Goal: Information Seeking & Learning: Learn about a topic

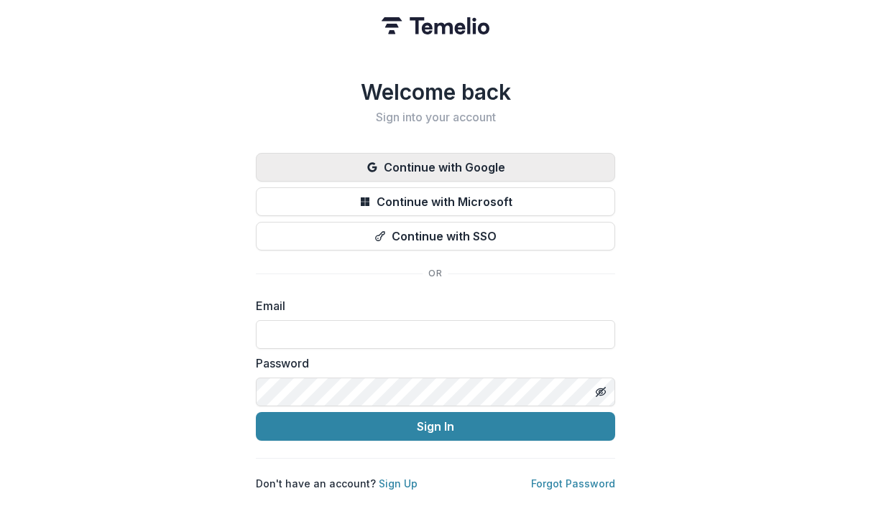
click at [451, 166] on button "Continue with Google" at bounding box center [435, 167] width 359 height 29
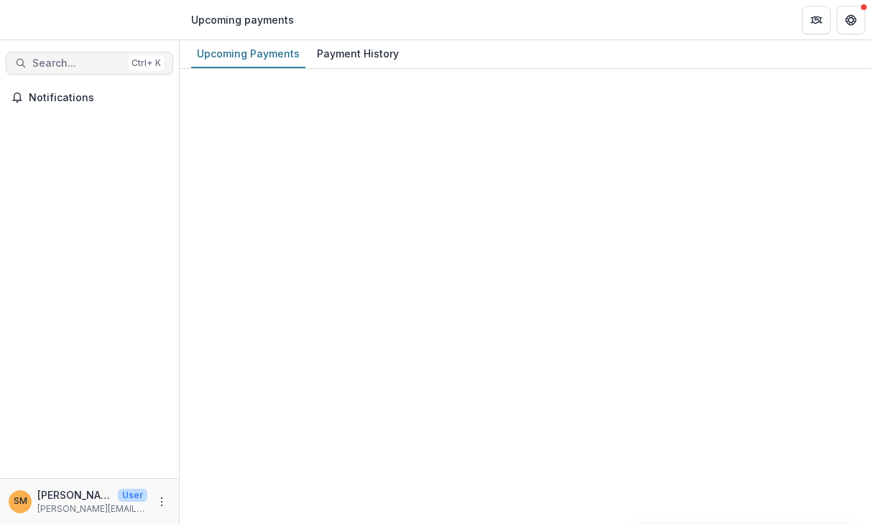
click at [48, 58] on span "Search..." at bounding box center [77, 63] width 91 height 12
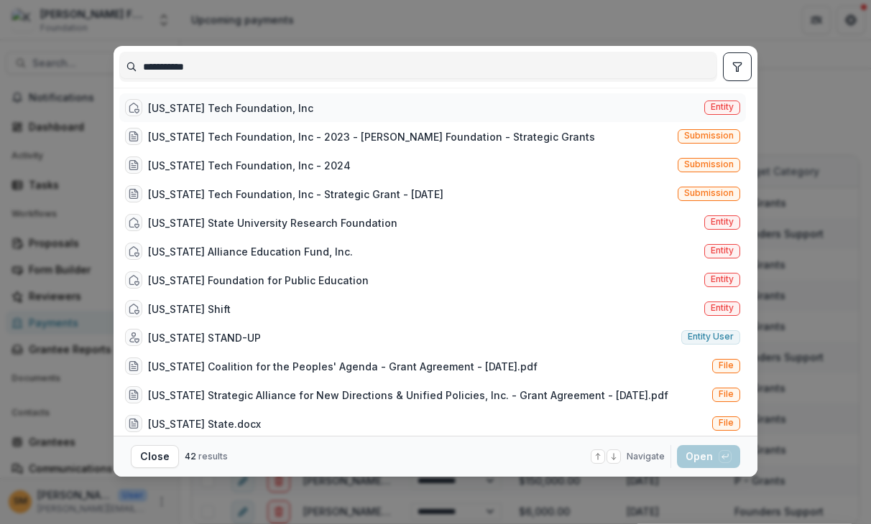
type input "**********"
click at [721, 107] on span "Entity" at bounding box center [721, 107] width 23 height 10
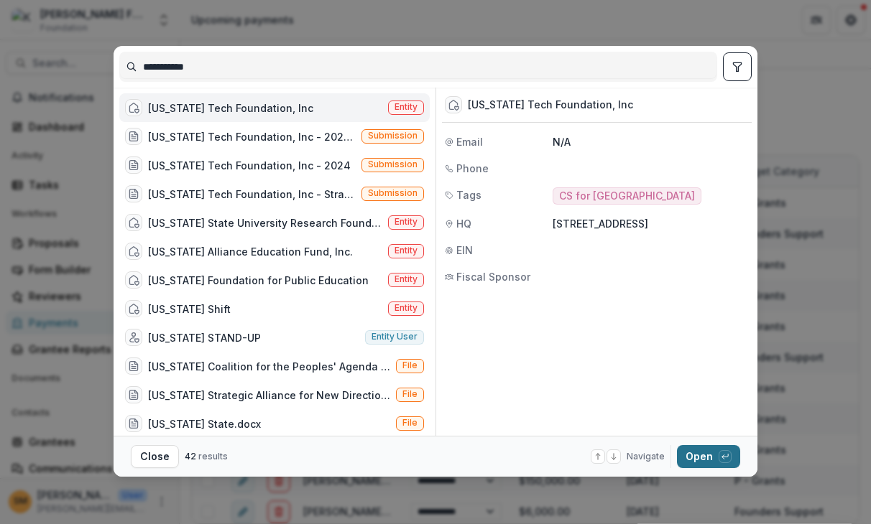
click at [692, 459] on button "Open with enter key" at bounding box center [708, 456] width 63 height 23
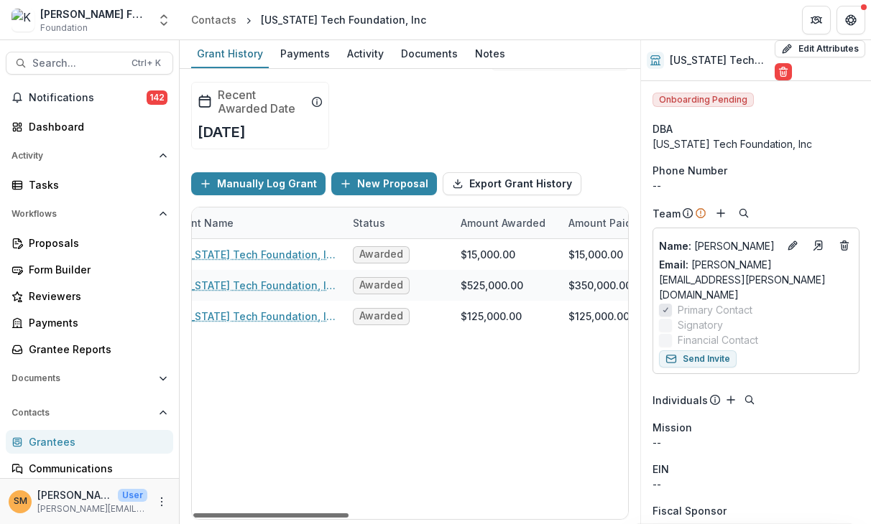
scroll to position [0, 122]
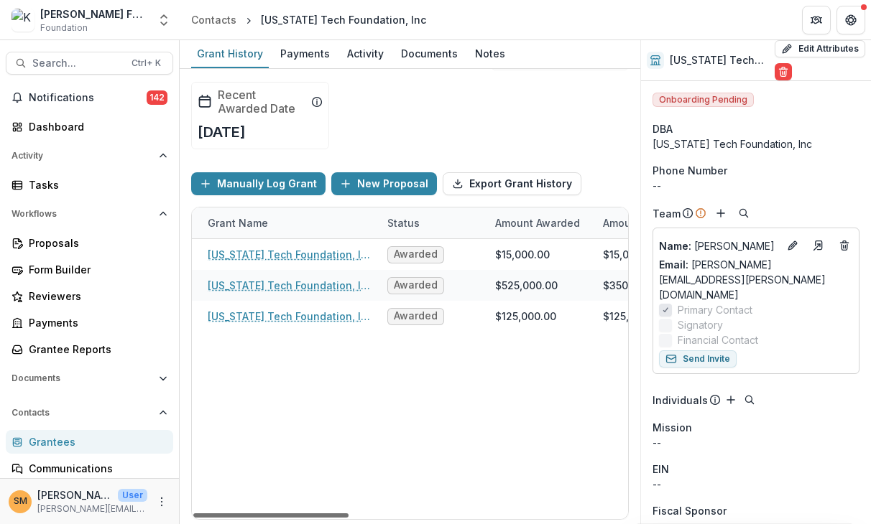
drag, startPoint x: 338, startPoint y: 514, endPoint x: 381, endPoint y: 515, distance: 43.1
click at [348, 515] on div at bounding box center [270, 516] width 155 height 4
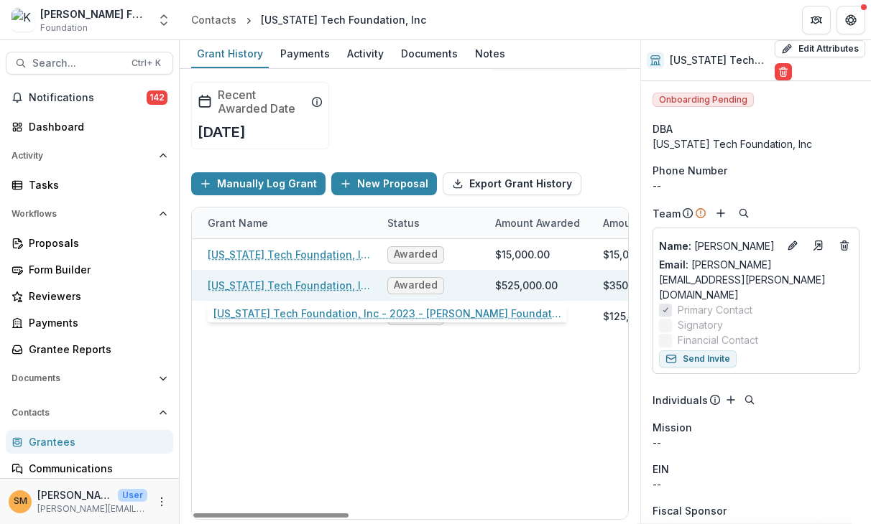
click at [302, 288] on link "[US_STATE] Tech Foundation, Inc - 2023 - [PERSON_NAME] Foundation - Strategic G…" at bounding box center [289, 285] width 162 height 15
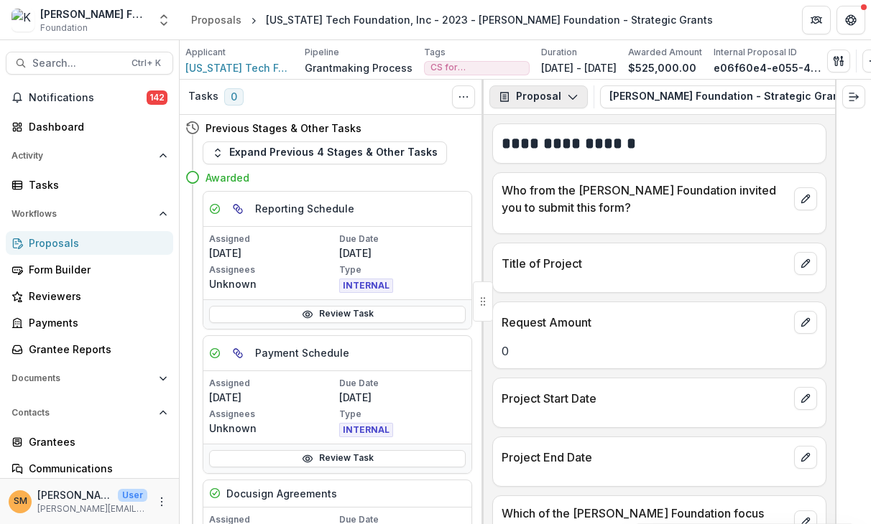
click at [519, 91] on button "Proposal" at bounding box center [538, 96] width 98 height 23
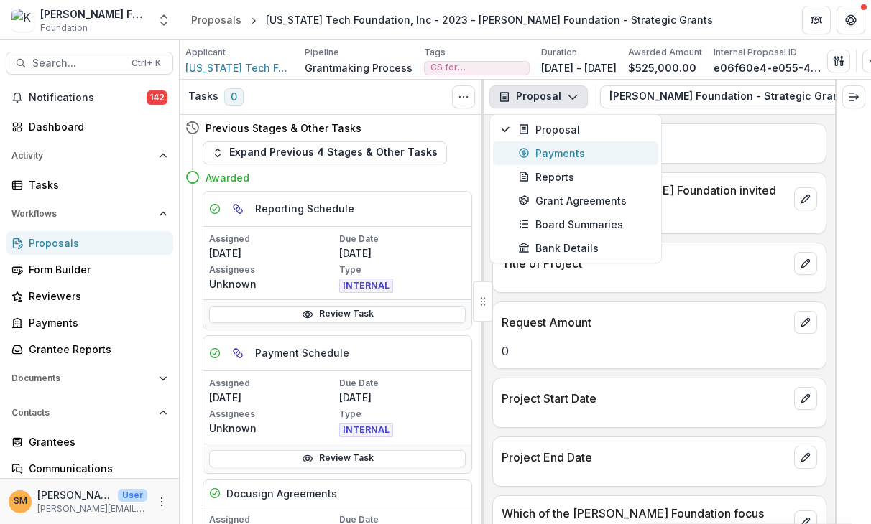
click at [540, 159] on div "Payments" at bounding box center [583, 153] width 131 height 15
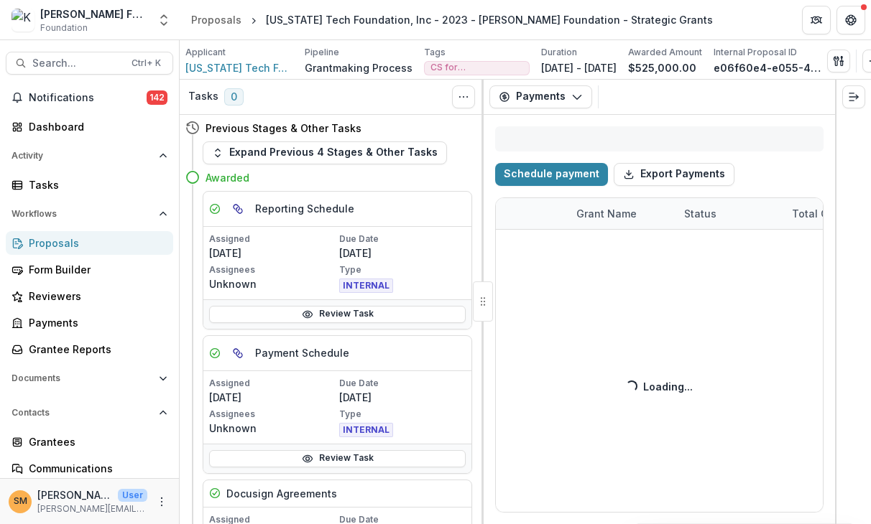
select select "**********"
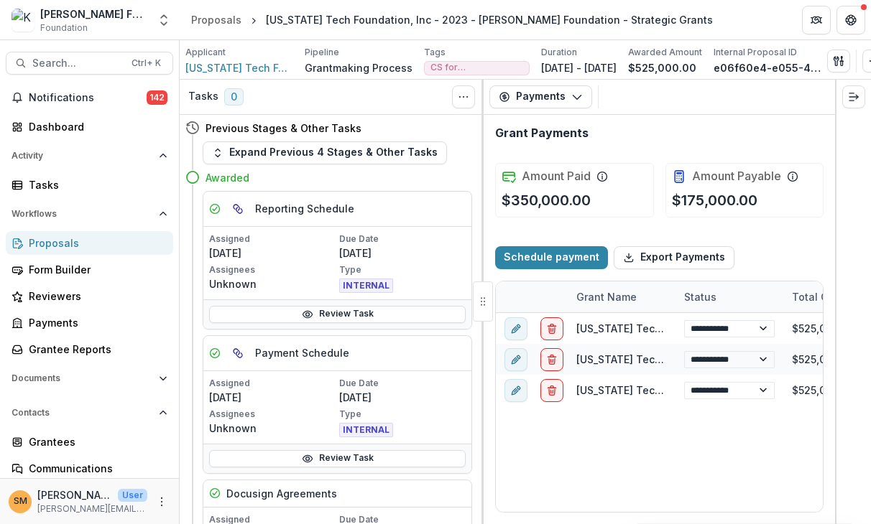
select select "**********"
drag, startPoint x: 585, startPoint y: 504, endPoint x: 572, endPoint y: 506, distance: 13.2
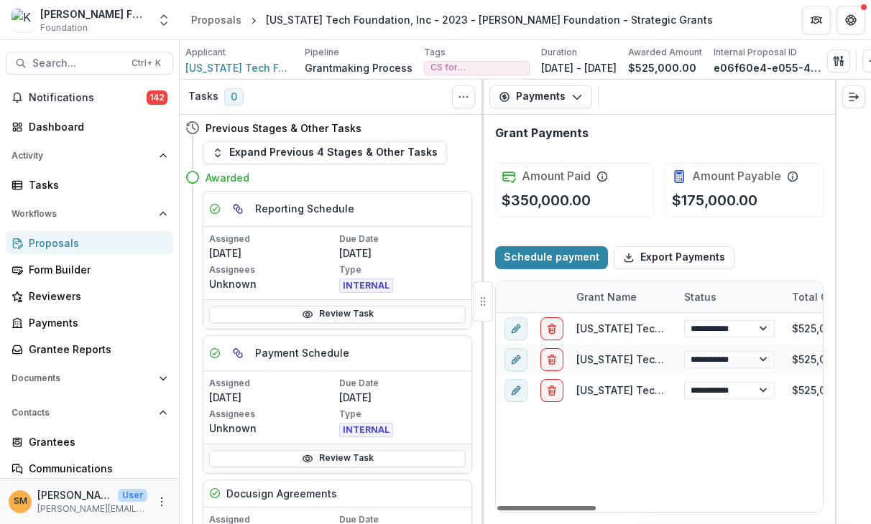
click at [572, 506] on div at bounding box center [546, 508] width 98 height 4
click at [566, 507] on div at bounding box center [546, 508] width 98 height 4
click at [221, 63] on span "[US_STATE] Tech Foundation, Inc" at bounding box center [239, 67] width 108 height 15
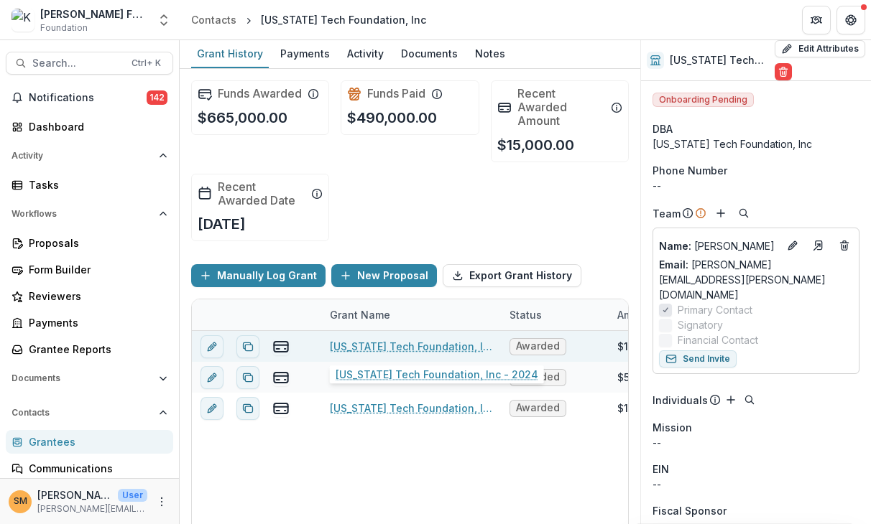
click at [379, 346] on link "[US_STATE] Tech Foundation, Inc - 2024" at bounding box center [411, 346] width 162 height 15
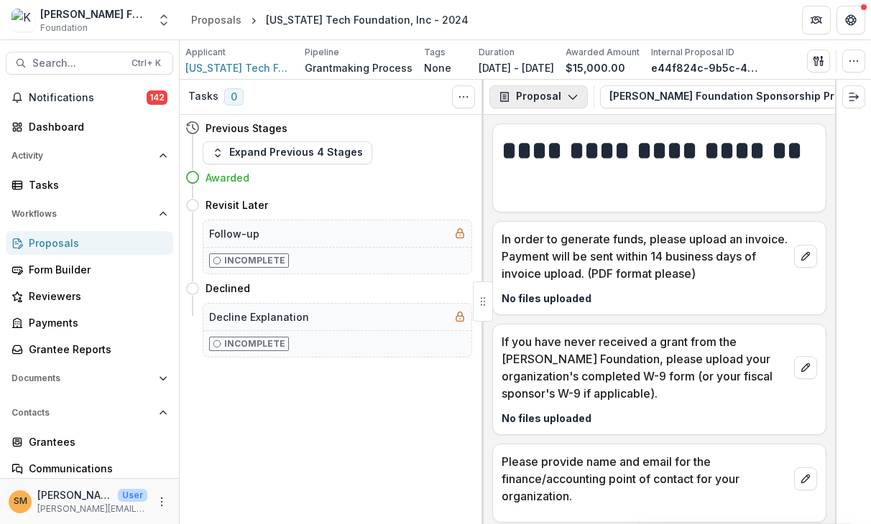
click at [534, 91] on button "Proposal" at bounding box center [538, 96] width 98 height 23
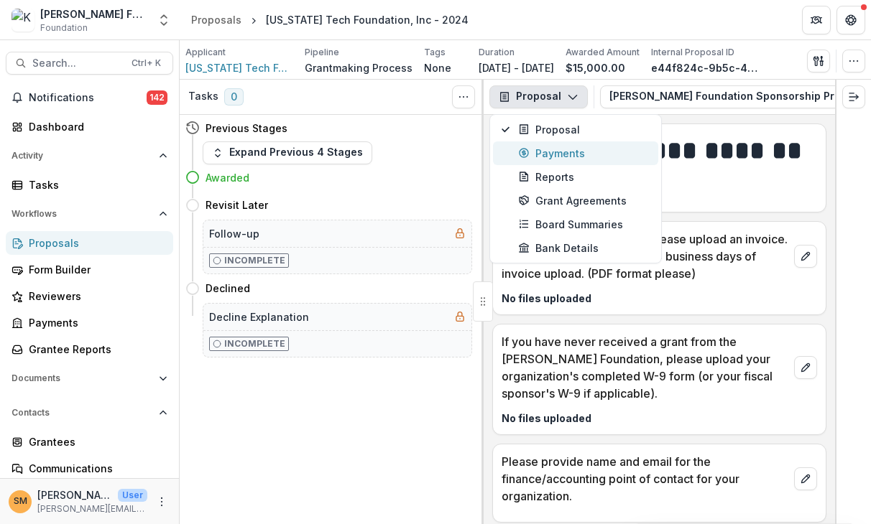
click at [534, 155] on div "Payments" at bounding box center [583, 153] width 131 height 15
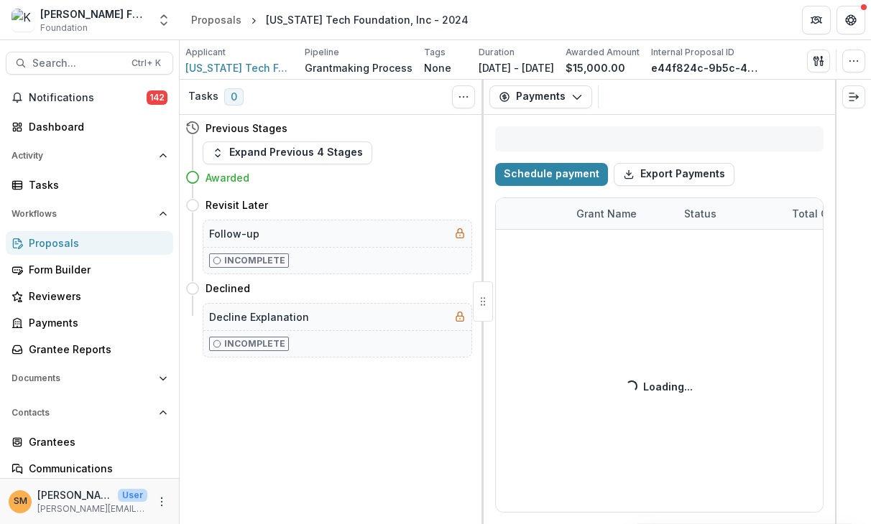
select select "**********"
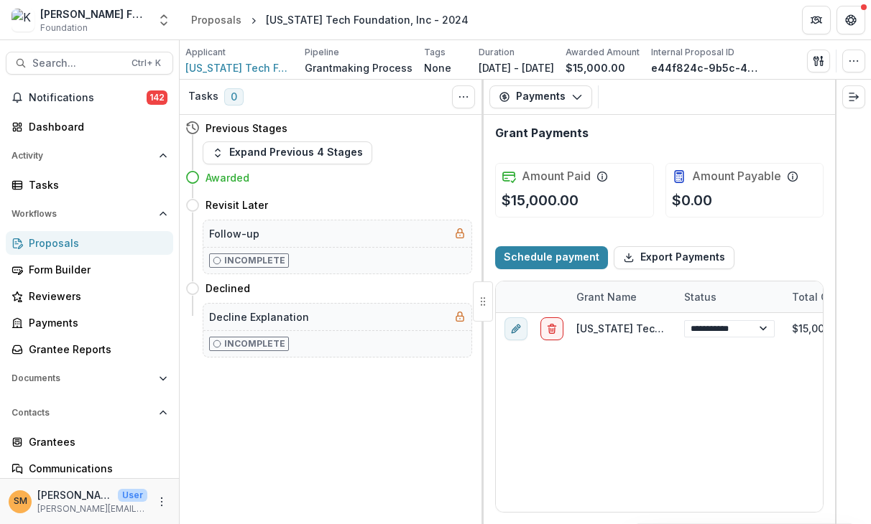
select select "**********"
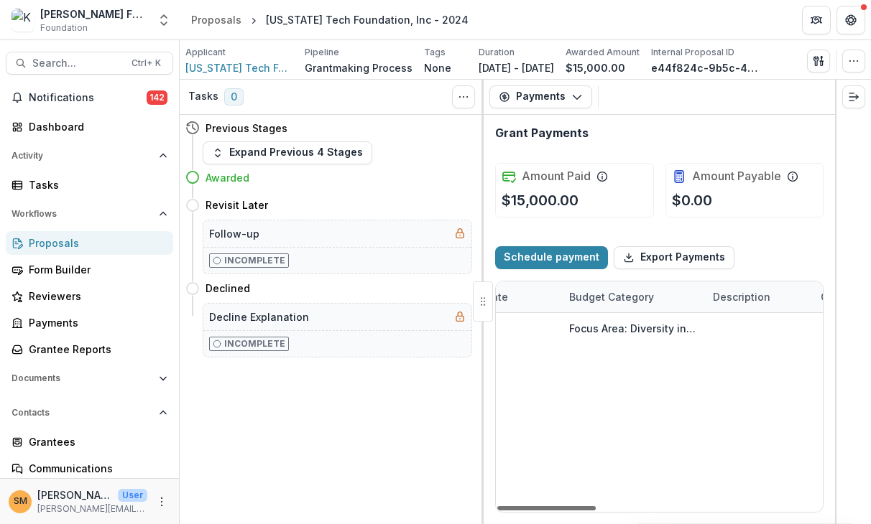
scroll to position [0, 530]
drag, startPoint x: 560, startPoint y: 510, endPoint x: 720, endPoint y: 506, distance: 160.2
click at [596, 506] on div at bounding box center [546, 508] width 98 height 4
select select "**********"
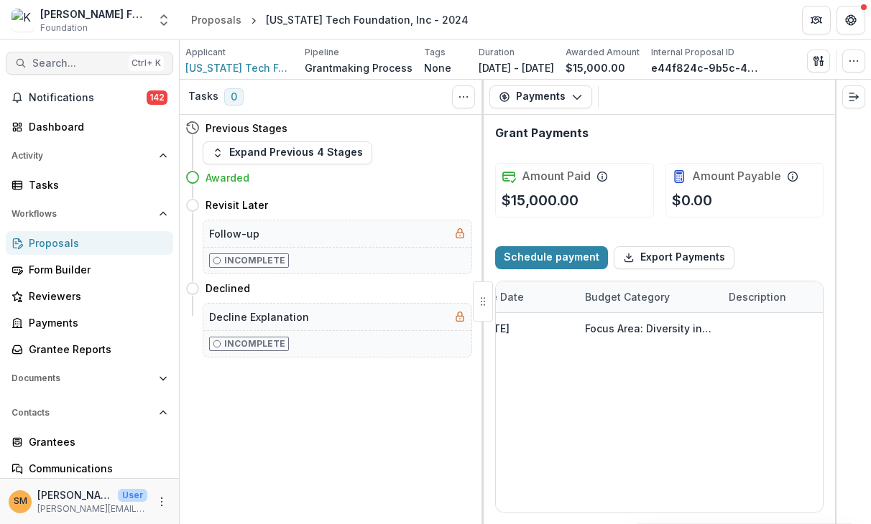
click at [99, 67] on span "Search..." at bounding box center [77, 63] width 91 height 12
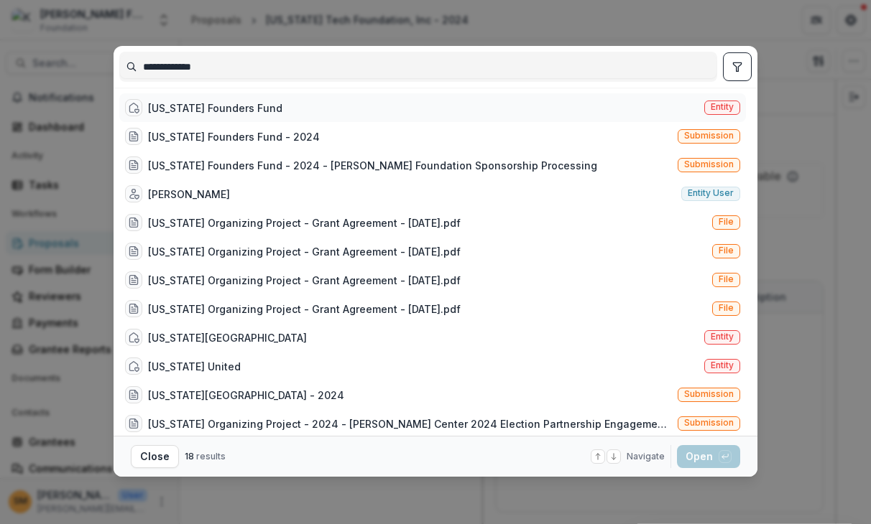
type input "**********"
click at [730, 101] on span "Entity" at bounding box center [722, 108] width 36 height 14
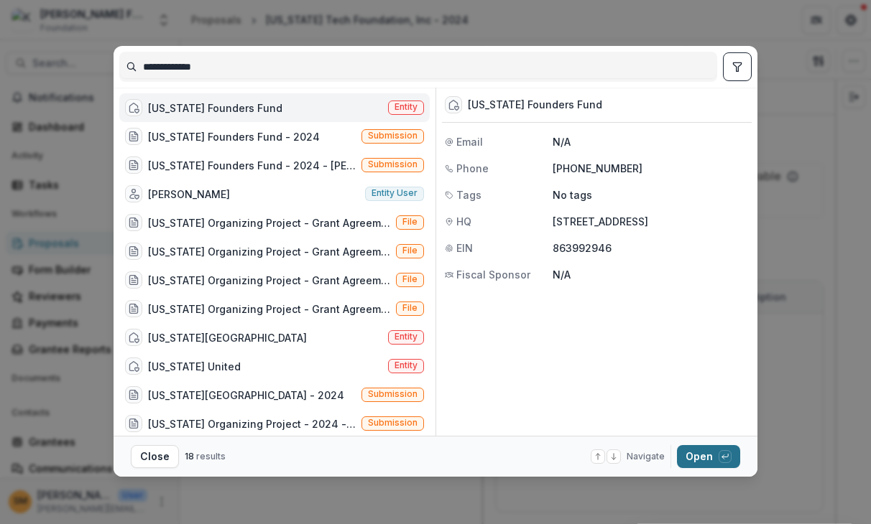
click at [687, 460] on button "Open with enter key" at bounding box center [708, 456] width 63 height 23
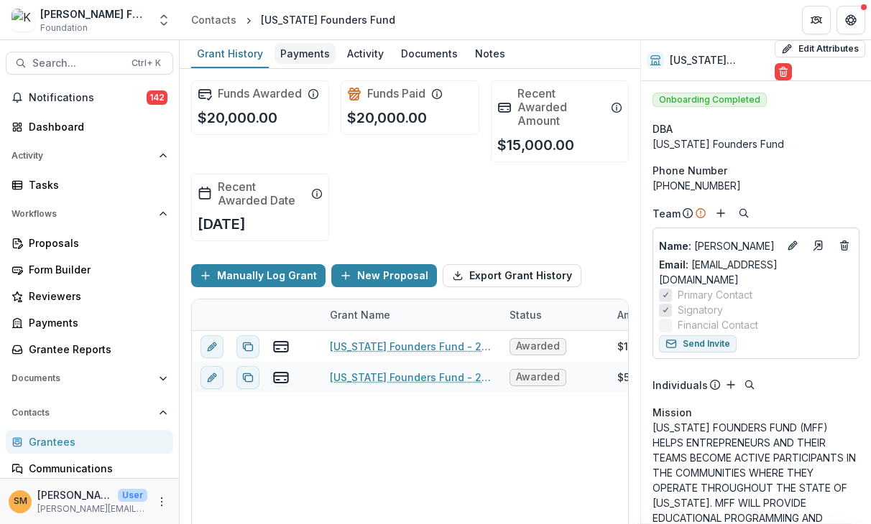
click at [318, 57] on div "Payments" at bounding box center [304, 53] width 61 height 21
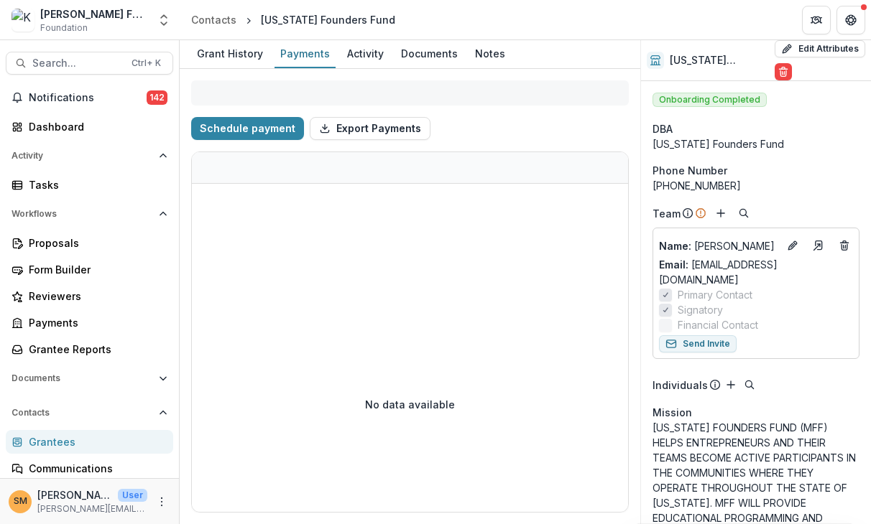
select select "**********"
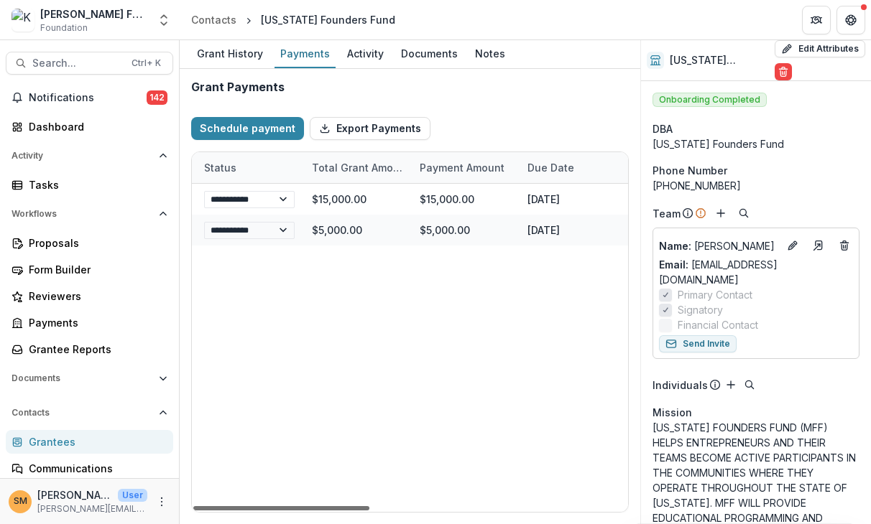
scroll to position [0, 182]
drag, startPoint x: 335, startPoint y: 505, endPoint x: 409, endPoint y: 511, distance: 73.5
click at [369, 511] on div at bounding box center [281, 508] width 176 height 4
select select "**********"
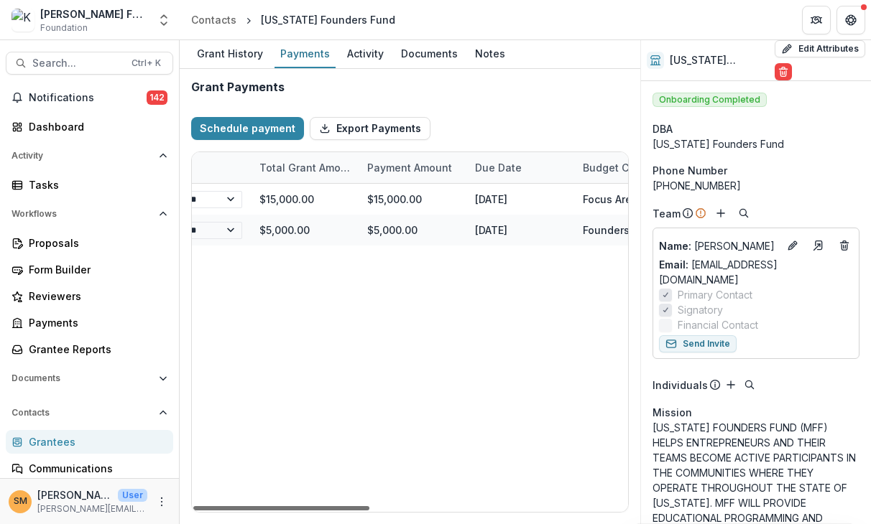
select select "**********"
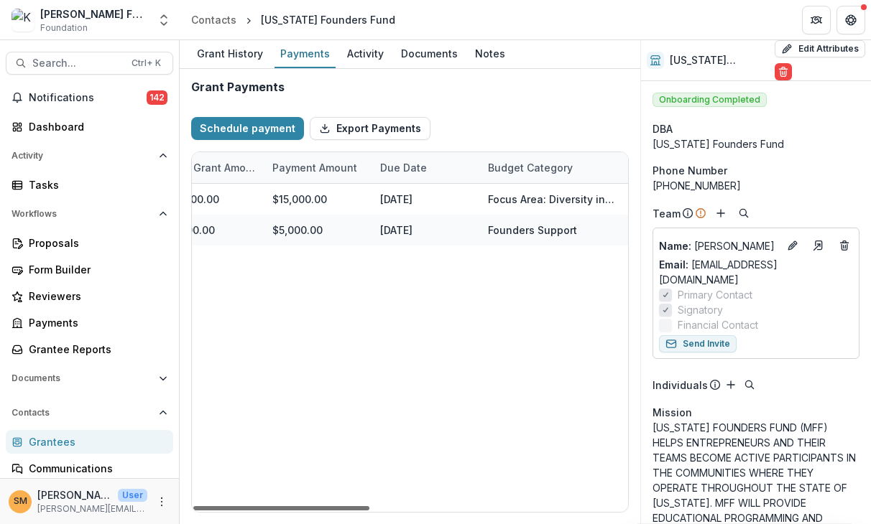
scroll to position [0, 305]
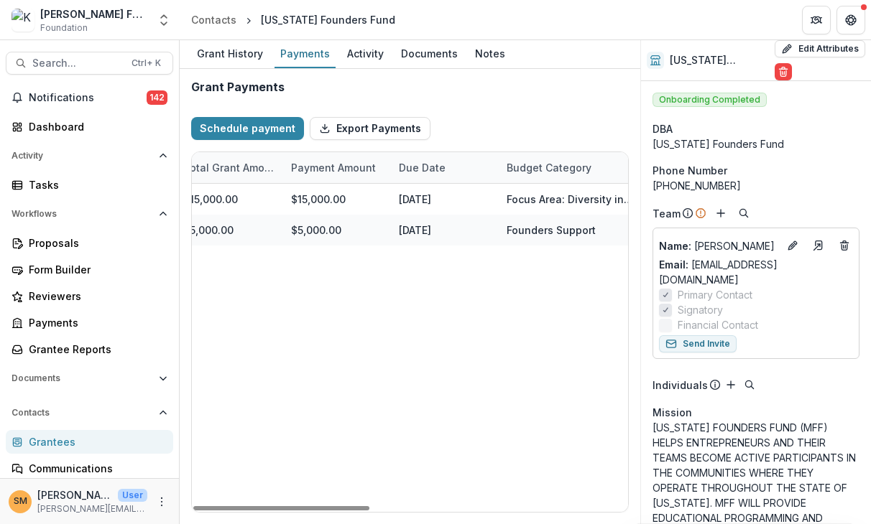
drag, startPoint x: 348, startPoint y: 509, endPoint x: 405, endPoint y: 482, distance: 62.7
click at [369, 511] on div at bounding box center [281, 508] width 176 height 4
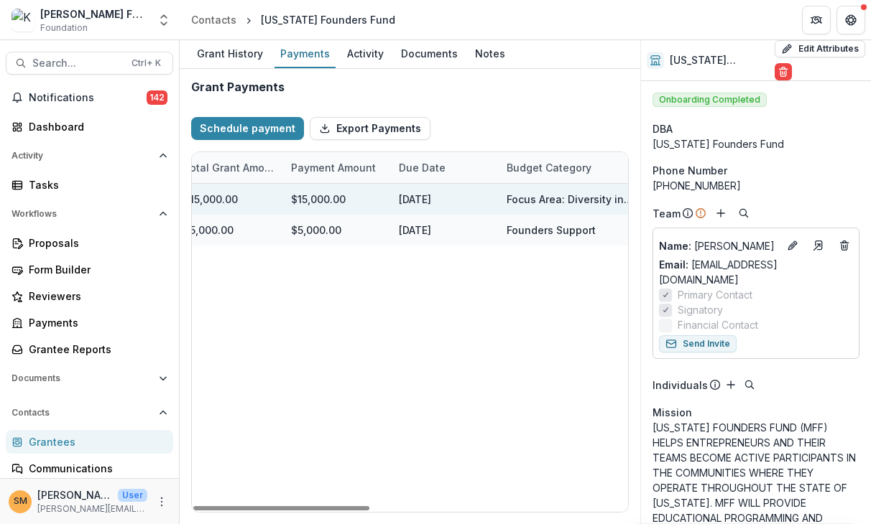
drag, startPoint x: 407, startPoint y: 196, endPoint x: 442, endPoint y: 193, distance: 36.0
click at [442, 193] on div "[DATE]" at bounding box center [444, 199] width 108 height 31
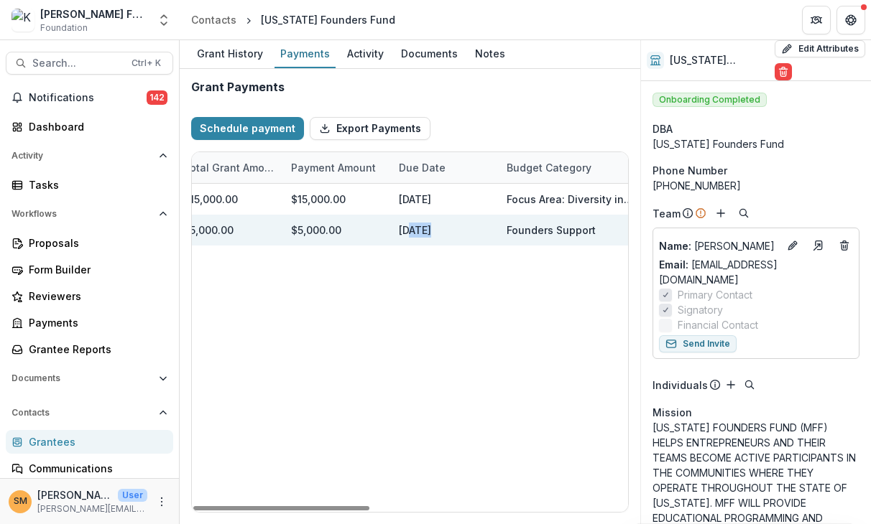
drag, startPoint x: 409, startPoint y: 230, endPoint x: 421, endPoint y: 231, distance: 11.5
click at [421, 231] on div "[DATE]" at bounding box center [444, 230] width 108 height 31
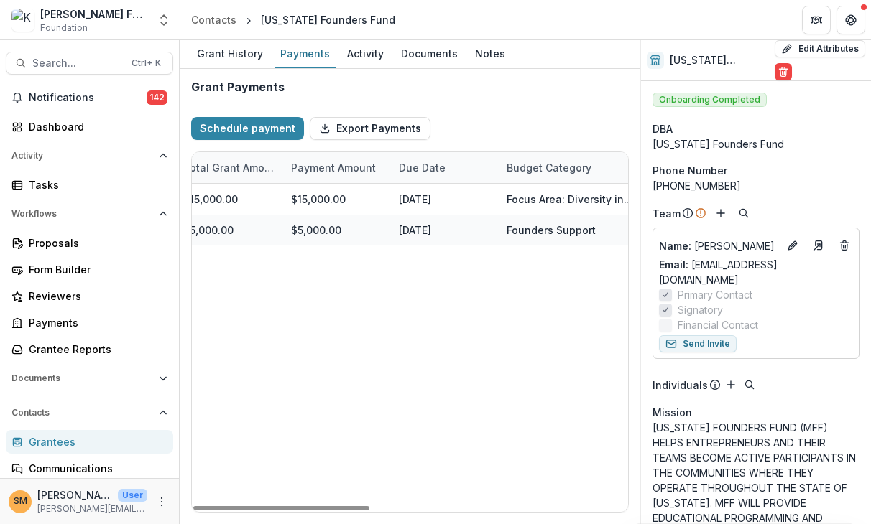
drag, startPoint x: 392, startPoint y: 325, endPoint x: 396, endPoint y: 331, distance: 7.4
click at [392, 326] on div "**********" at bounding box center [426, 348] width 1078 height 328
drag, startPoint x: 458, startPoint y: 514, endPoint x: 381, endPoint y: 514, distance: 76.9
click at [380, 515] on div "**********" at bounding box center [410, 296] width 460 height 455
select select "**********"
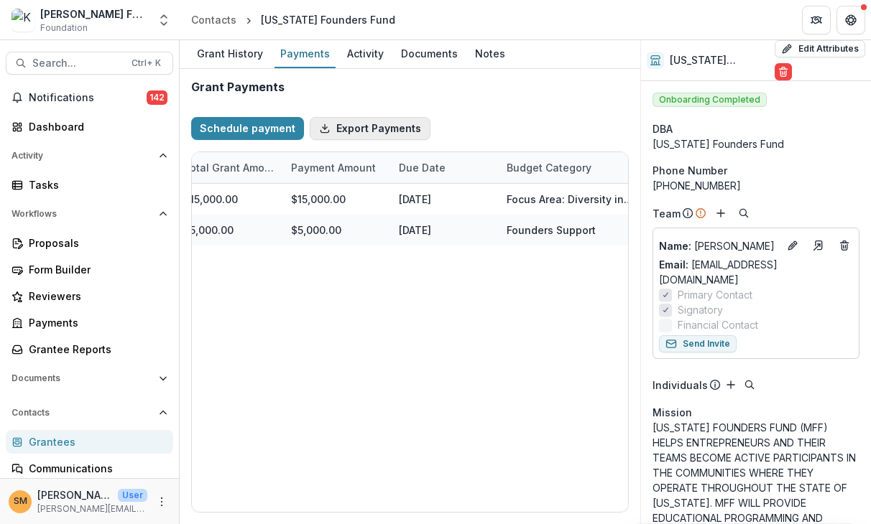
select select "**********"
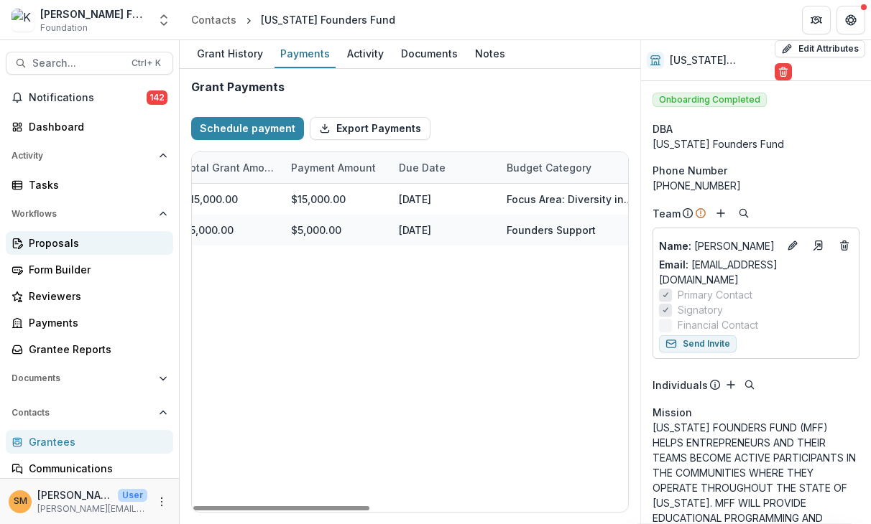
click at [57, 244] on div "Proposals" at bounding box center [95, 243] width 133 height 15
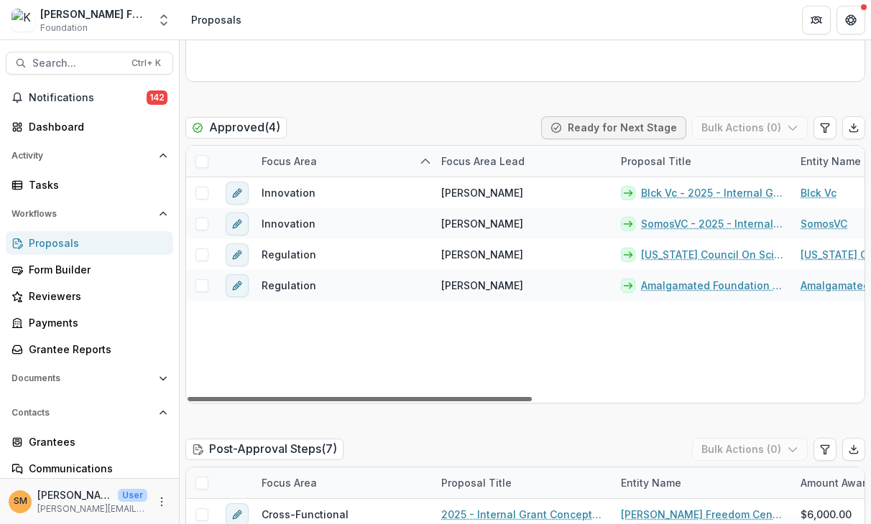
drag, startPoint x: 431, startPoint y: 398, endPoint x: 407, endPoint y: 402, distance: 24.1
click at [407, 402] on div at bounding box center [359, 399] width 344 height 4
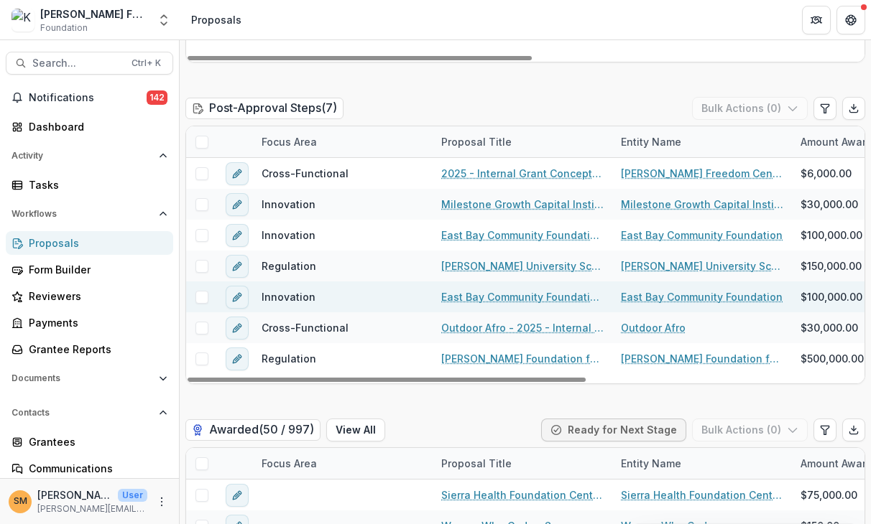
scroll to position [1078, 0]
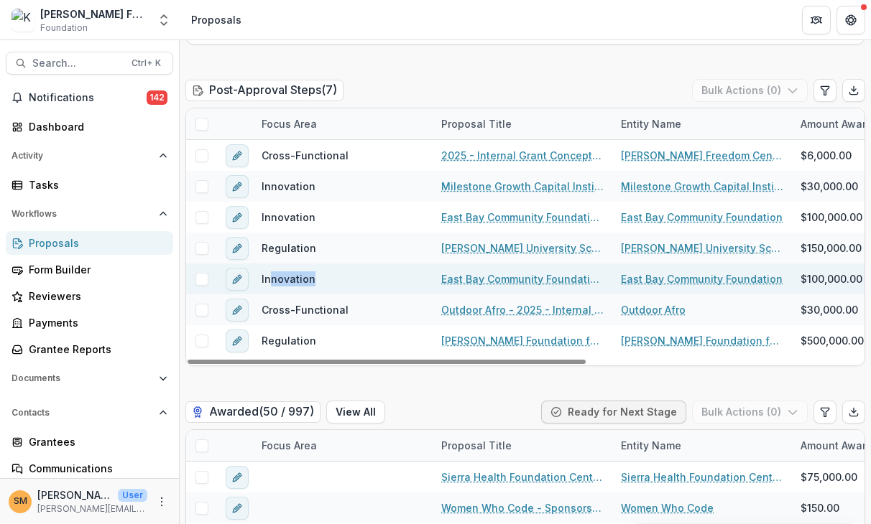
drag, startPoint x: 271, startPoint y: 279, endPoint x: 311, endPoint y: 281, distance: 40.3
click at [311, 281] on span "Innovation" at bounding box center [288, 279] width 54 height 15
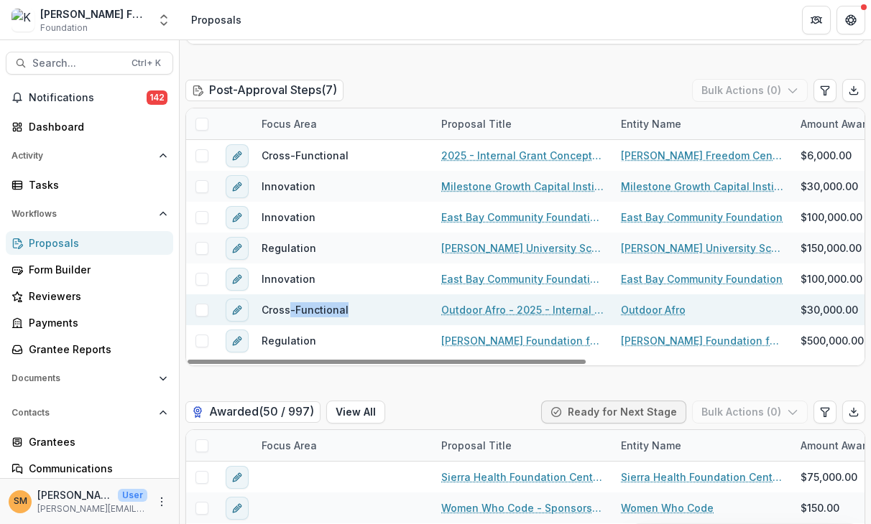
drag, startPoint x: 289, startPoint y: 315, endPoint x: 352, endPoint y: 312, distance: 63.3
click at [352, 312] on div "Cross-Functional" at bounding box center [343, 310] width 180 height 31
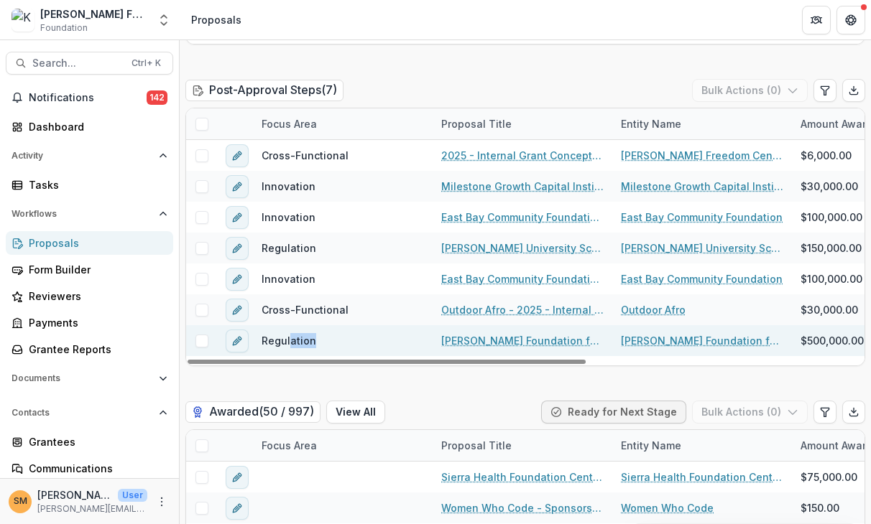
drag, startPoint x: 289, startPoint y: 346, endPoint x: 311, endPoint y: 346, distance: 22.3
click at [311, 346] on span "Regulation" at bounding box center [288, 340] width 55 height 15
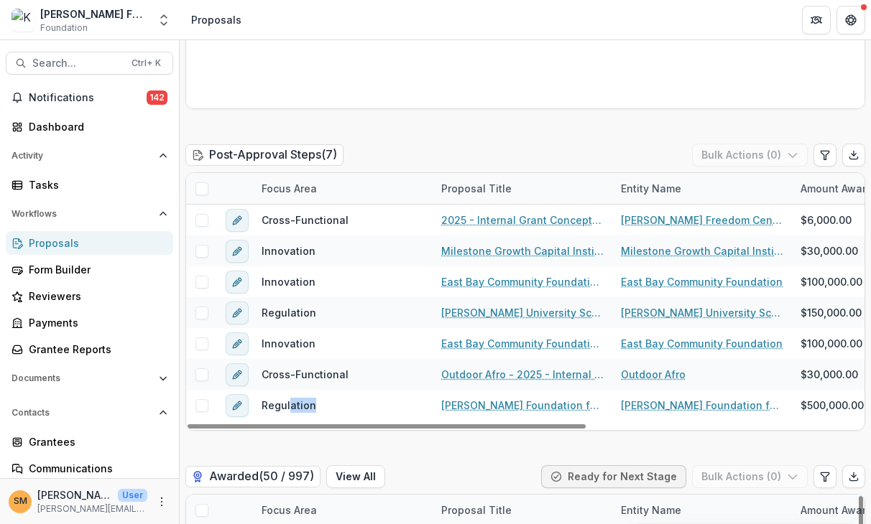
scroll to position [1006, 0]
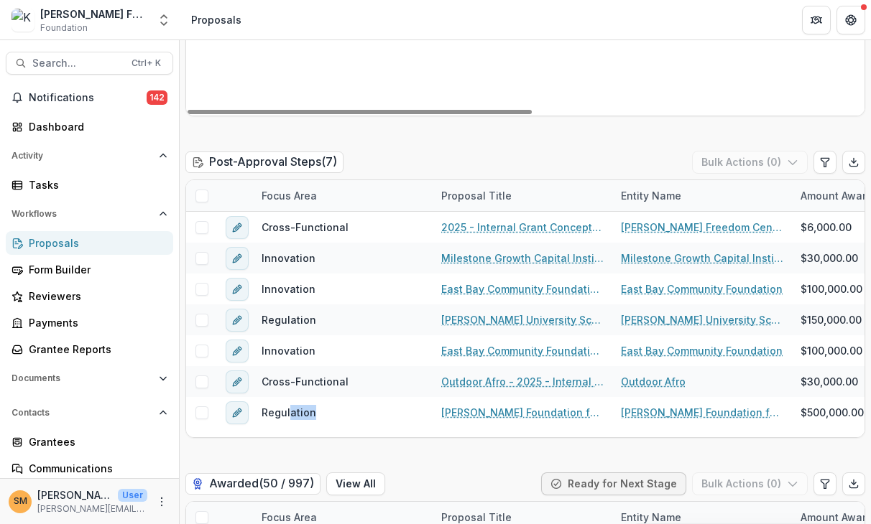
click at [549, 45] on div "Innovation [PERSON_NAME] Blck Vc - 2025 - Internal Grant Concept Form Blck Vc $…" at bounding box center [848, 3] width 1324 height 226
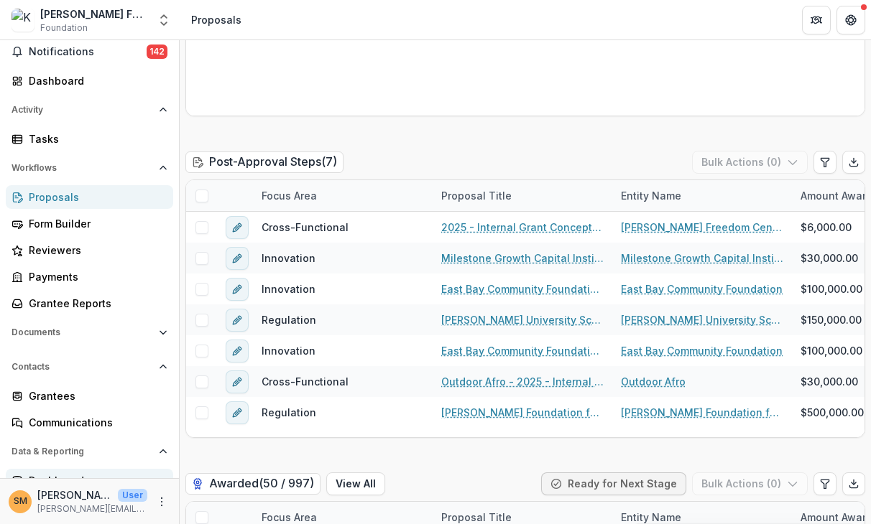
scroll to position [86, 0]
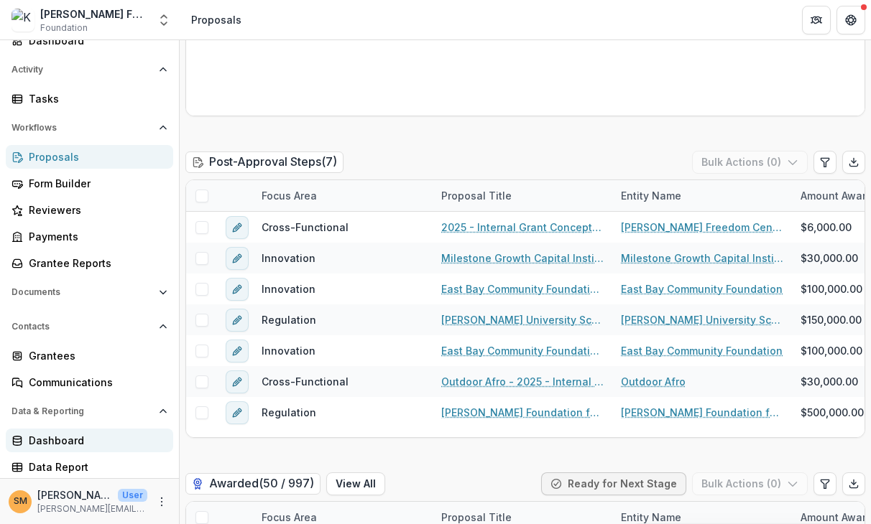
click at [60, 440] on div "Dashboard" at bounding box center [95, 440] width 133 height 15
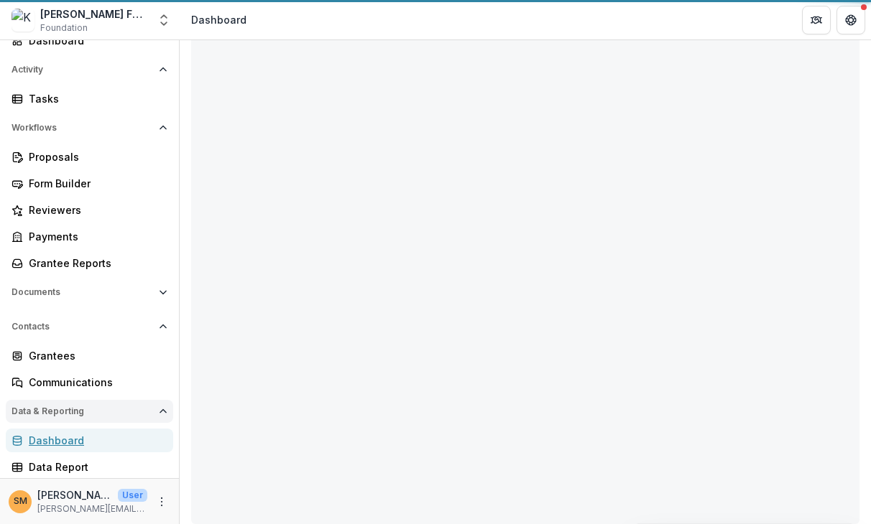
scroll to position [73, 0]
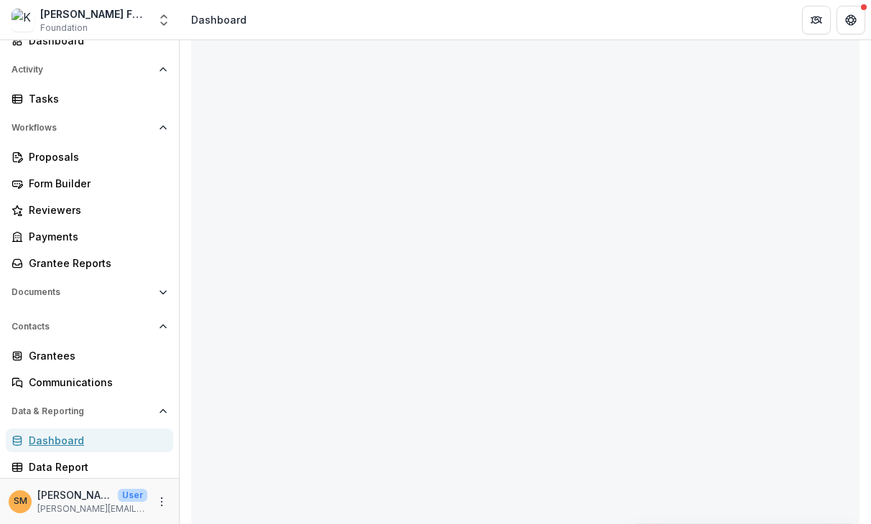
select select "**********"
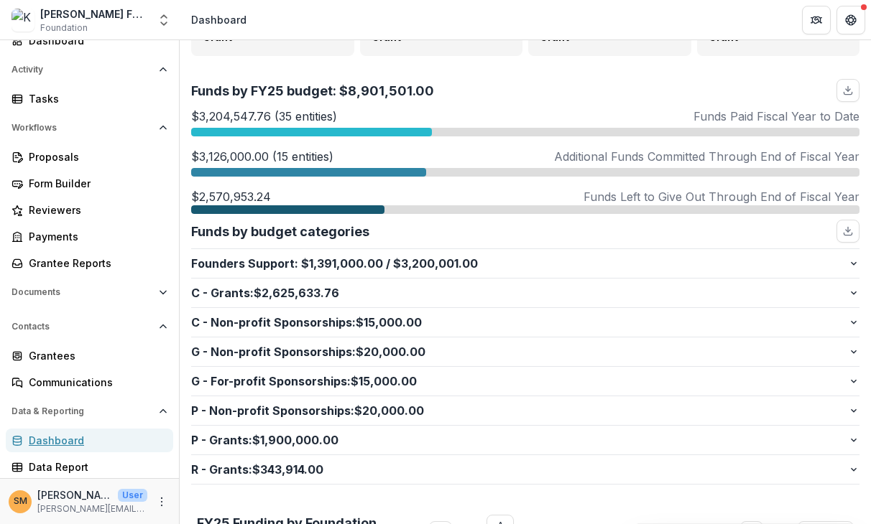
scroll to position [288, 0]
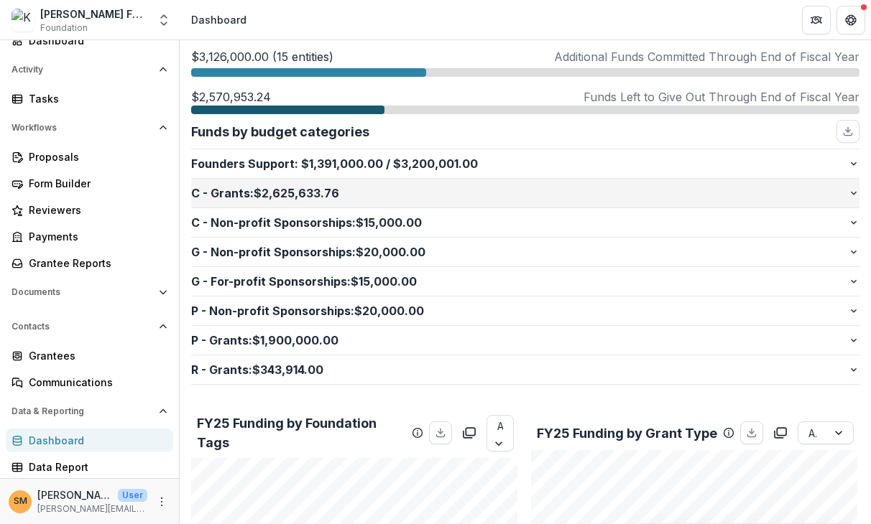
click at [256, 195] on p "C - Grants : $2,625,633.76" at bounding box center [519, 193] width 657 height 17
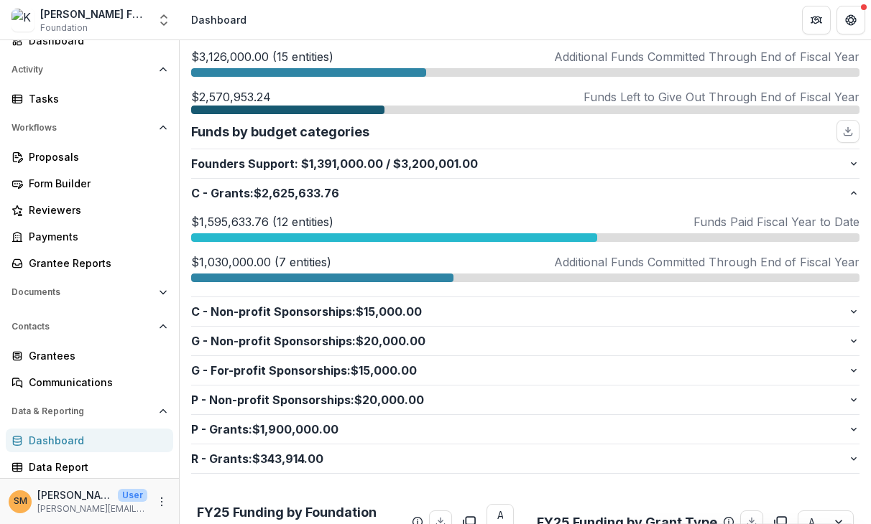
click at [264, 261] on p "$1,030,000.00 (7 entities)" at bounding box center [261, 262] width 140 height 17
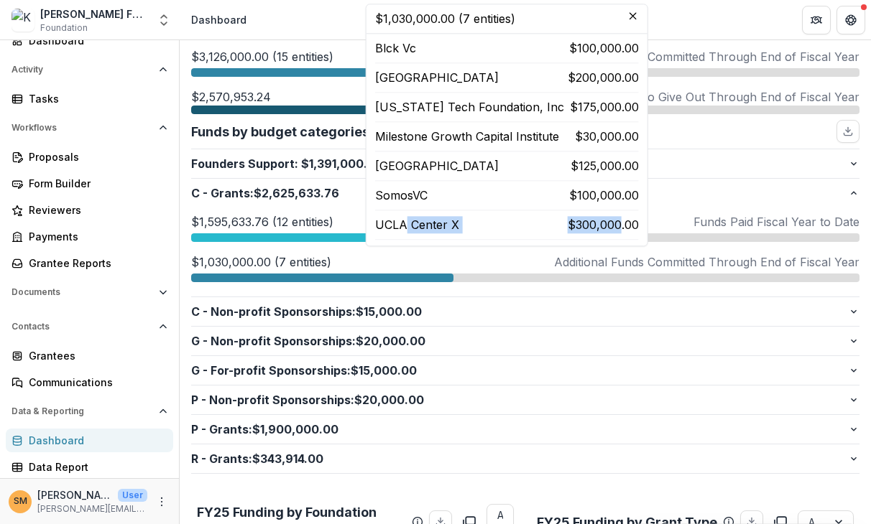
drag, startPoint x: 404, startPoint y: 228, endPoint x: 654, endPoint y: 222, distance: 250.0
click at [639, 222] on div "UCLA Center X $300,000.00" at bounding box center [507, 224] width 264 height 17
click at [606, 225] on p "$300,000.00" at bounding box center [602, 224] width 71 height 17
drag, startPoint x: 378, startPoint y: 229, endPoint x: 666, endPoint y: 223, distance: 288.1
click at [639, 223] on div "UCLA Center X $300,000.00" at bounding box center [507, 224] width 264 height 17
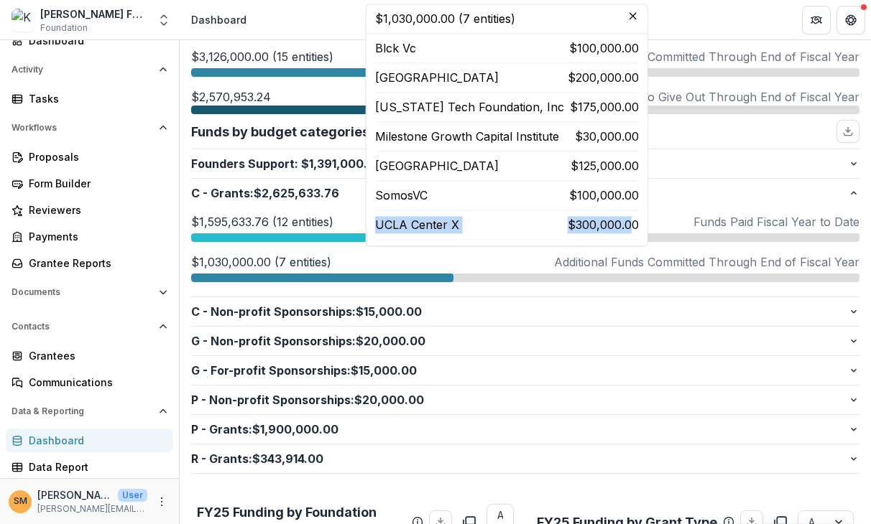
click at [639, 224] on p "$300,000.00" at bounding box center [602, 224] width 71 height 17
drag, startPoint x: 387, startPoint y: 226, endPoint x: 397, endPoint y: 208, distance: 19.6
click at [467, 225] on div "UCLA Center X $300,000.00" at bounding box center [507, 224] width 264 height 17
drag, startPoint x: 383, startPoint y: 198, endPoint x: 444, endPoint y: 198, distance: 61.1
click at [444, 198] on div "SomosVC $100,000.00" at bounding box center [507, 195] width 264 height 17
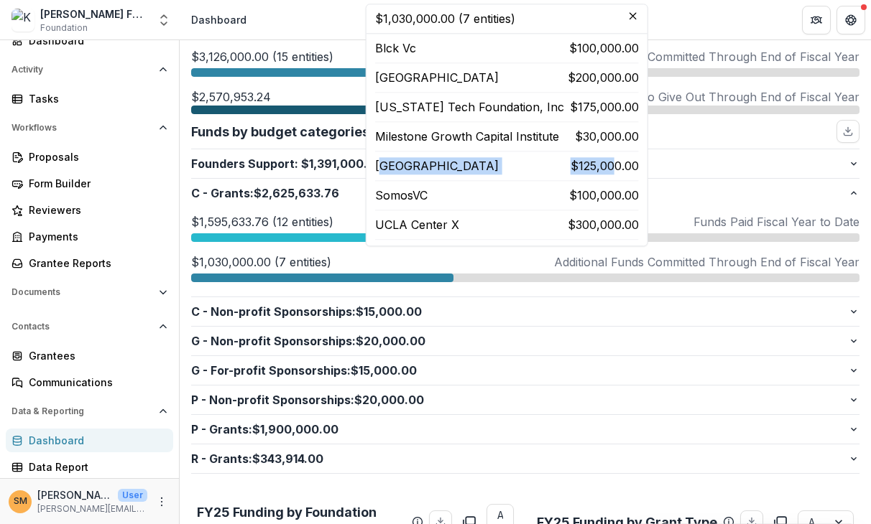
drag, startPoint x: 381, startPoint y: 169, endPoint x: 649, endPoint y: 162, distance: 268.8
click at [639, 162] on div "[GEOGRAPHIC_DATA] $125,000.00" at bounding box center [507, 165] width 264 height 17
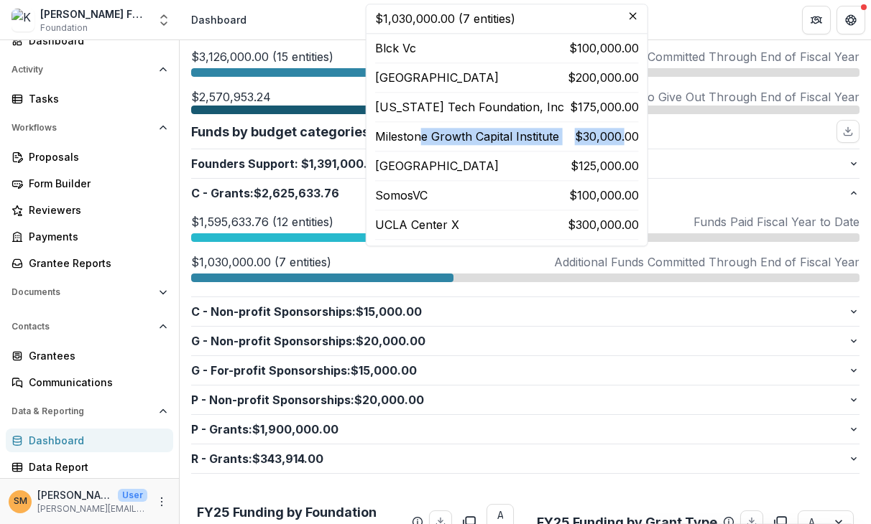
drag, startPoint x: 418, startPoint y: 140, endPoint x: 656, endPoint y: 130, distance: 238.0
click at [639, 130] on div "Milestone Growth Capital Institute $30,000.00" at bounding box center [507, 136] width 264 height 17
click at [639, 136] on p "$30,000.00" at bounding box center [607, 136] width 64 height 17
drag, startPoint x: 605, startPoint y: 137, endPoint x: 647, endPoint y: 137, distance: 41.7
click at [639, 137] on div "Milestone Growth Capital Institute $30,000.00" at bounding box center [507, 136] width 264 height 17
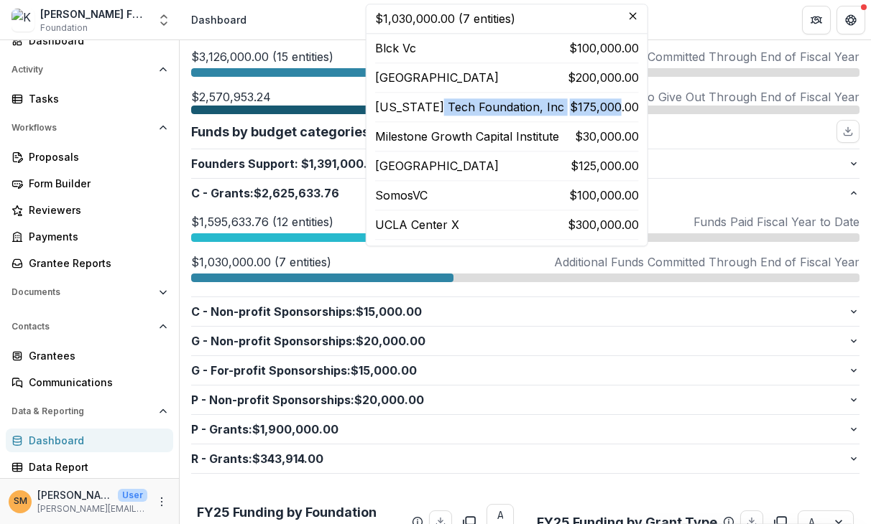
drag, startPoint x: 434, startPoint y: 106, endPoint x: 651, endPoint y: 105, distance: 216.9
click at [639, 105] on div "[US_STATE] Tech Foundation, Inc $175,000.00" at bounding box center [507, 106] width 264 height 17
drag, startPoint x: 483, startPoint y: 74, endPoint x: 651, endPoint y: 81, distance: 168.2
click at [639, 81] on div "East Oakland Youth Development Center $200,000.00" at bounding box center [507, 77] width 264 height 17
click at [639, 83] on p "$200,000.00" at bounding box center [602, 77] width 71 height 17
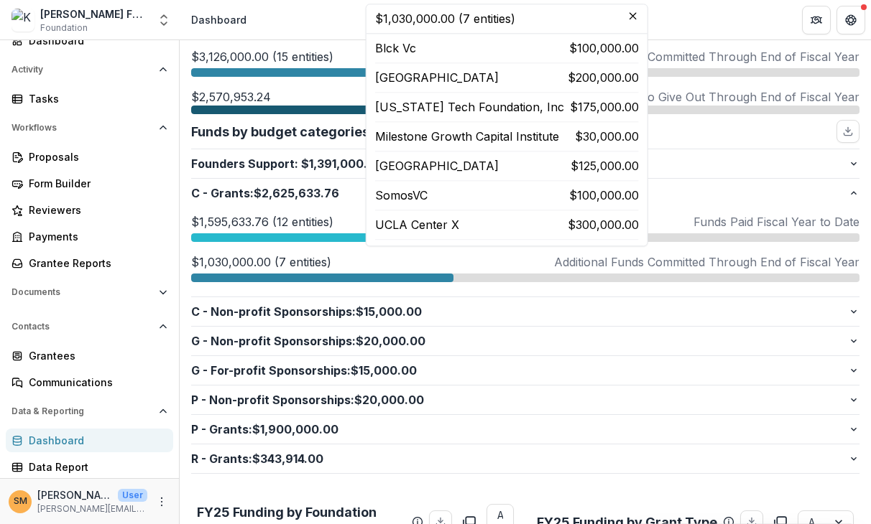
click at [430, 169] on p "[GEOGRAPHIC_DATA]" at bounding box center [437, 165] width 124 height 17
drag, startPoint x: 418, startPoint y: 164, endPoint x: 500, endPoint y: 166, distance: 81.9
click at [499, 166] on p "[GEOGRAPHIC_DATA]" at bounding box center [437, 165] width 124 height 17
drag, startPoint x: 400, startPoint y: 137, endPoint x: 453, endPoint y: 137, distance: 52.4
click at [453, 137] on p "Milestone Growth Capital Institute" at bounding box center [467, 136] width 184 height 17
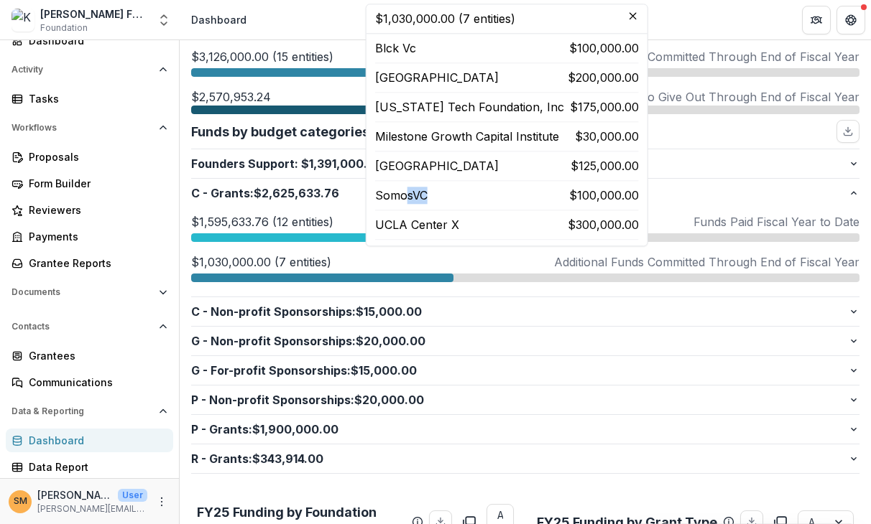
drag, startPoint x: 408, startPoint y: 193, endPoint x: 435, endPoint y: 195, distance: 27.4
click at [435, 195] on div "SomosVC $100,000.00" at bounding box center [507, 195] width 264 height 17
drag, startPoint x: 410, startPoint y: 228, endPoint x: 473, endPoint y: 228, distance: 63.2
click at [473, 228] on div "UCLA Center X $300,000.00" at bounding box center [507, 224] width 264 height 17
click at [618, 223] on p "$300,000.00" at bounding box center [602, 224] width 71 height 17
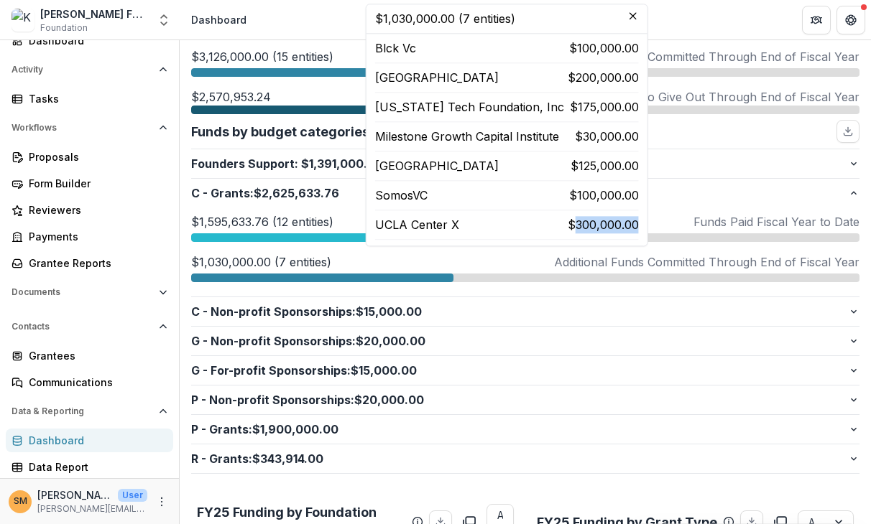
click at [618, 223] on p "$300,000.00" at bounding box center [602, 224] width 71 height 17
click at [432, 228] on p "UCLA Center X" at bounding box center [417, 224] width 84 height 17
drag, startPoint x: 402, startPoint y: 78, endPoint x: 420, endPoint y: 80, distance: 18.1
click at [420, 80] on p "[GEOGRAPHIC_DATA]" at bounding box center [437, 77] width 124 height 17
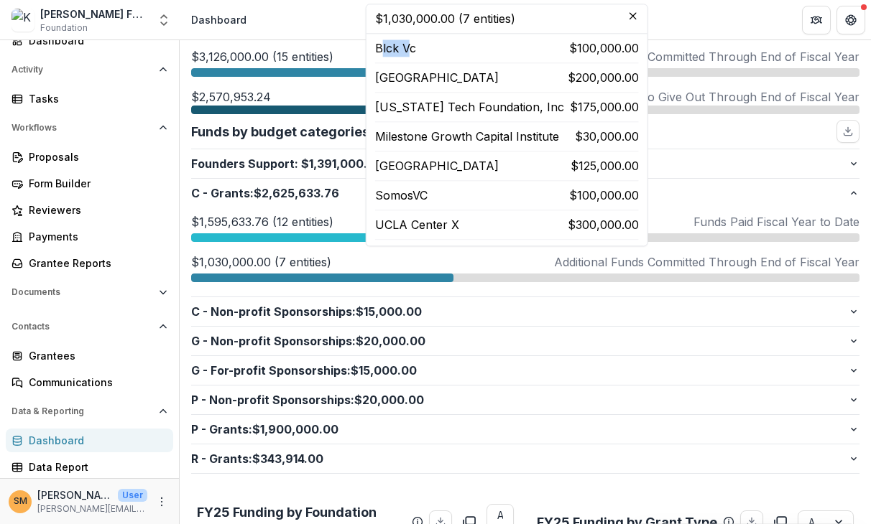
drag, startPoint x: 393, startPoint y: 51, endPoint x: 410, endPoint y: 55, distance: 17.8
click at [410, 54] on p "Blck Vc" at bounding box center [395, 48] width 41 height 17
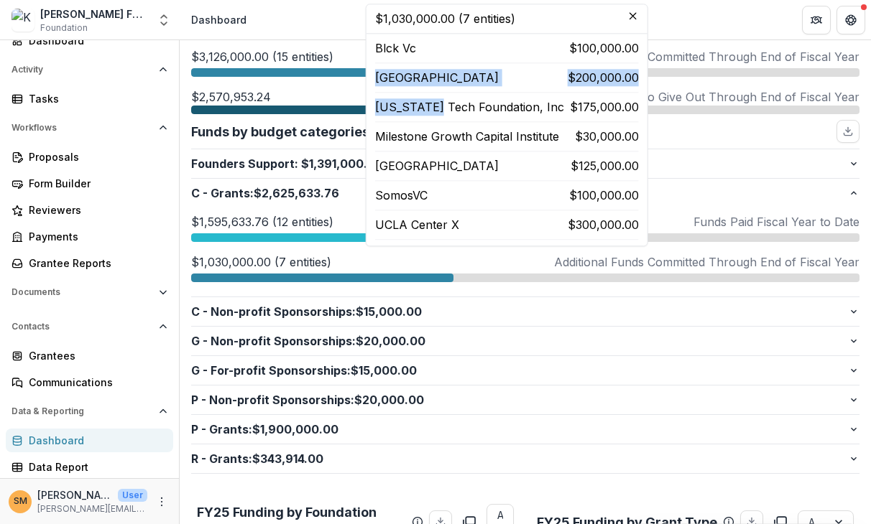
drag, startPoint x: 404, startPoint y: 97, endPoint x: 431, endPoint y: 103, distance: 27.2
click at [431, 103] on div "Blck Vc $100,000.00 East Oakland Youth Development Center $200,000.00 [US_STATE…" at bounding box center [507, 140] width 264 height 200
drag, startPoint x: 408, startPoint y: 78, endPoint x: 596, endPoint y: 68, distance: 188.4
click at [596, 68] on div "Blck Vc $100,000.00 East Oakland Youth Development Center $200,000.00 [US_STATE…" at bounding box center [507, 140] width 264 height 200
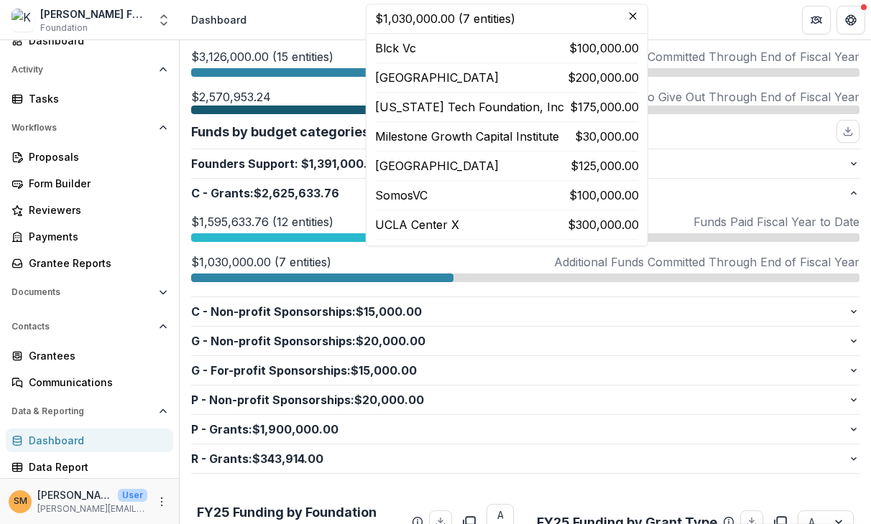
click at [630, 78] on p "$200,000.00" at bounding box center [602, 77] width 71 height 17
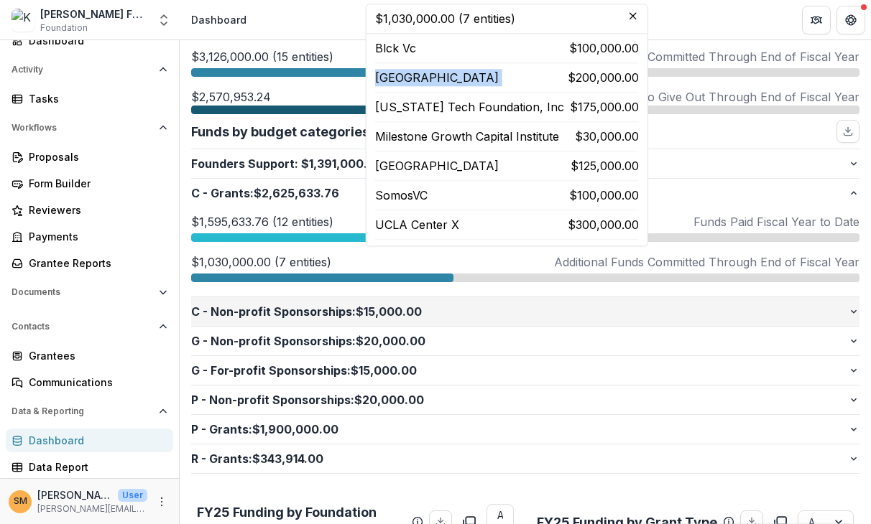
click at [255, 318] on p "C - Non-profit Sponsorships : $15,000.00" at bounding box center [519, 311] width 657 height 17
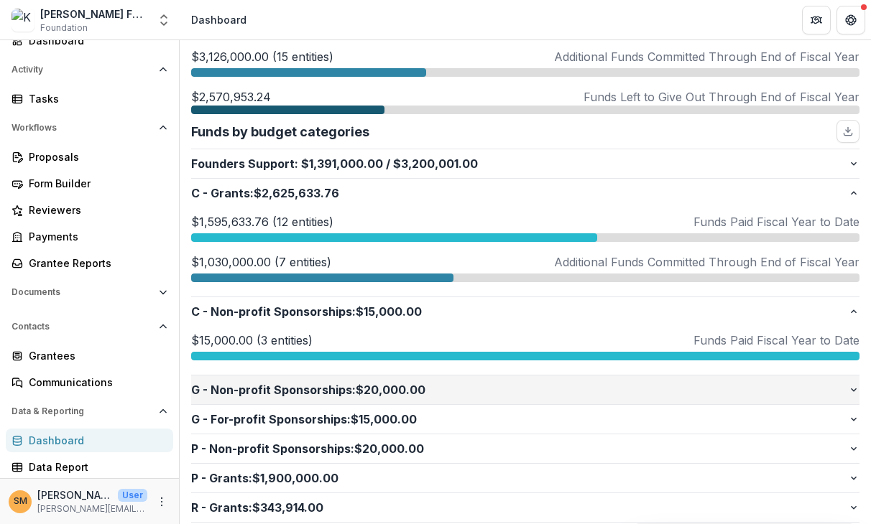
click at [255, 377] on button "G - Non-profit Sponsorships : $20,000.00" at bounding box center [525, 390] width 668 height 29
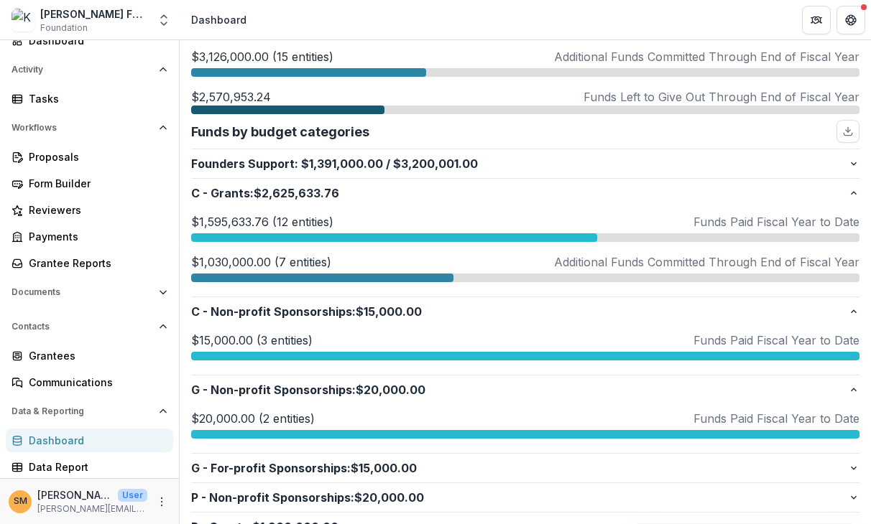
click at [273, 279] on div at bounding box center [322, 278] width 262 height 9
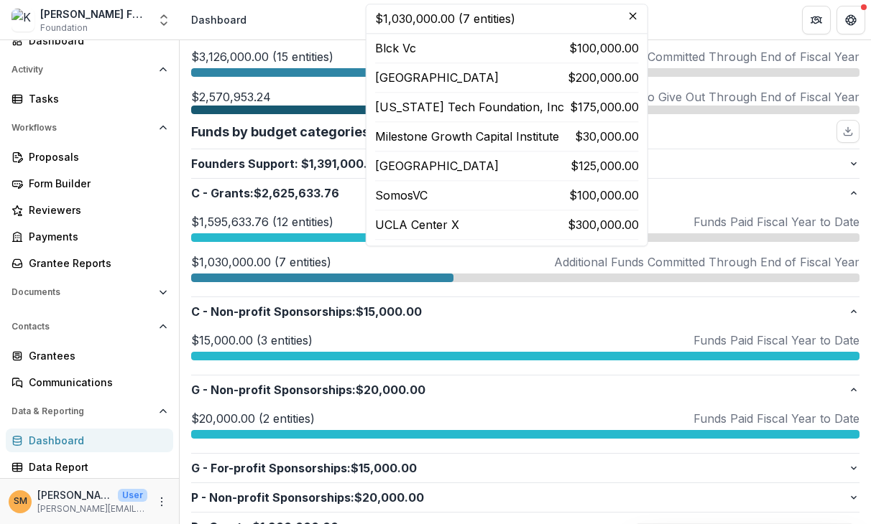
click at [499, 78] on p "[GEOGRAPHIC_DATA]" at bounding box center [437, 77] width 124 height 17
click at [481, 85] on p "[GEOGRAPHIC_DATA]" at bounding box center [437, 77] width 124 height 17
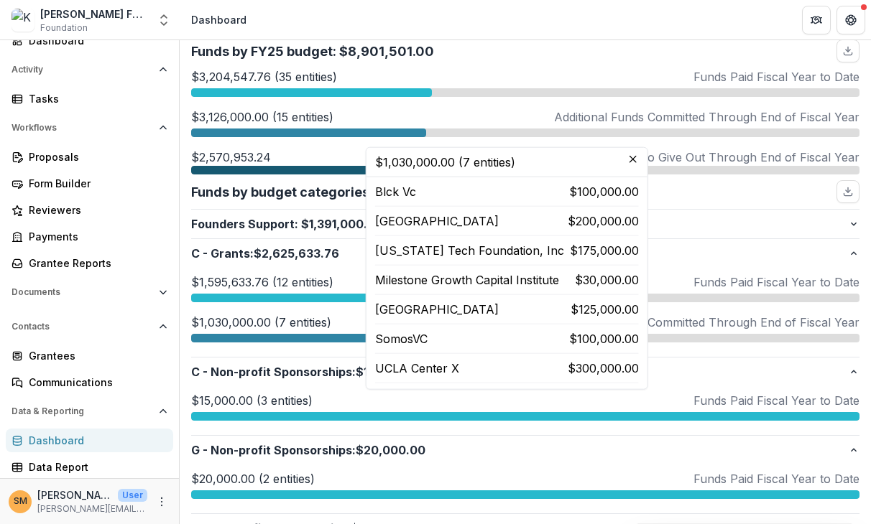
scroll to position [144, 0]
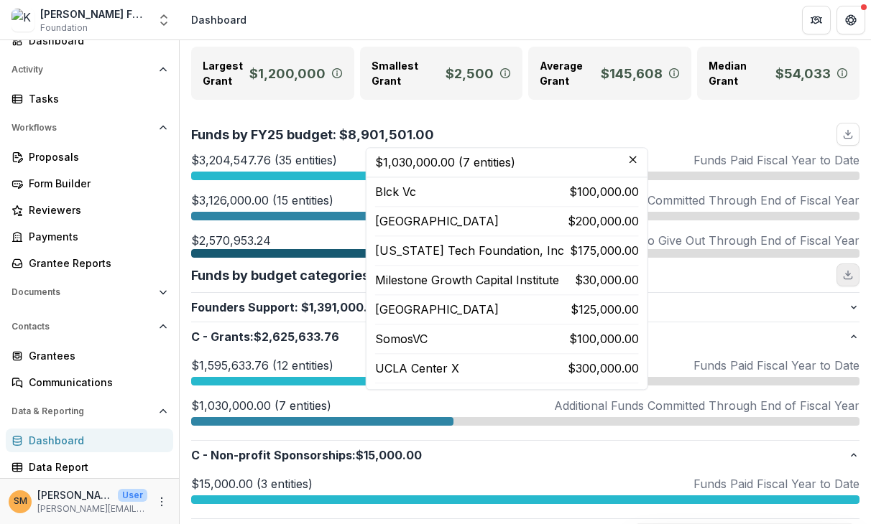
click at [842, 279] on icon "download" at bounding box center [847, 274] width 11 height 11
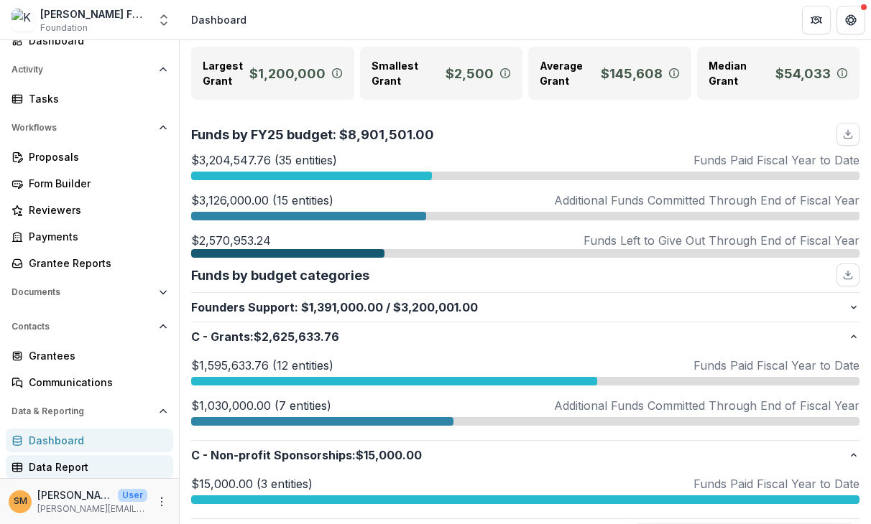
click at [45, 475] on link "Data Report" at bounding box center [89, 467] width 167 height 24
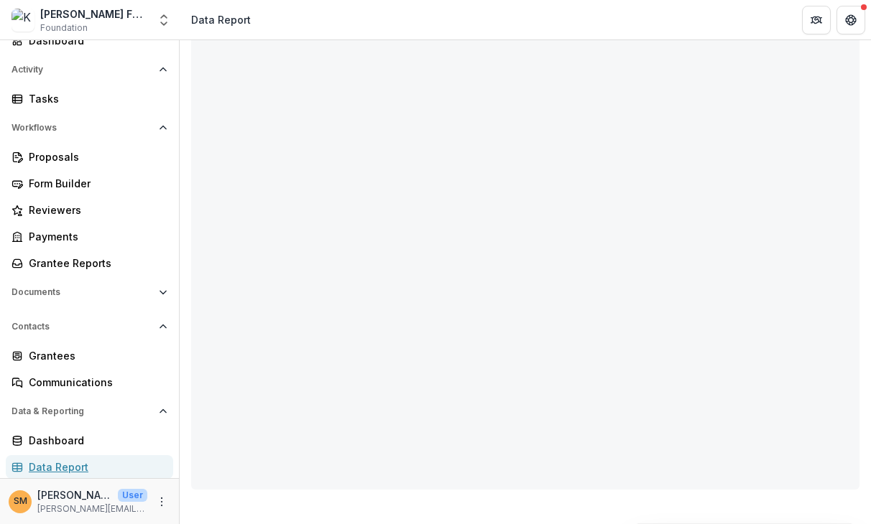
scroll to position [121, 0]
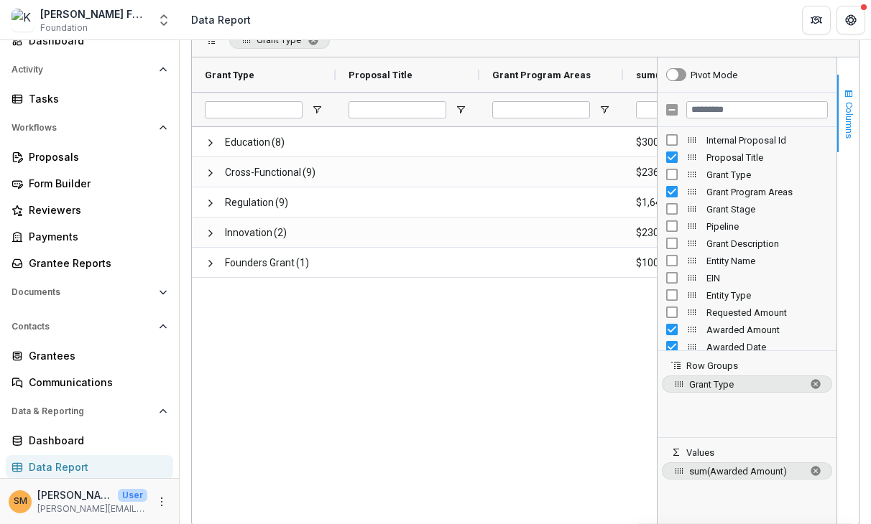
click at [843, 110] on span "Columns" at bounding box center [848, 120] width 11 height 37
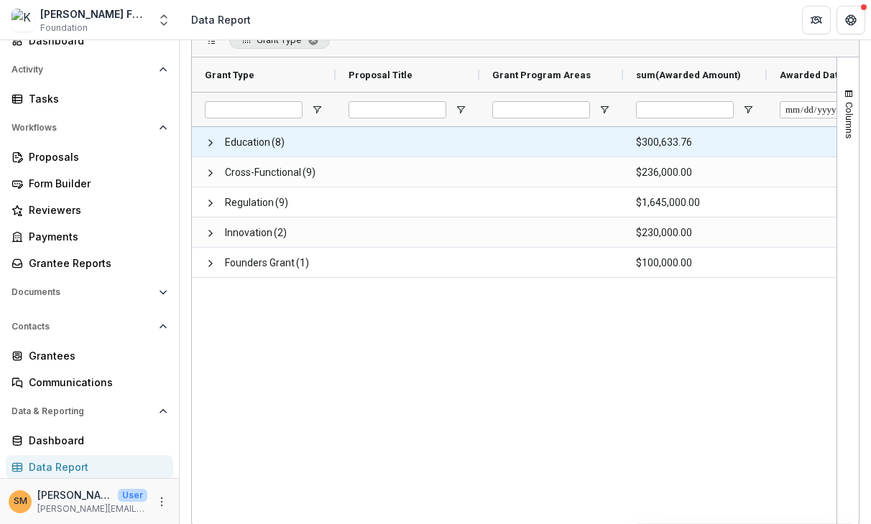
scroll to position [0, 0]
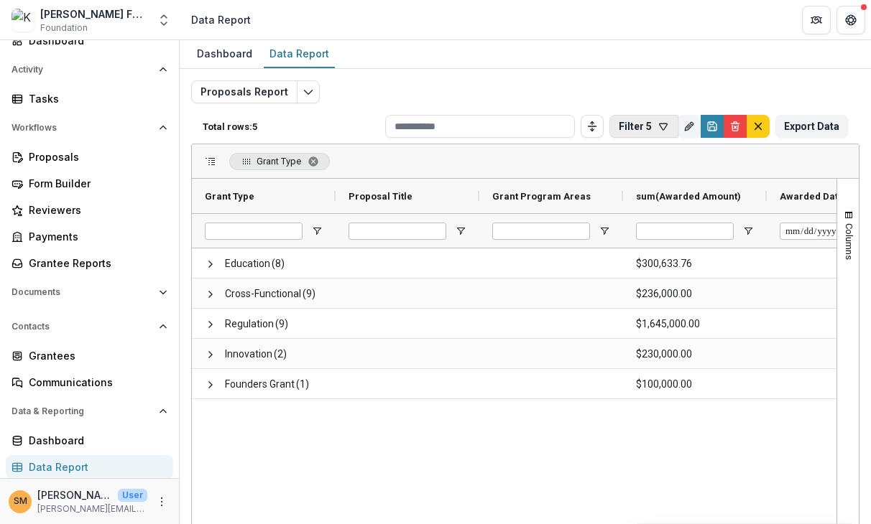
click at [645, 128] on button "Filter 5" at bounding box center [643, 126] width 69 height 23
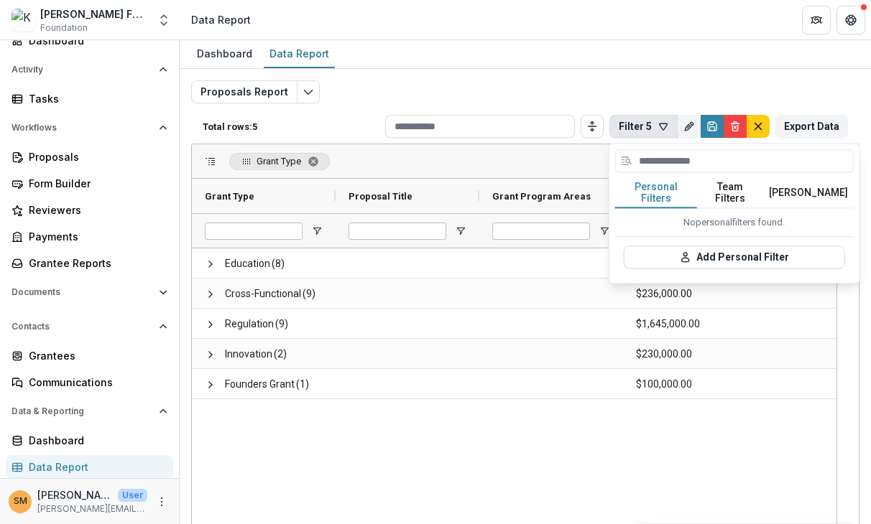
click at [712, 189] on button "Team Filters" at bounding box center [730, 193] width 66 height 30
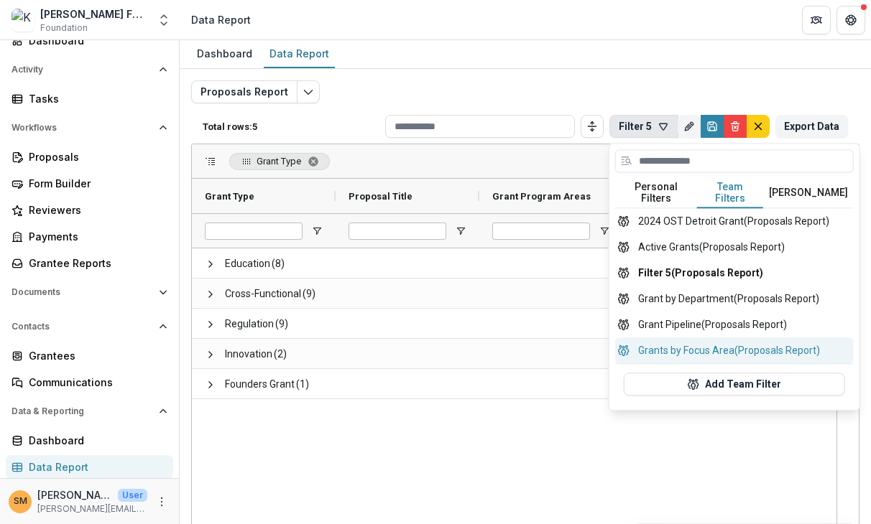
click at [694, 338] on button "Grants by Focus Area (Proposals Report)" at bounding box center [734, 351] width 238 height 26
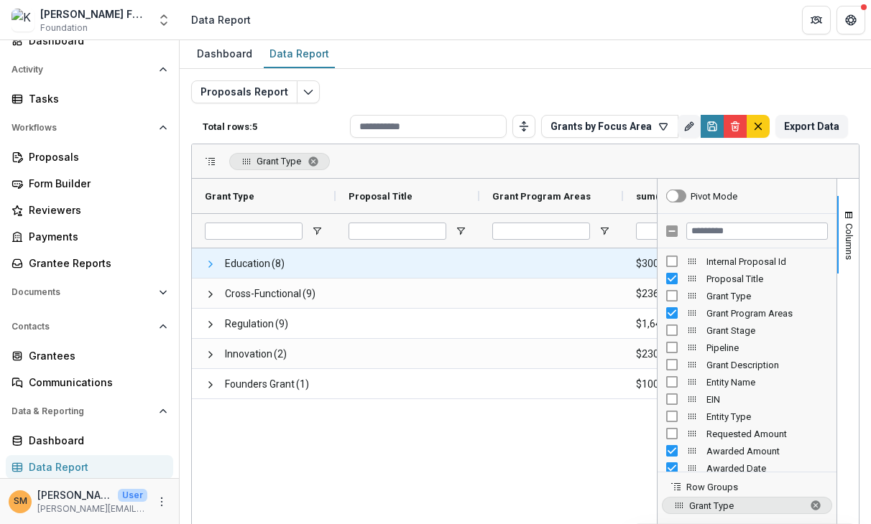
click at [208, 264] on span at bounding box center [210, 264] width 11 height 11
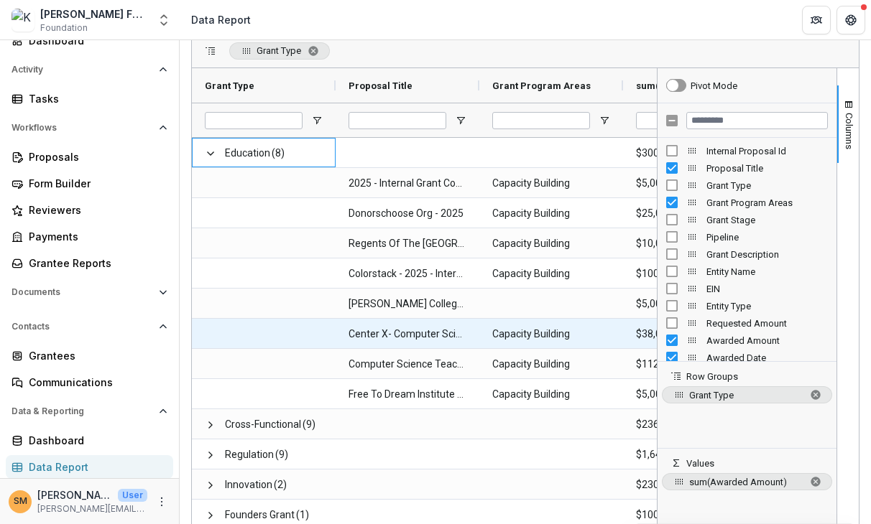
scroll to position [121, 0]
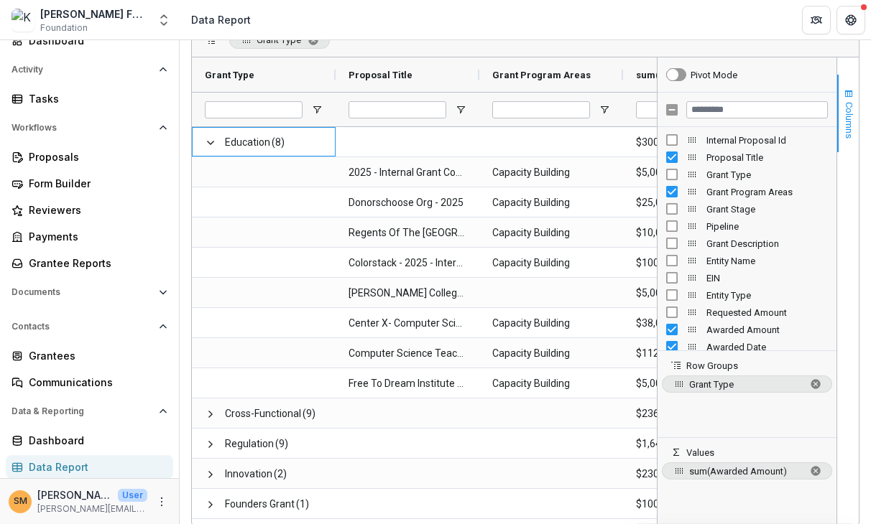
click at [845, 119] on span "Columns" at bounding box center [848, 120] width 11 height 37
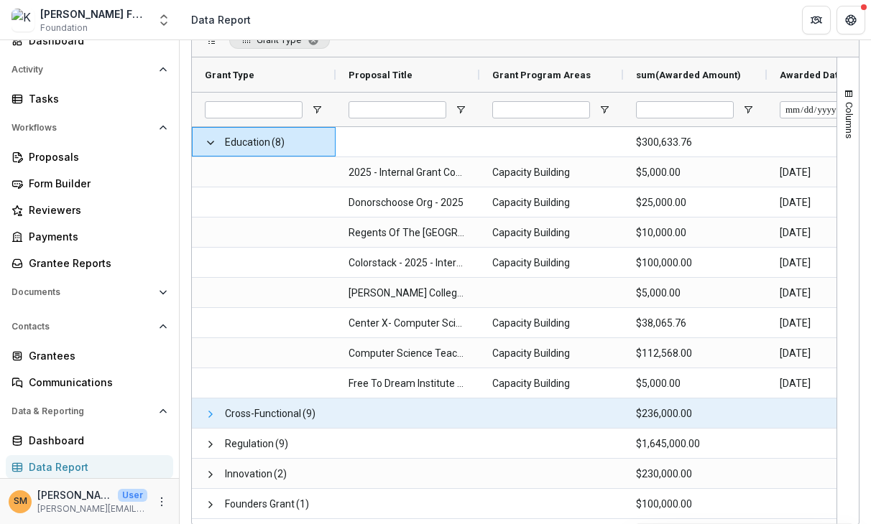
click at [208, 414] on span at bounding box center [210, 414] width 11 height 11
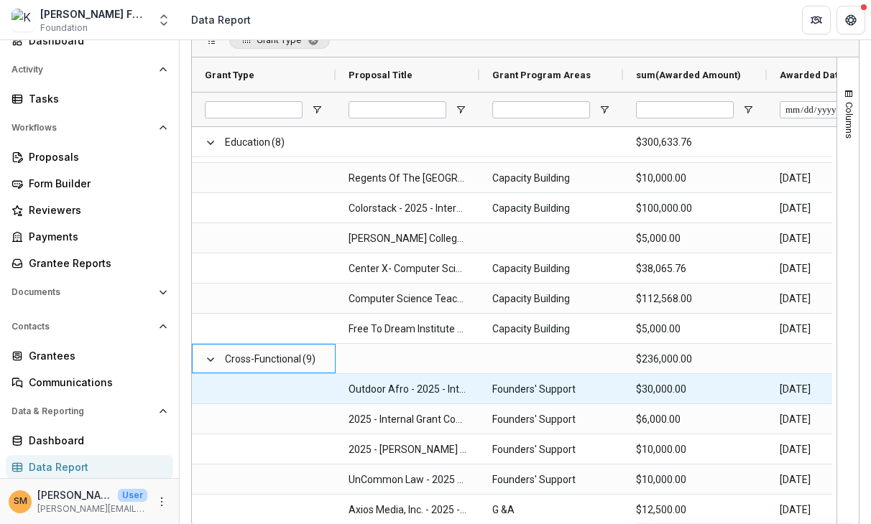
scroll to position [55, 0]
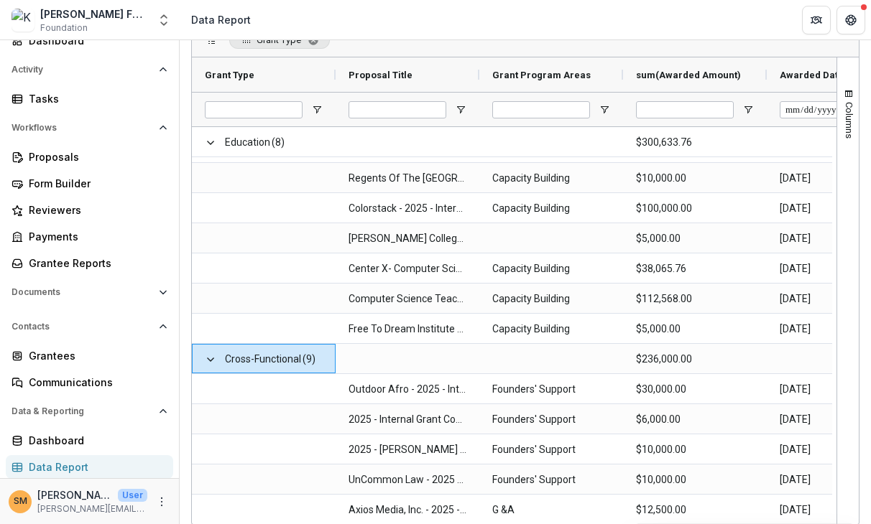
drag, startPoint x: 639, startPoint y: 524, endPoint x: 683, endPoint y: 524, distance: 44.5
click at [683, 524] on html "Skip to content [PERSON_NAME] Foundation Foundation Aggregate Analysis Foundati…" at bounding box center [435, 262] width 871 height 524
drag, startPoint x: 648, startPoint y: 524, endPoint x: 689, endPoint y: 521, distance: 41.0
click at [690, 522] on div at bounding box center [512, 522] width 640 height 4
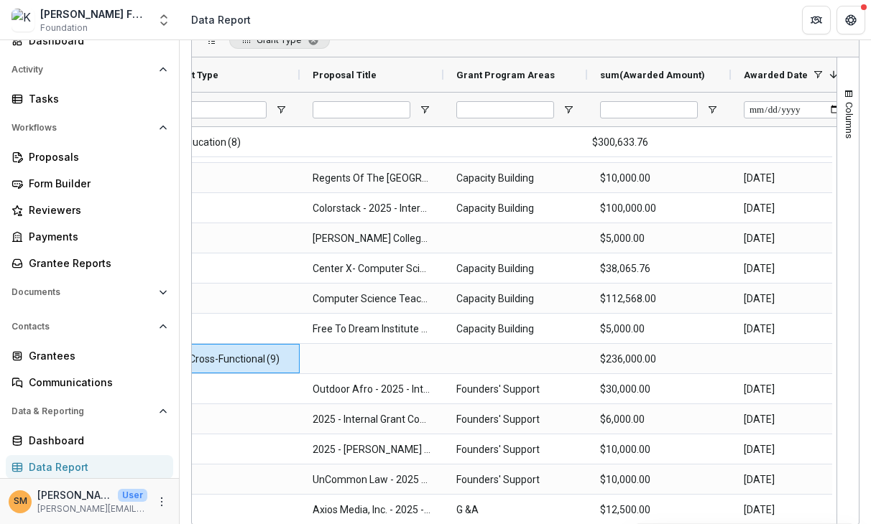
scroll to position [0, 0]
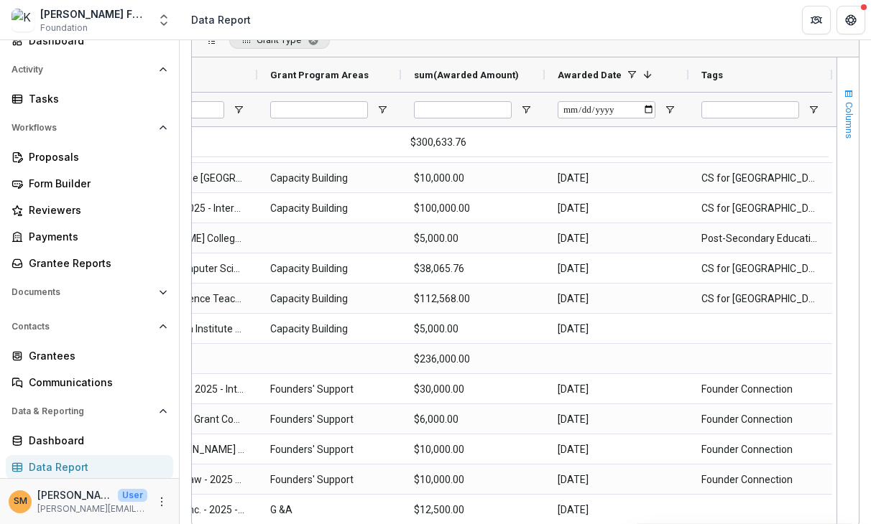
click at [843, 124] on span "Columns" at bounding box center [848, 120] width 11 height 37
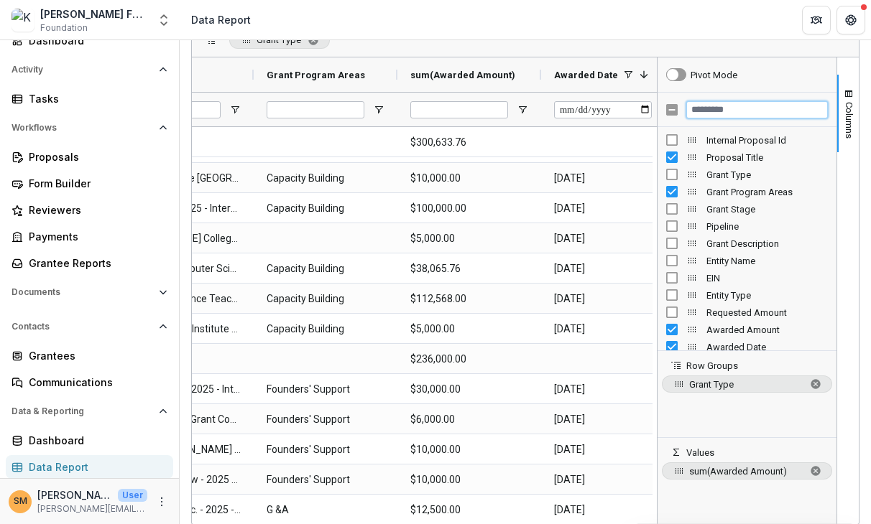
click at [722, 107] on input "Filter Columns Input" at bounding box center [757, 109] width 142 height 17
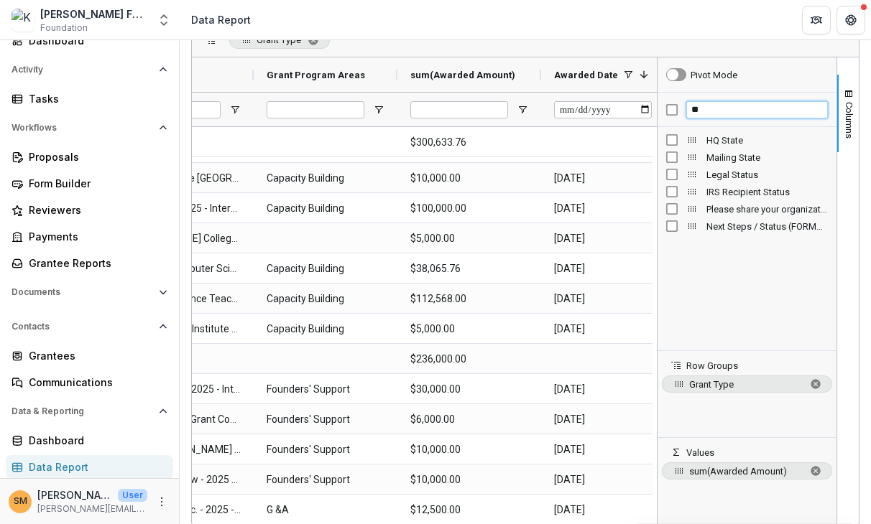
type input "*"
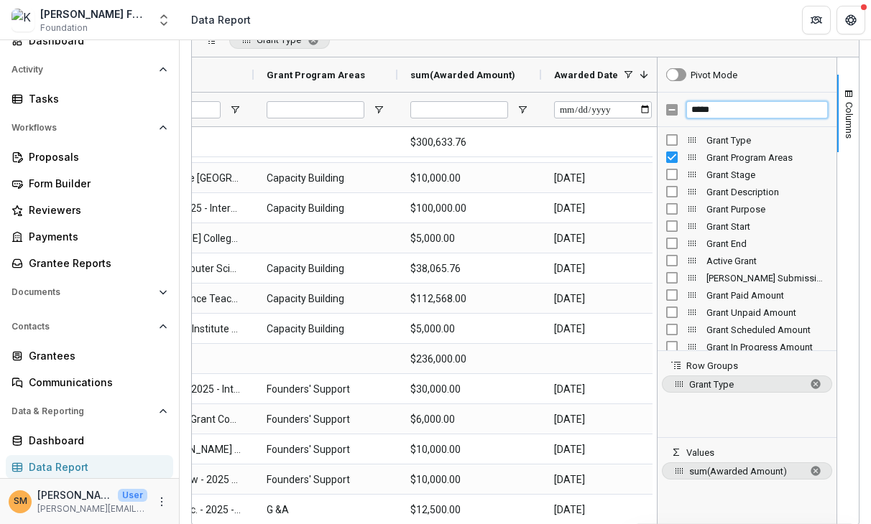
type input "*****"
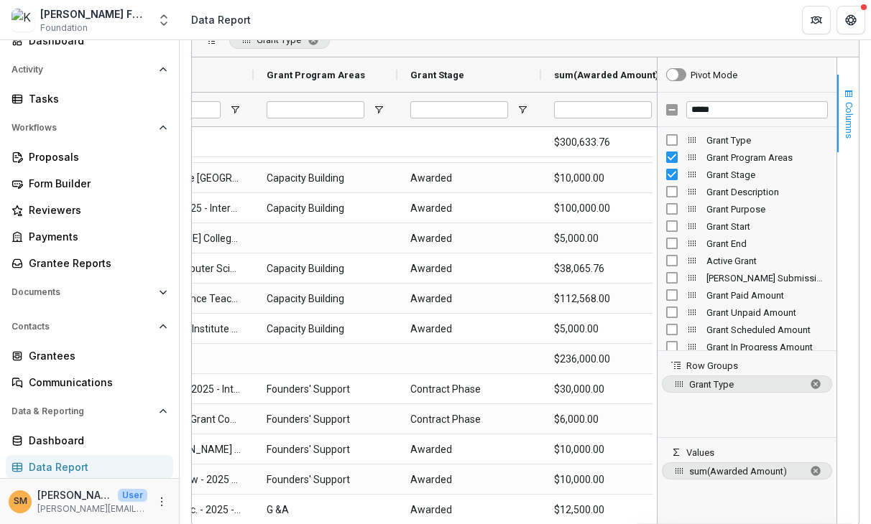
click at [846, 116] on span "Columns" at bounding box center [848, 120] width 11 height 37
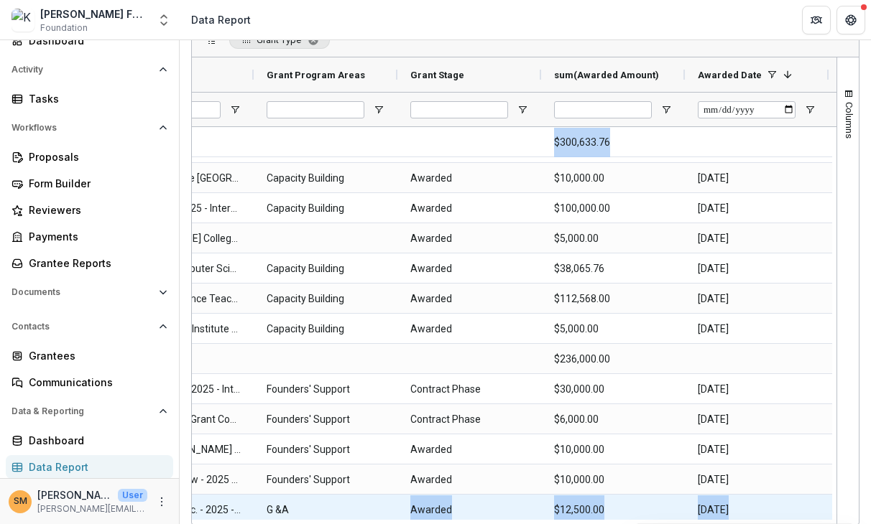
drag, startPoint x: 506, startPoint y: 524, endPoint x: 383, endPoint y: 511, distance: 123.5
click at [383, 511] on div "Grant Type Drag here to set column labels Grant Type Proposal Title Grant Progr…" at bounding box center [525, 273] width 668 height 503
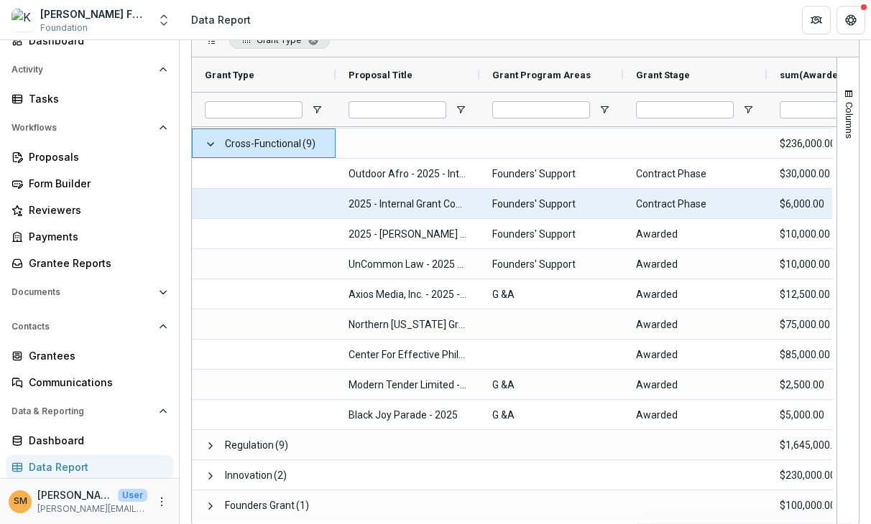
click at [407, 208] on Title-1426 "2025 - Internal Grant Concept Form" at bounding box center [407, 204] width 118 height 29
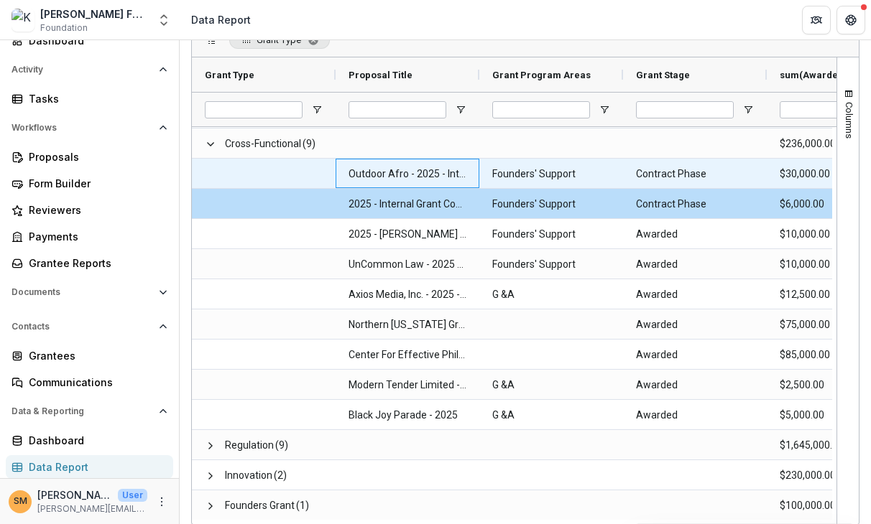
click at [407, 173] on Title-1420 "Outdoor Afro - 2025 - Internal Grant Concept Form" at bounding box center [407, 173] width 118 height 29
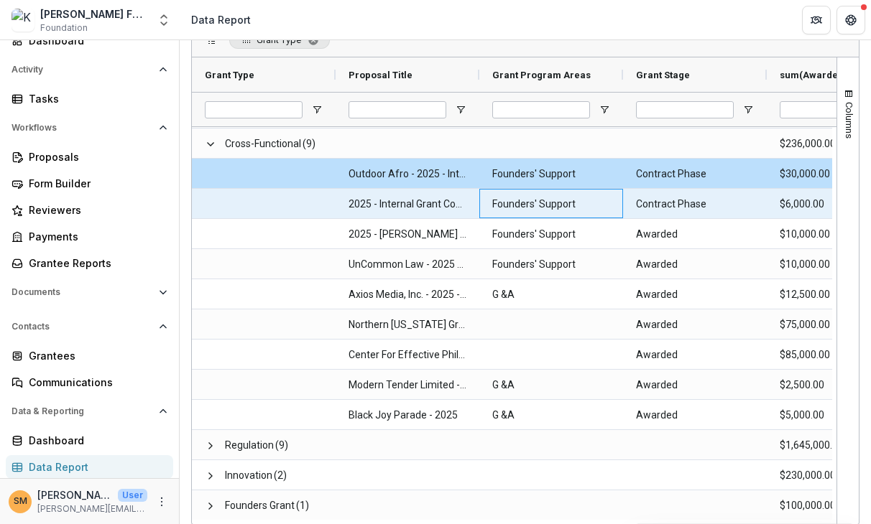
click at [518, 206] on Areas-1427 "Founders' Support" at bounding box center [551, 204] width 118 height 29
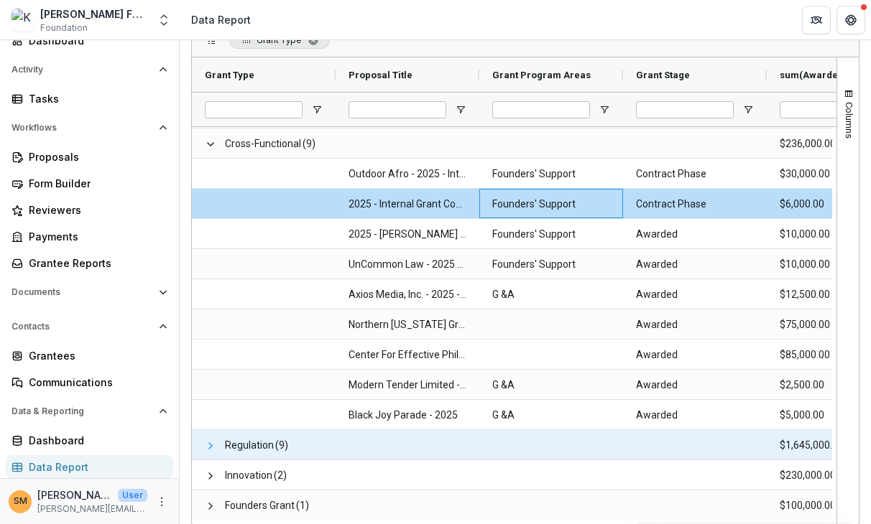
click at [211, 445] on span at bounding box center [210, 445] width 11 height 11
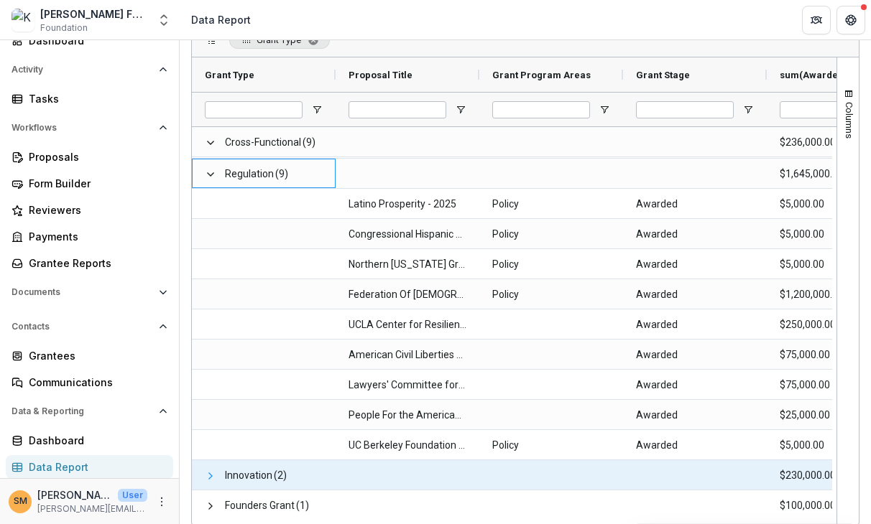
click at [205, 477] on span at bounding box center [210, 476] width 11 height 11
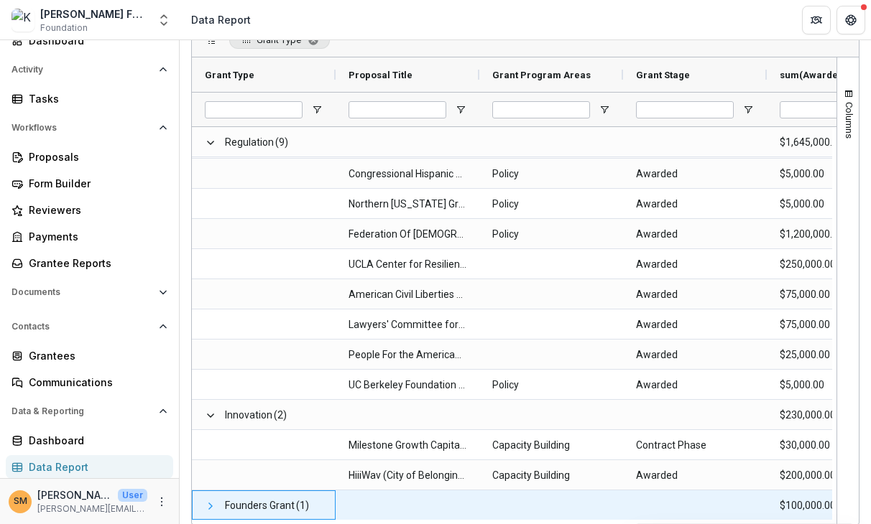
click at [208, 507] on span at bounding box center [210, 506] width 11 height 11
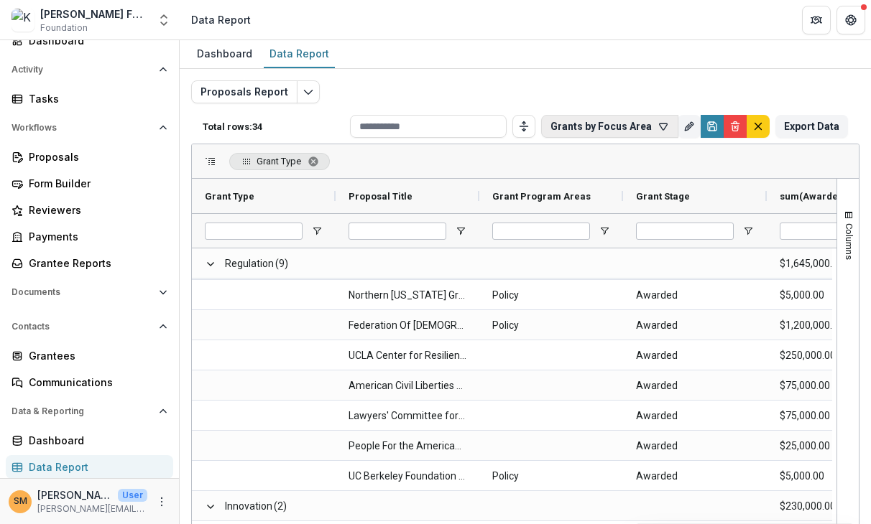
click at [594, 127] on button "Grants by Focus Area" at bounding box center [609, 126] width 137 height 23
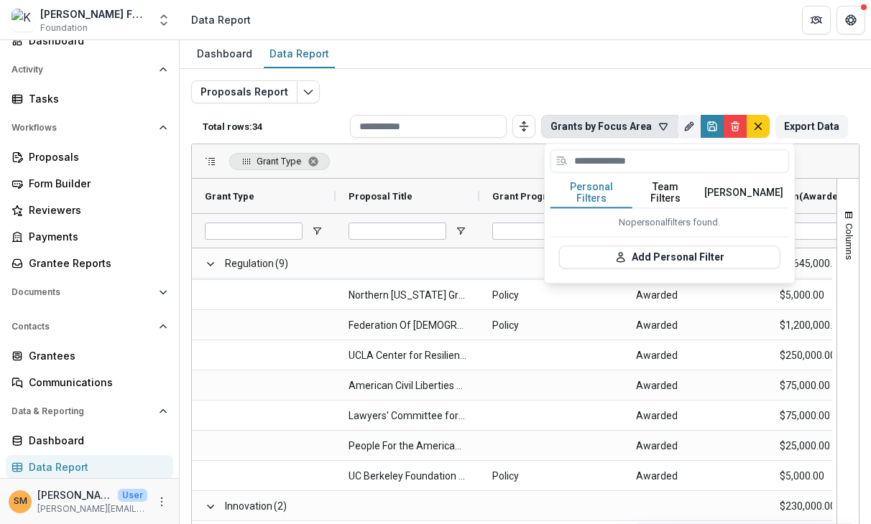
click at [648, 190] on button "Team Filters" at bounding box center [665, 193] width 66 height 30
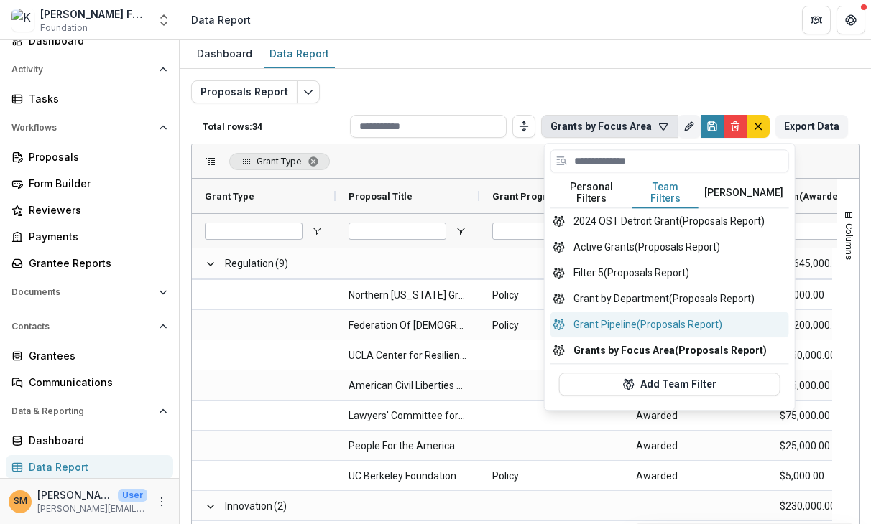
click at [601, 317] on button "Grant Pipeline (Proposals Report)" at bounding box center [669, 325] width 238 height 26
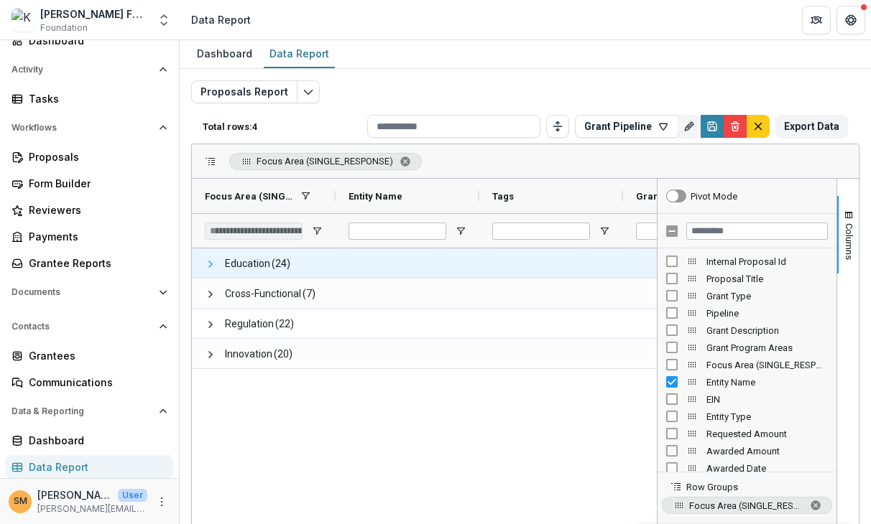
click at [210, 265] on span at bounding box center [210, 264] width 11 height 11
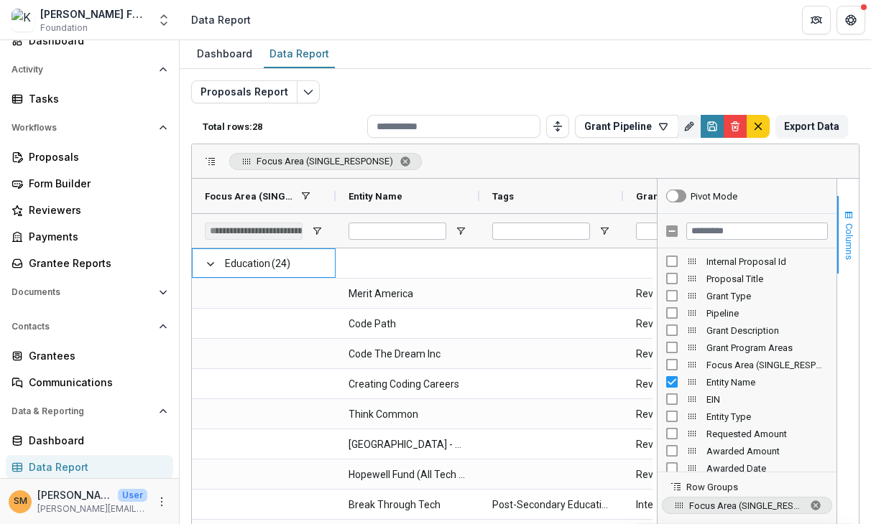
click at [843, 232] on span "Columns" at bounding box center [848, 241] width 11 height 37
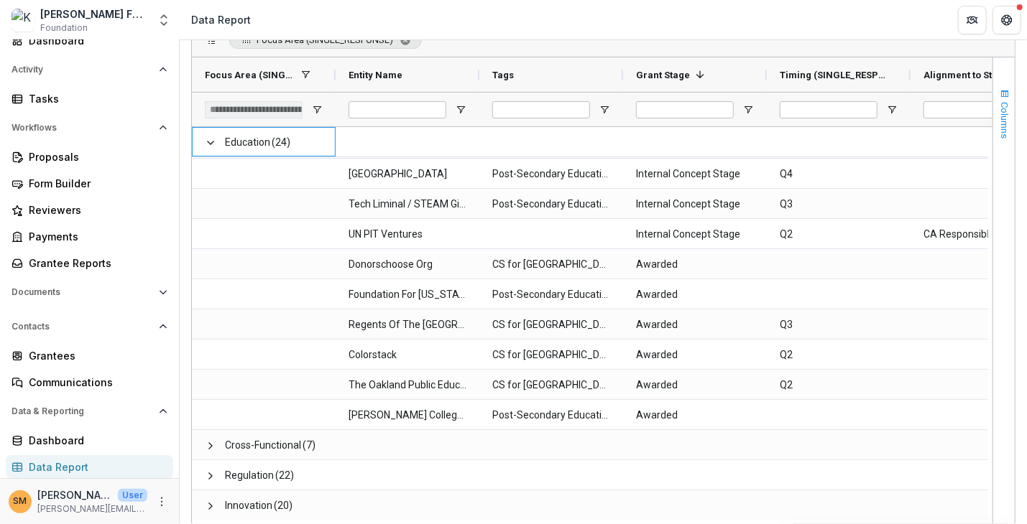
click at [870, 113] on span "Columns" at bounding box center [1004, 120] width 11 height 37
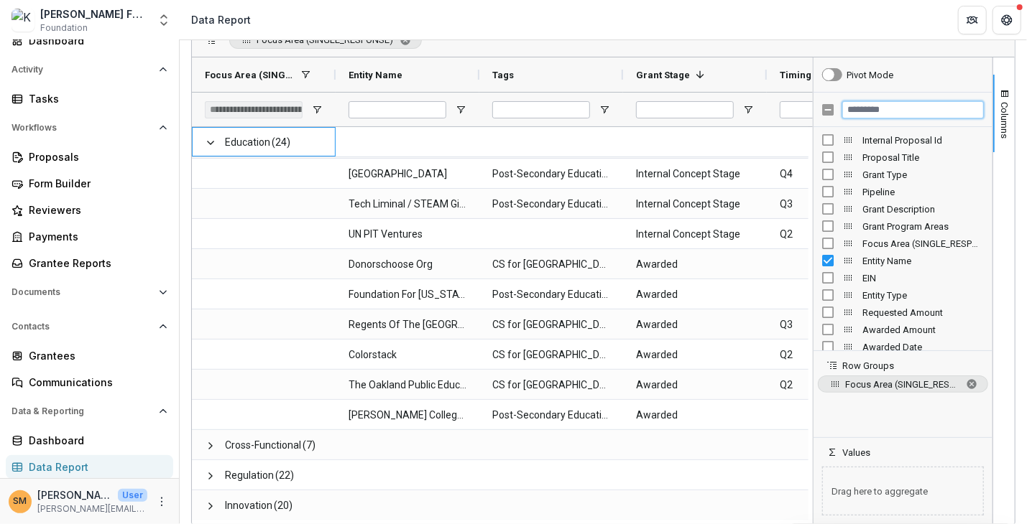
click at [870, 111] on input "Filter Columns Input" at bounding box center [913, 109] width 142 height 17
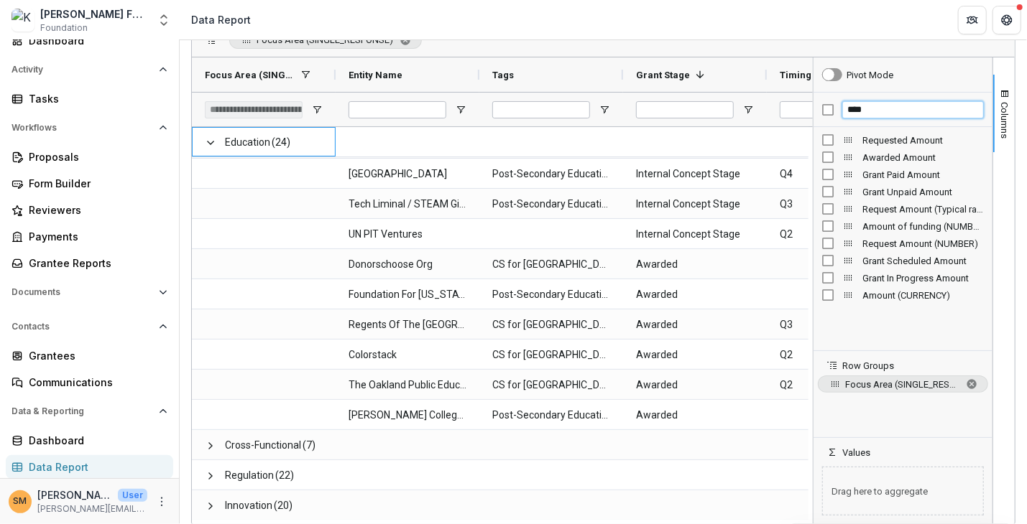
type input "****"
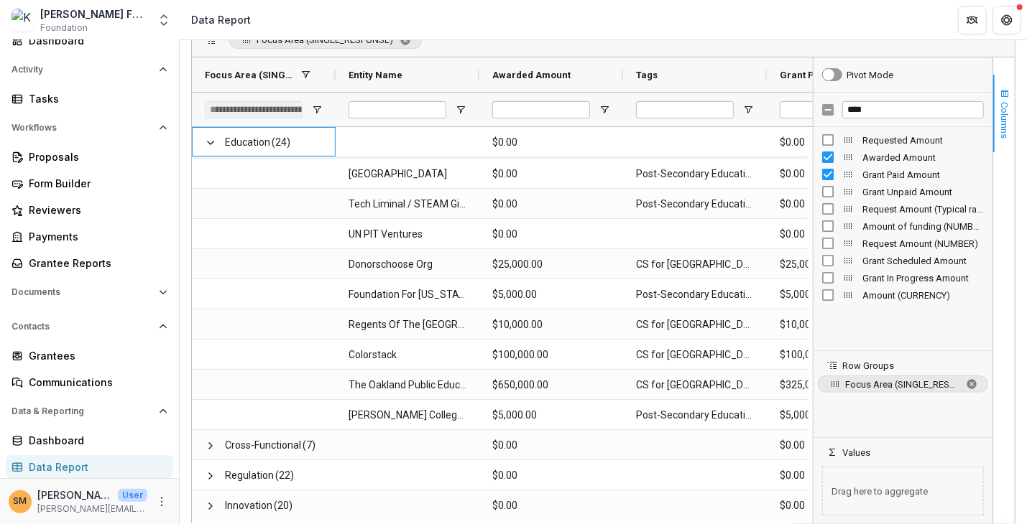
click at [870, 123] on span "Columns" at bounding box center [1004, 120] width 11 height 37
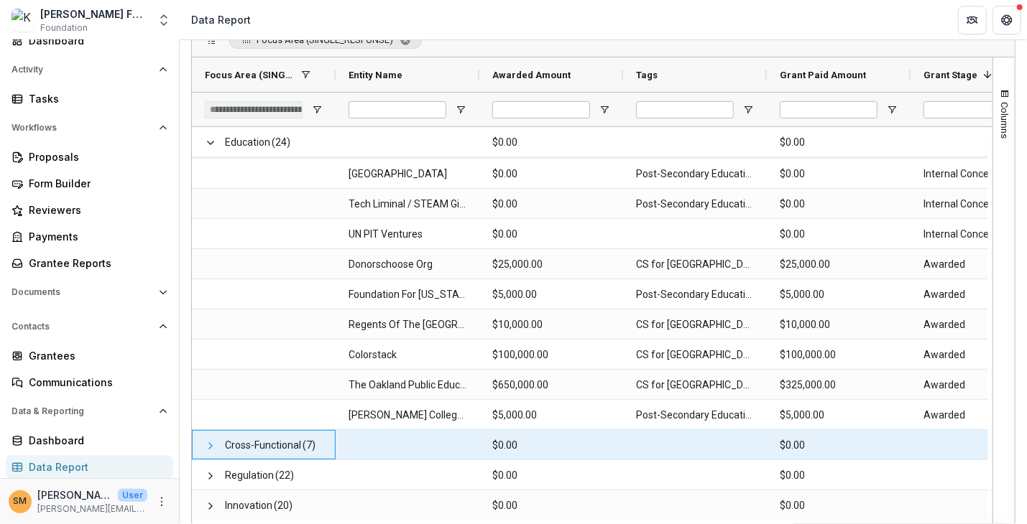
click at [210, 446] on span at bounding box center [210, 445] width 11 height 11
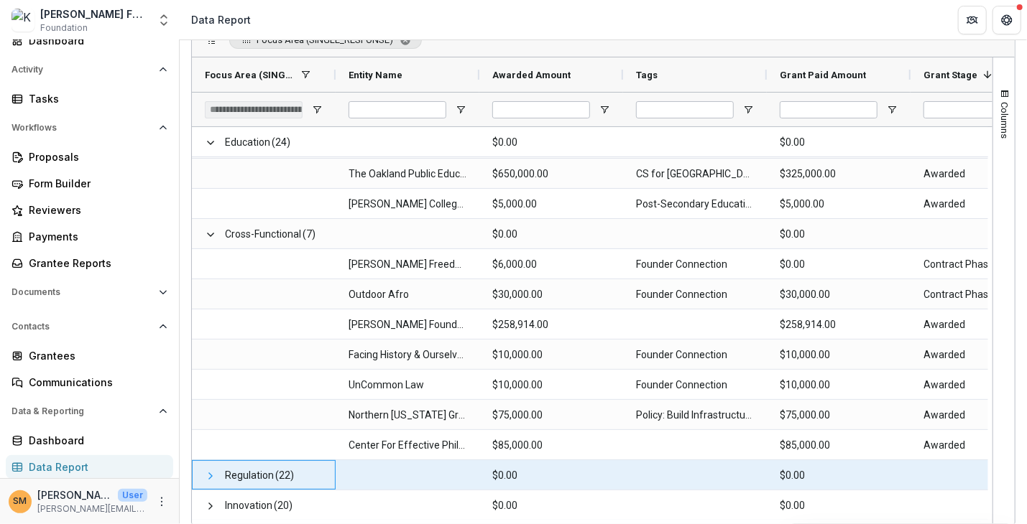
click at [205, 479] on span at bounding box center [210, 476] width 11 height 11
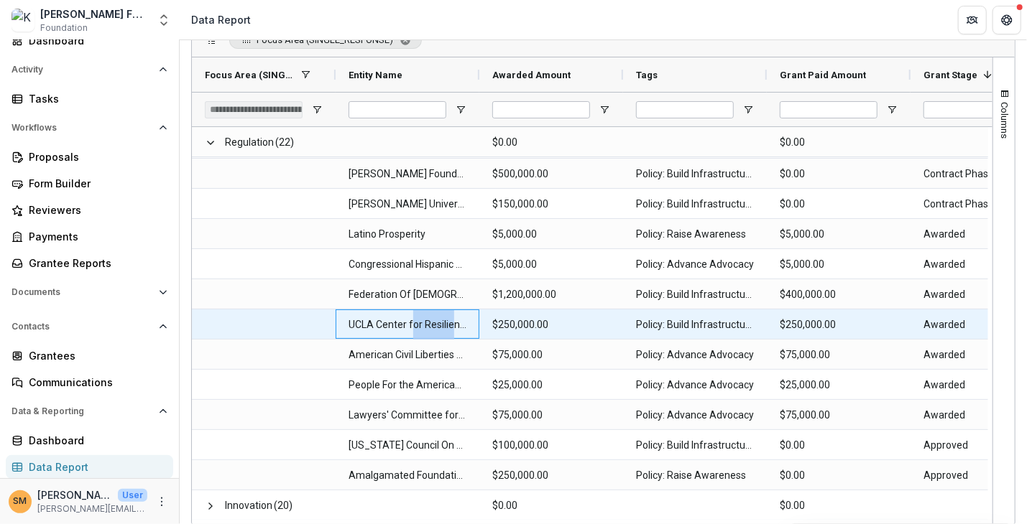
drag, startPoint x: 412, startPoint y: 328, endPoint x: 453, endPoint y: 330, distance: 40.3
click at [453, 330] on Name-3780 "UCLA Center for Resilience & Digital Justice (CRDJ)" at bounding box center [407, 324] width 118 height 29
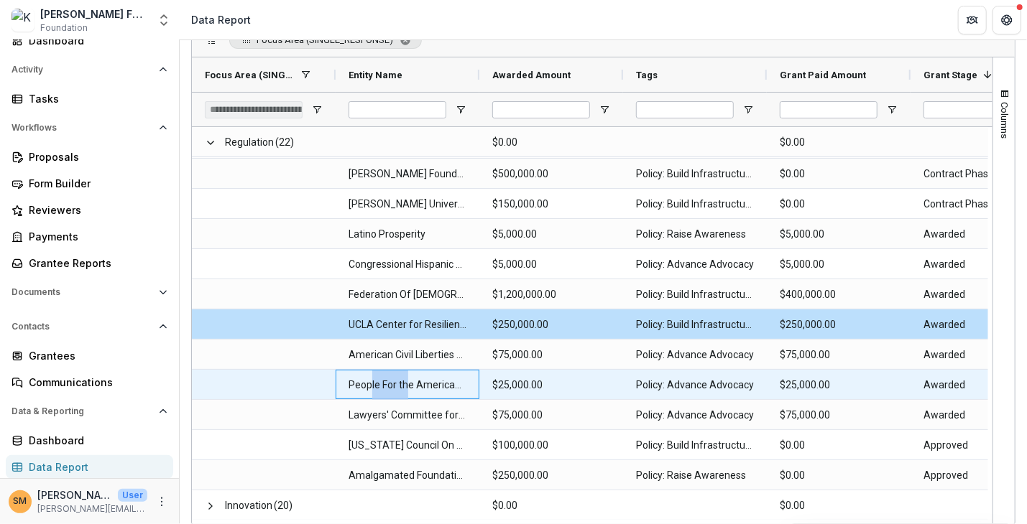
drag, startPoint x: 368, startPoint y: 385, endPoint x: 406, endPoint y: 388, distance: 38.2
click at [406, 388] on Name-3794 "People For the American Way Foundation" at bounding box center [407, 385] width 118 height 29
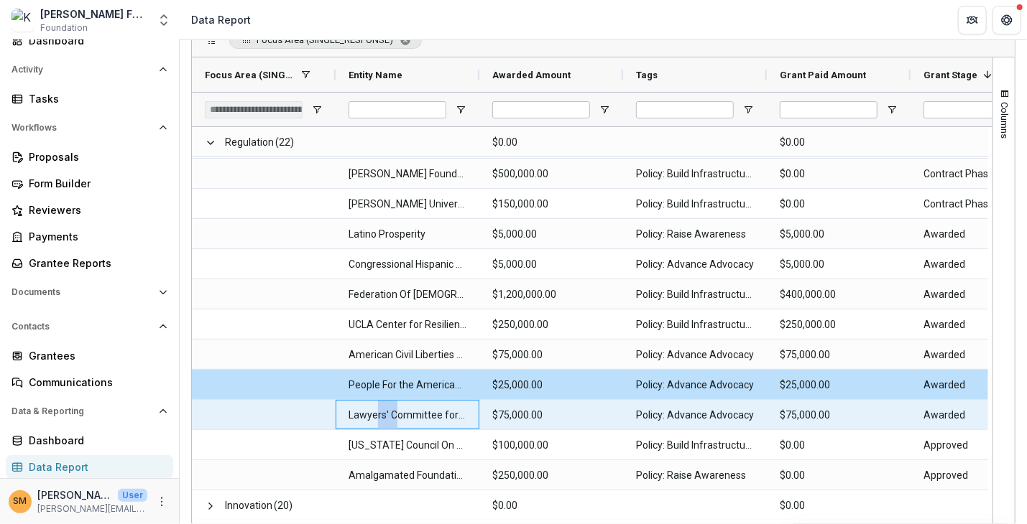
drag, startPoint x: 375, startPoint y: 420, endPoint x: 398, endPoint y: 421, distance: 23.0
click at [398, 420] on Name-3801 "Lawyers' Committee for Civil Rights Under Law" at bounding box center [407, 415] width 118 height 29
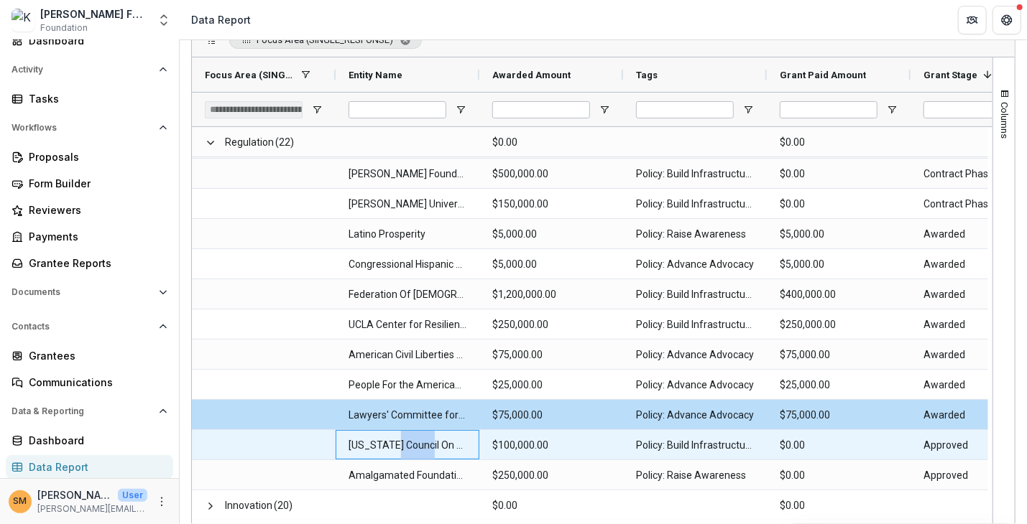
drag, startPoint x: 409, startPoint y: 445, endPoint x: 425, endPoint y: 445, distance: 15.8
click at [425, 445] on Name-3808 "[US_STATE] Council On Science And Technology" at bounding box center [407, 445] width 118 height 29
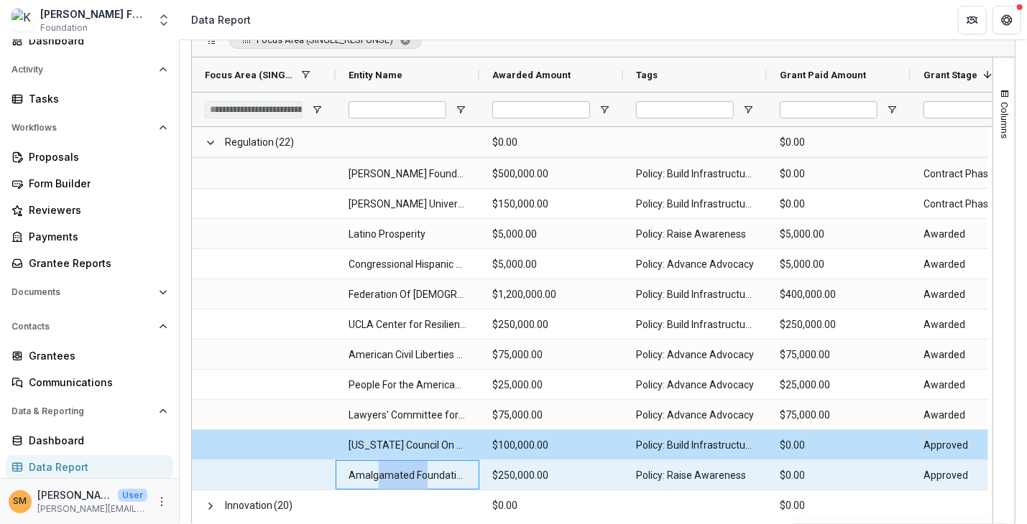
drag, startPoint x: 376, startPoint y: 478, endPoint x: 424, endPoint y: 476, distance: 47.5
click at [424, 476] on Name-3815 "Amalgamated Foundation" at bounding box center [407, 475] width 118 height 29
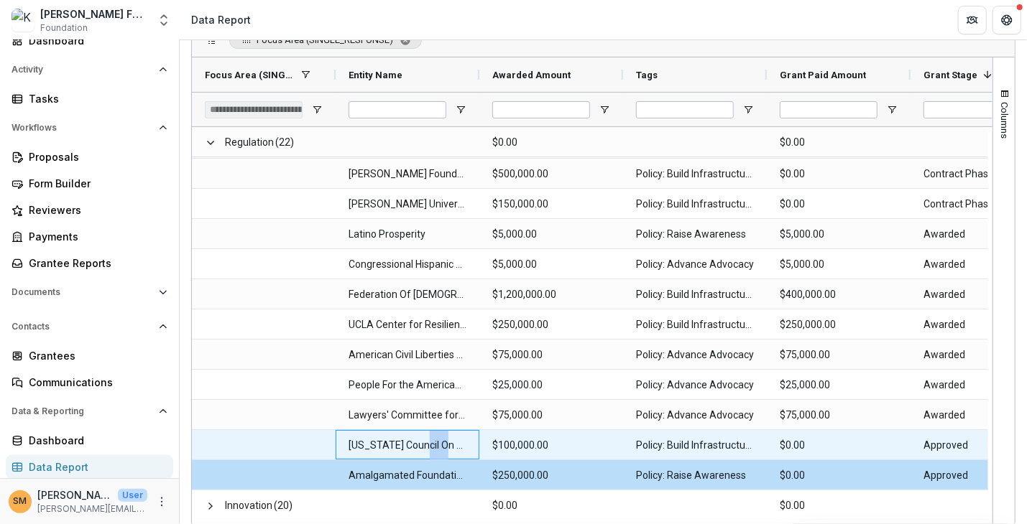
drag, startPoint x: 415, startPoint y: 432, endPoint x: 437, endPoint y: 431, distance: 21.6
click at [437, 431] on Name-3808 "[US_STATE] Council On Science And Technology" at bounding box center [407, 445] width 118 height 29
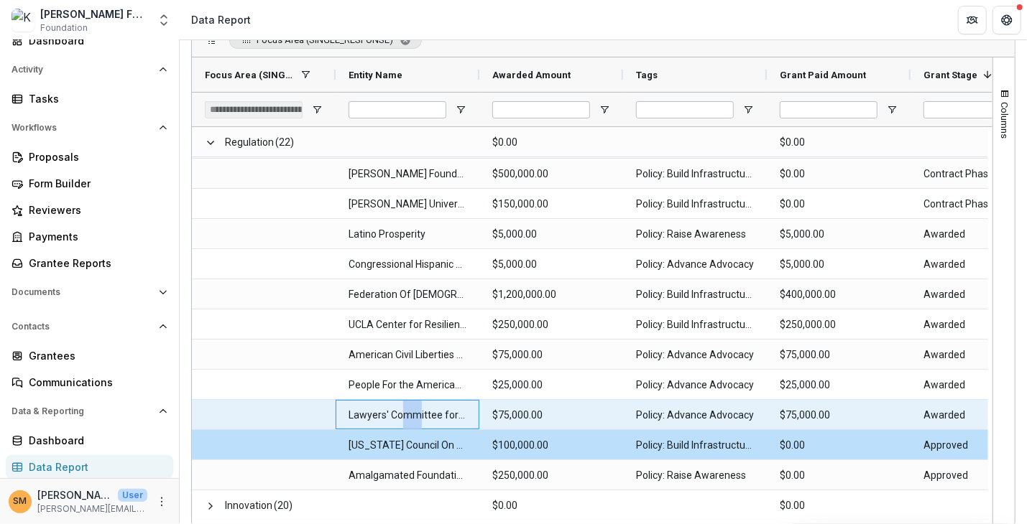
drag, startPoint x: 398, startPoint y: 410, endPoint x: 418, endPoint y: 410, distance: 20.1
click at [418, 410] on Name-3801 "Lawyers' Committee for Civil Rights Under Law" at bounding box center [407, 415] width 118 height 29
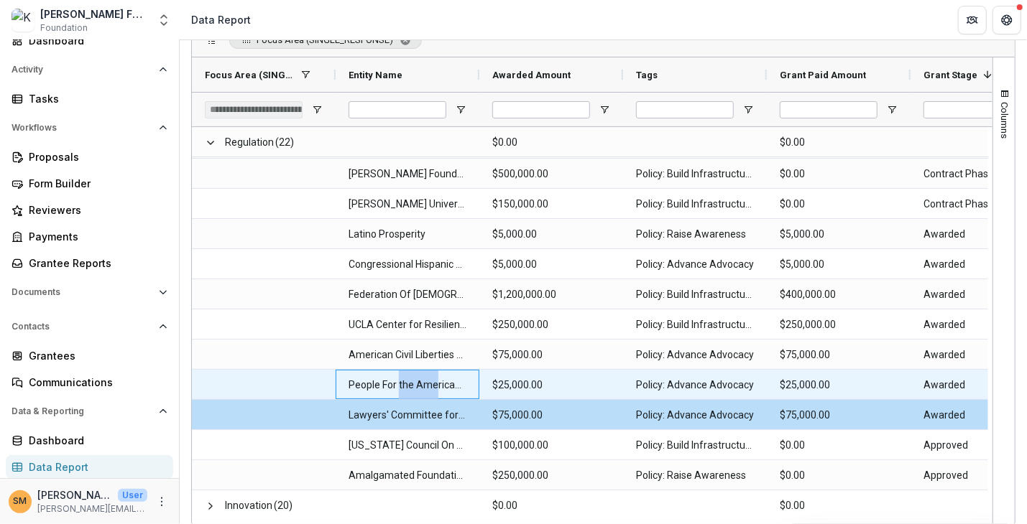
drag, startPoint x: 398, startPoint y: 388, endPoint x: 432, endPoint y: 386, distance: 34.5
click at [434, 386] on Name-3794 "People For the American Way Foundation" at bounding box center [407, 385] width 118 height 29
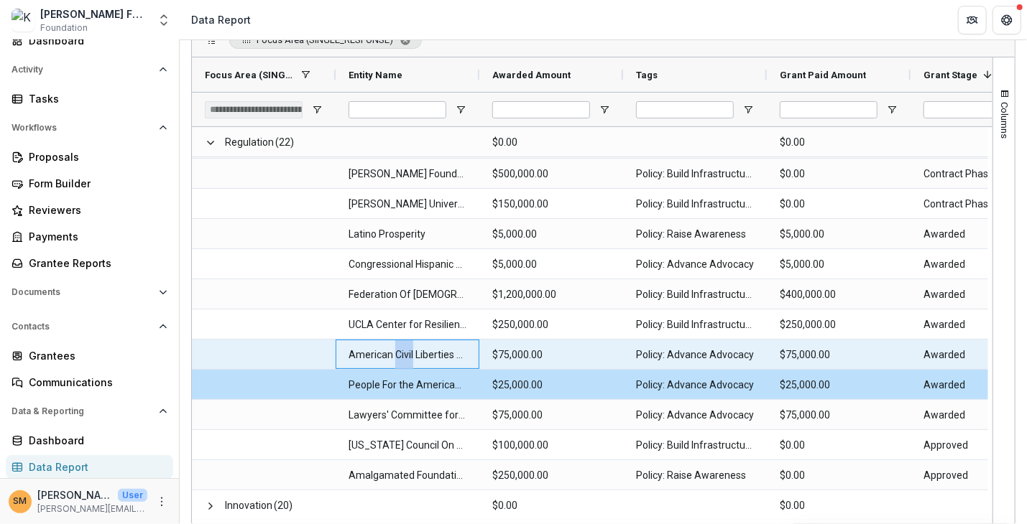
drag, startPoint x: 394, startPoint y: 353, endPoint x: 411, endPoint y: 351, distance: 17.3
click at [411, 352] on Name-3787 "American Civil Liberties Union Foundation Inc (ACLU)" at bounding box center [407, 354] width 118 height 29
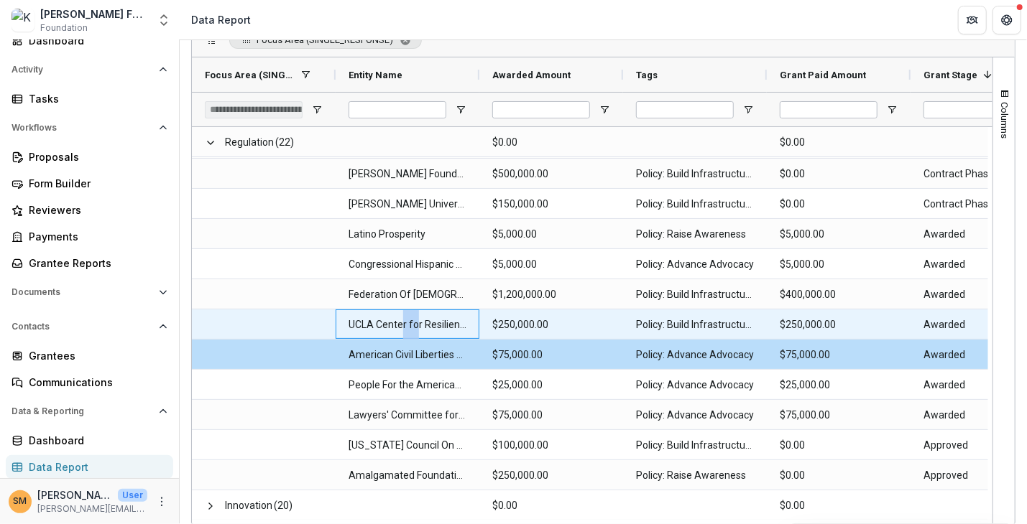
drag, startPoint x: 399, startPoint y: 320, endPoint x: 417, endPoint y: 317, distance: 18.2
click at [417, 317] on Name-3780 "UCLA Center for Resilience & Digital Justice (CRDJ)" at bounding box center [407, 324] width 118 height 29
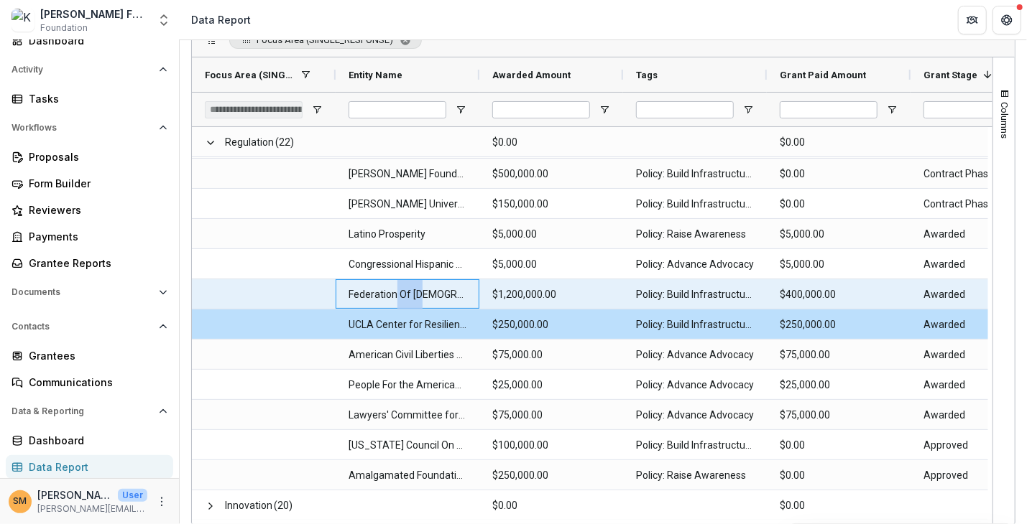
drag, startPoint x: 396, startPoint y: 288, endPoint x: 423, endPoint y: 288, distance: 27.3
click at [423, 288] on Name-3773 "Federation Of [DEMOGRAPHIC_DATA] Scientists" at bounding box center [407, 294] width 118 height 29
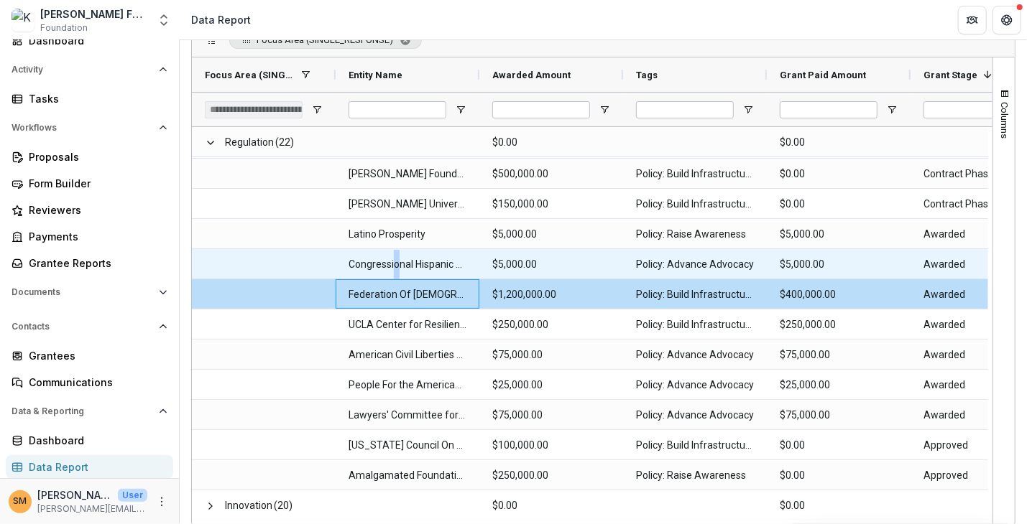
click at [399, 252] on Name-3766 "Congressional Hispanic Caucus Institute Inc" at bounding box center [407, 264] width 118 height 29
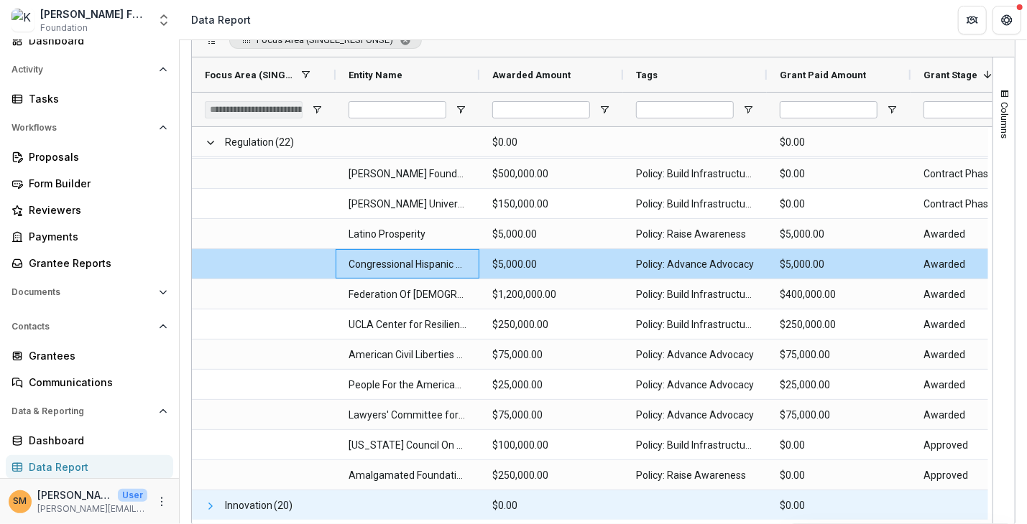
click at [211, 501] on span at bounding box center [210, 506] width 11 height 11
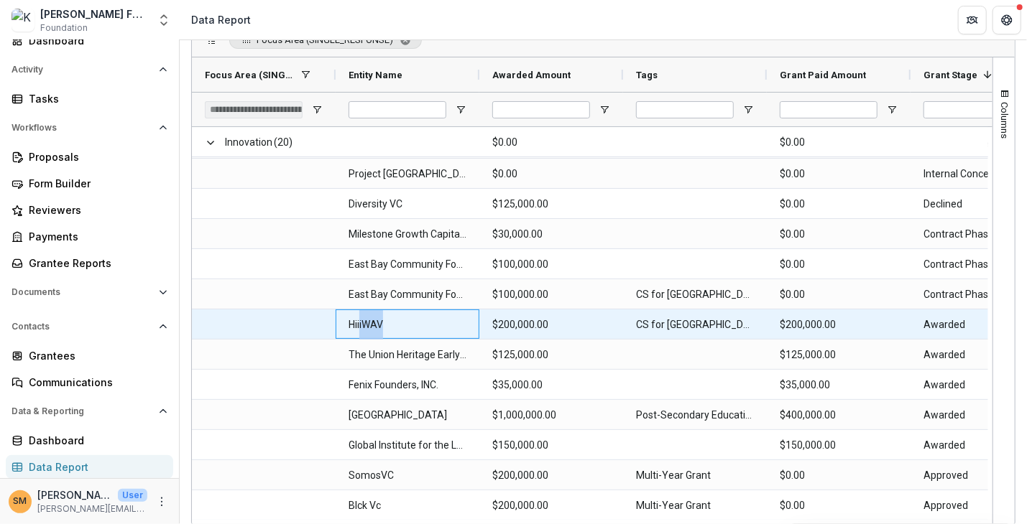
drag, startPoint x: 359, startPoint y: 325, endPoint x: 392, endPoint y: 325, distance: 33.0
click at [392, 325] on Name-3934 "HiiiWAV" at bounding box center [407, 324] width 118 height 29
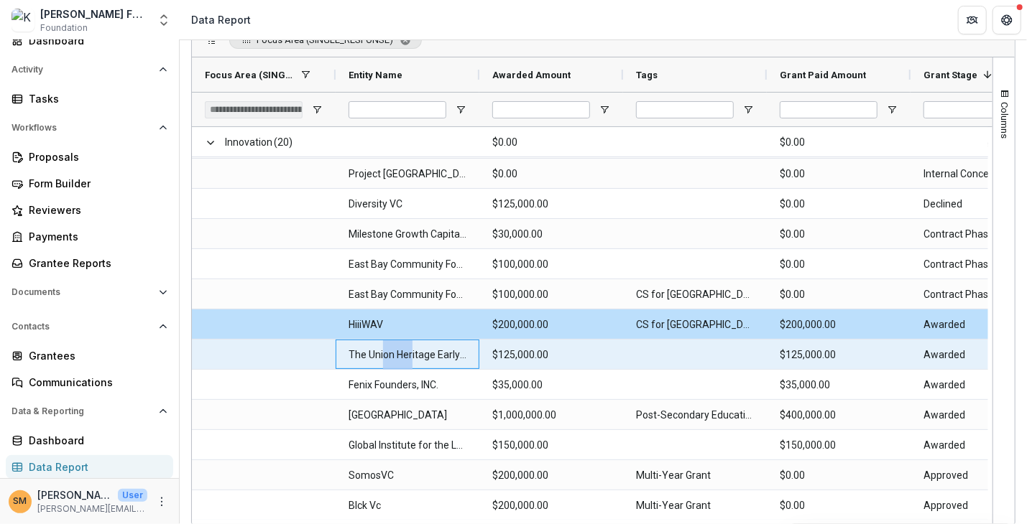
drag, startPoint x: 382, startPoint y: 357, endPoint x: 413, endPoint y: 358, distance: 30.9
click at [413, 358] on Name-3941 "The Union Heritage Early Stage Non Profit Fund" at bounding box center [407, 354] width 118 height 29
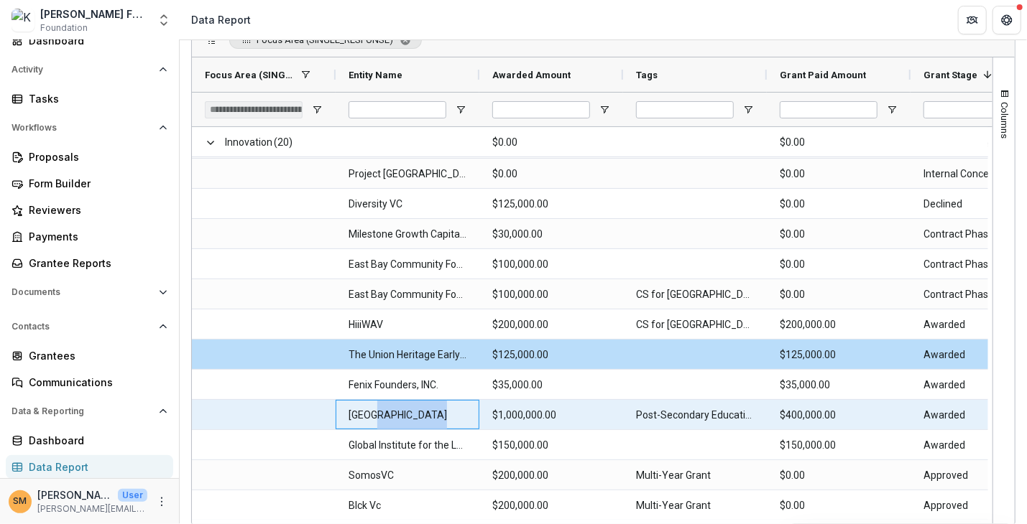
drag, startPoint x: 374, startPoint y: 412, endPoint x: 427, endPoint y: 416, distance: 54.0
click at [427, 416] on Name-3955 "[GEOGRAPHIC_DATA]" at bounding box center [407, 415] width 118 height 29
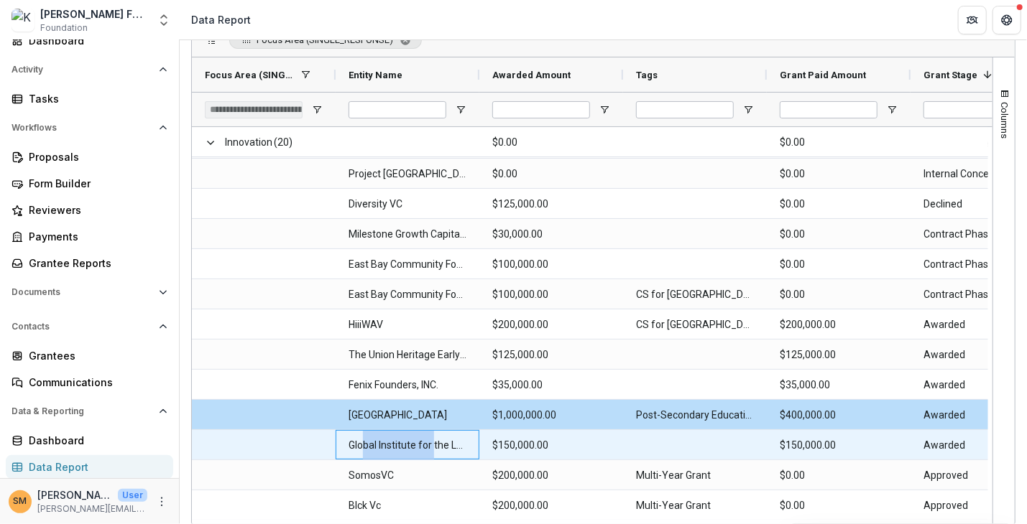
drag, startPoint x: 364, startPoint y: 448, endPoint x: 435, endPoint y: 449, distance: 70.4
click at [435, 449] on Name-3962 "Global Institute for the Learning Society (GILS)" at bounding box center [407, 445] width 118 height 29
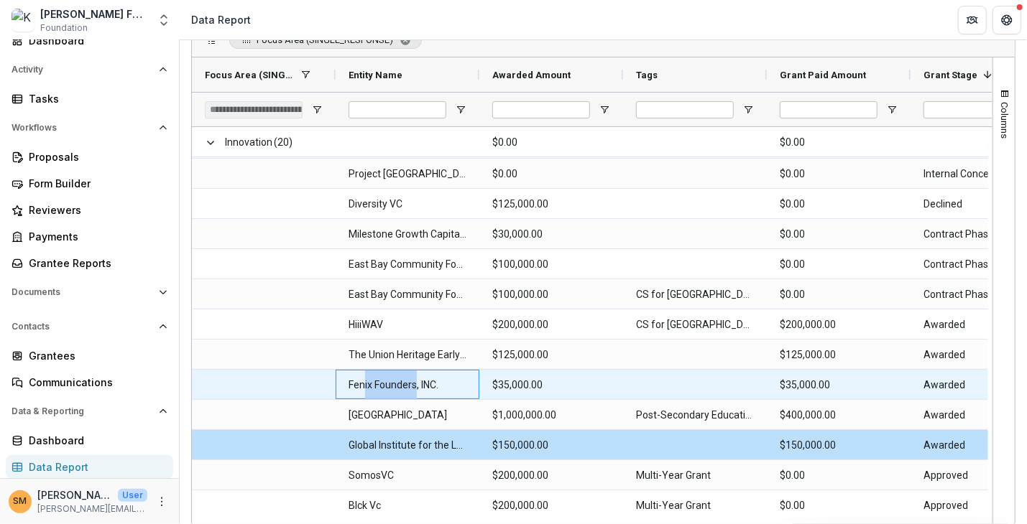
drag, startPoint x: 361, startPoint y: 382, endPoint x: 415, endPoint y: 388, distance: 54.2
click at [415, 388] on Name-3948 "Fenix Founders, INC." at bounding box center [407, 385] width 118 height 29
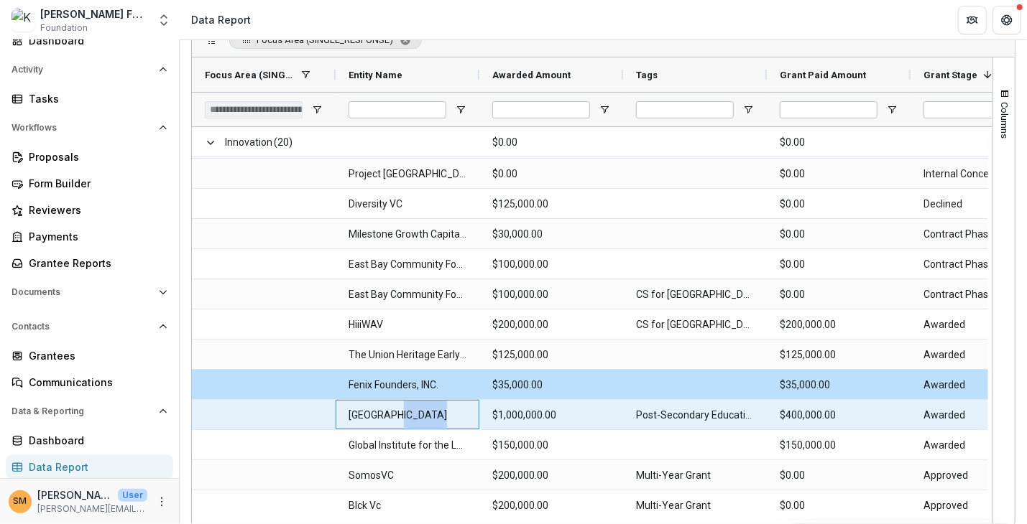
drag, startPoint x: 392, startPoint y: 409, endPoint x: 429, endPoint y: 412, distance: 36.8
click at [429, 412] on Name-3955 "[GEOGRAPHIC_DATA]" at bounding box center [407, 415] width 118 height 29
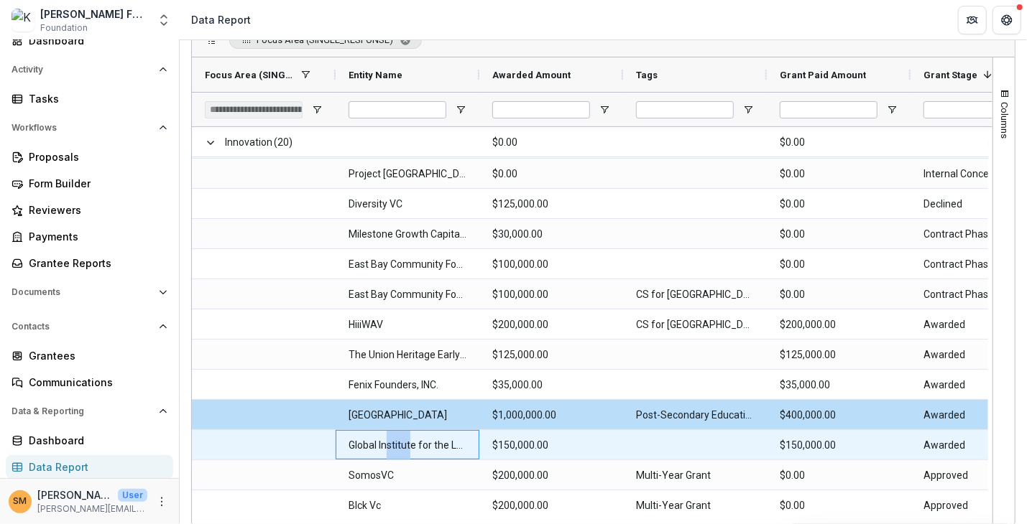
drag, startPoint x: 387, startPoint y: 445, endPoint x: 409, endPoint y: 445, distance: 22.3
click at [409, 445] on Name-3962 "Global Institute for the Learning Society (GILS)" at bounding box center [407, 445] width 118 height 29
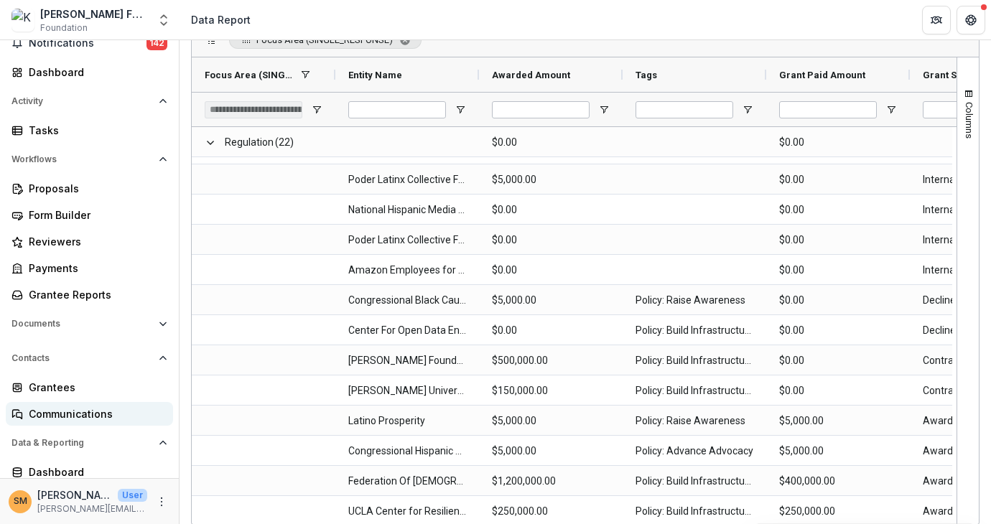
scroll to position [86, 0]
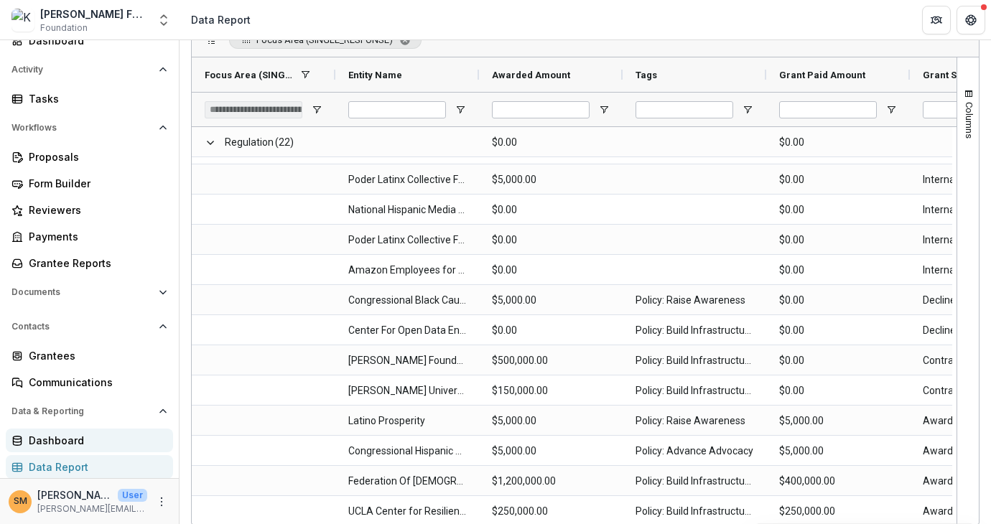
click at [65, 439] on div "Dashboard" at bounding box center [95, 440] width 133 height 15
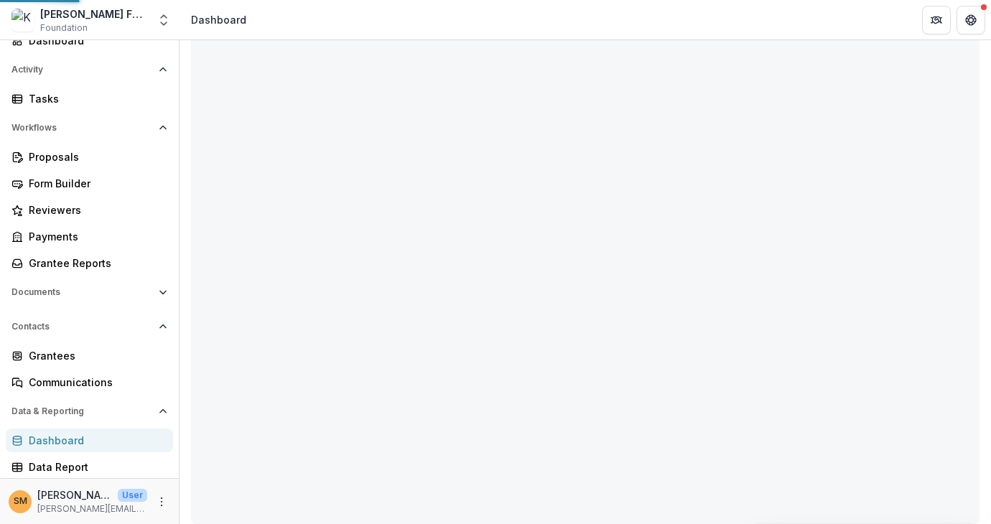
scroll to position [73, 0]
select select "**********"
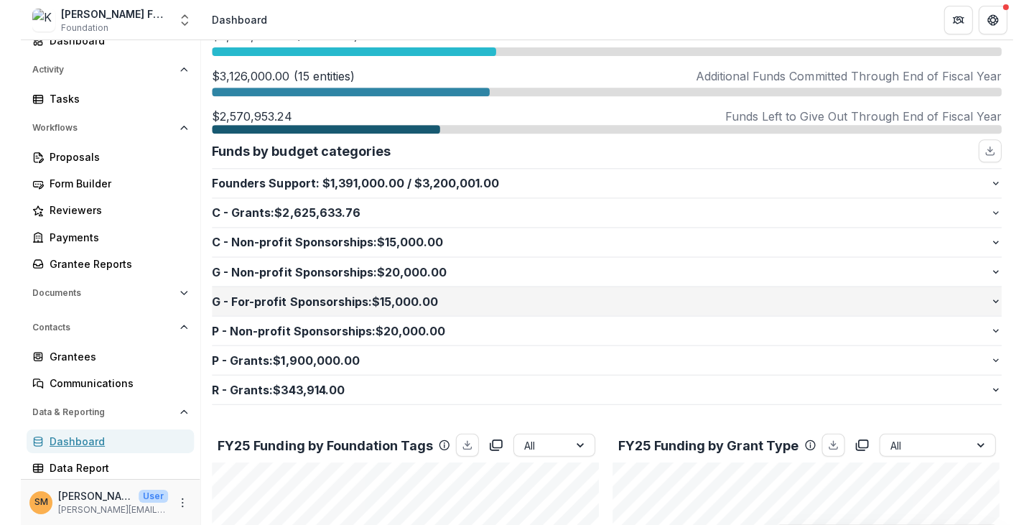
scroll to position [360, 0]
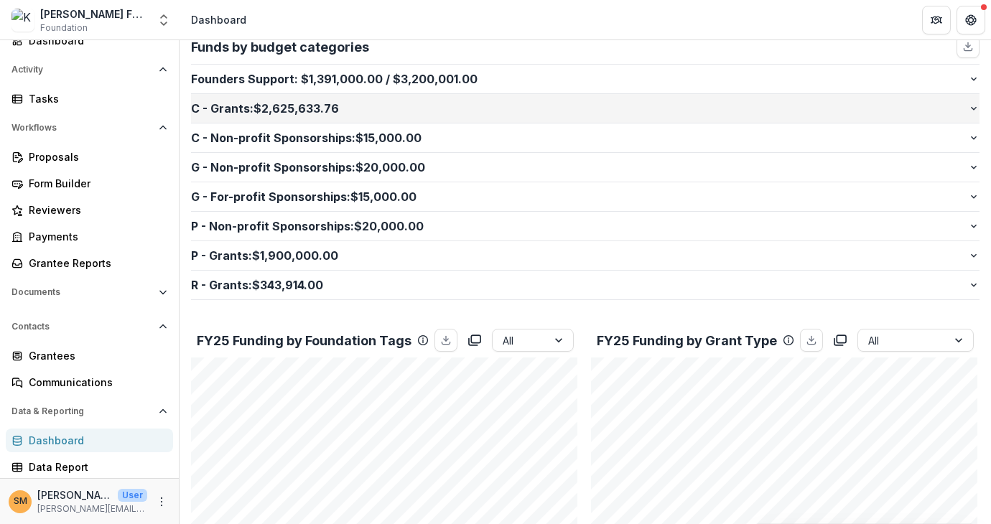
click at [245, 100] on p "C - Grants : $2,625,633.76" at bounding box center [579, 108] width 777 height 17
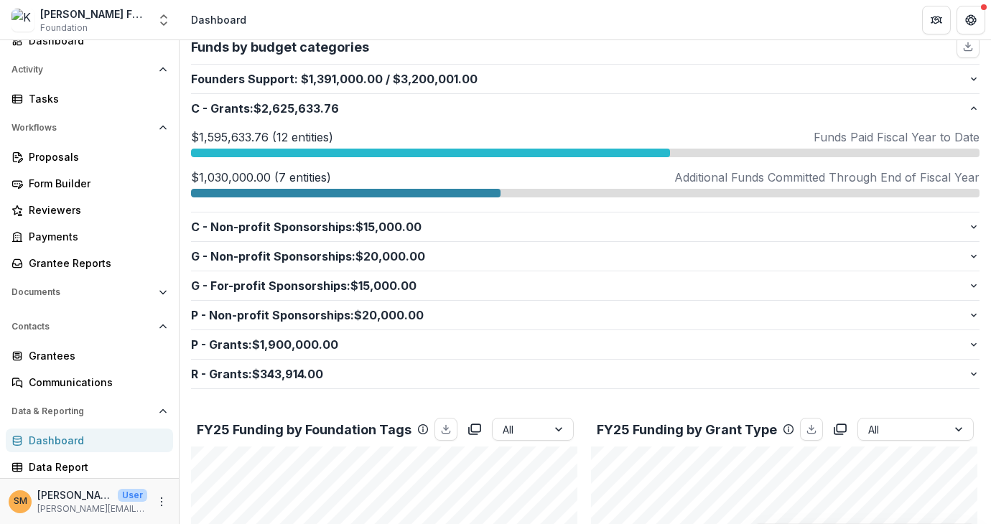
click at [275, 189] on div at bounding box center [346, 193] width 310 height 9
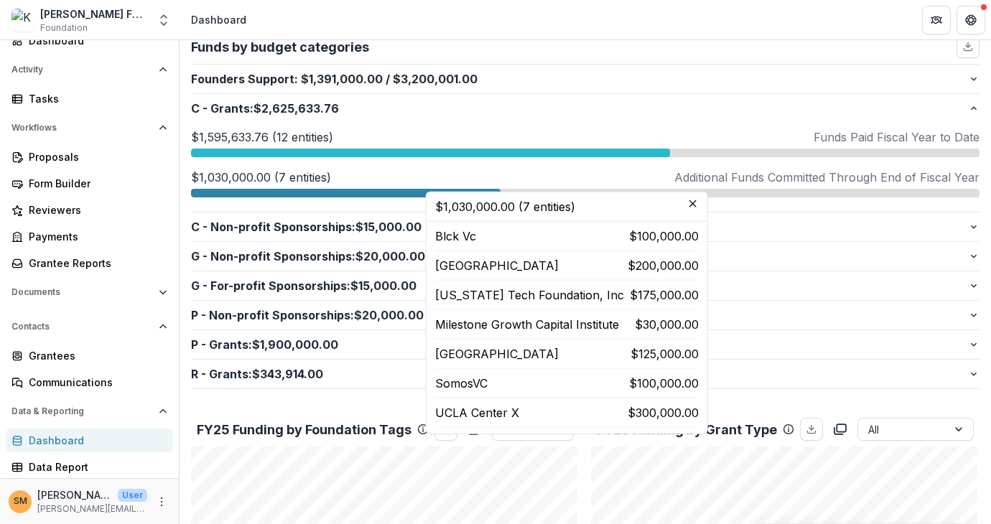
drag, startPoint x: 454, startPoint y: 264, endPoint x: 639, endPoint y: 262, distance: 185.3
click at [559, 262] on p "[GEOGRAPHIC_DATA]" at bounding box center [497, 265] width 124 height 17
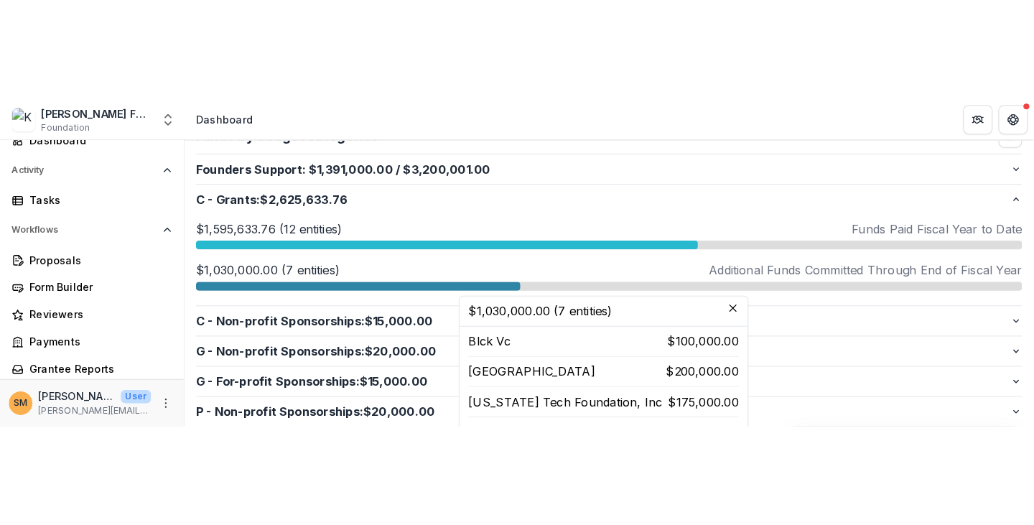
scroll to position [85, 0]
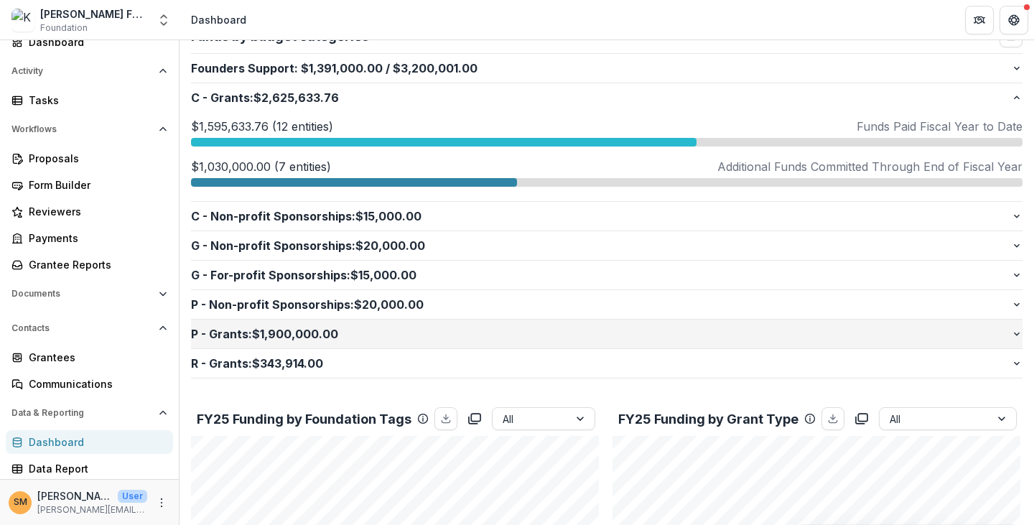
click at [265, 335] on p "P - Grants : $1,900,000.00" at bounding box center [601, 333] width 820 height 17
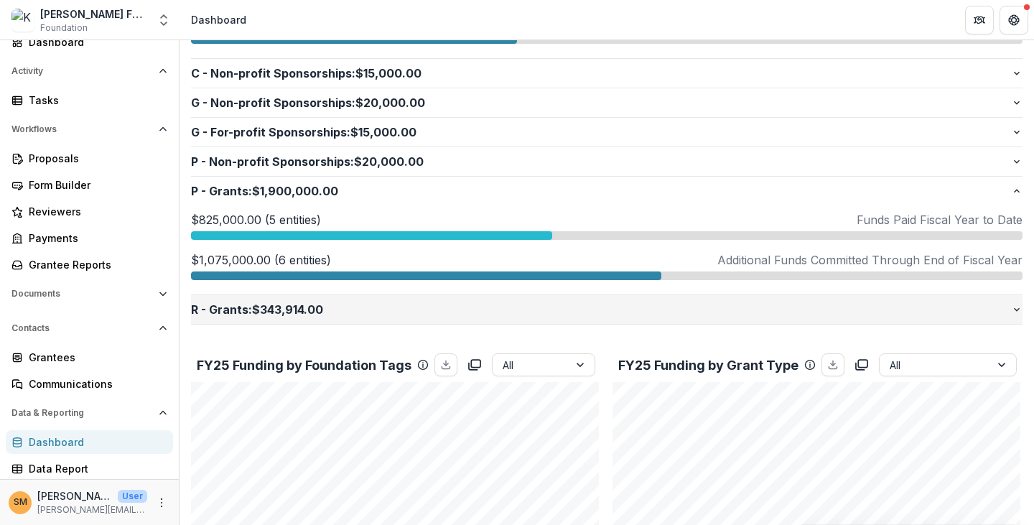
scroll to position [504, 0]
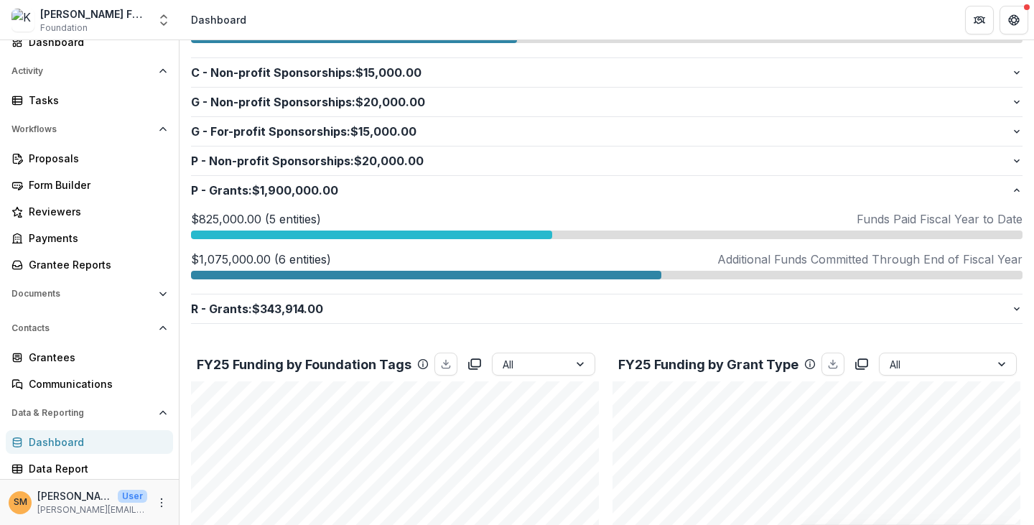
click at [238, 255] on p "$1,075,000.00 (6 entities)" at bounding box center [261, 259] width 140 height 17
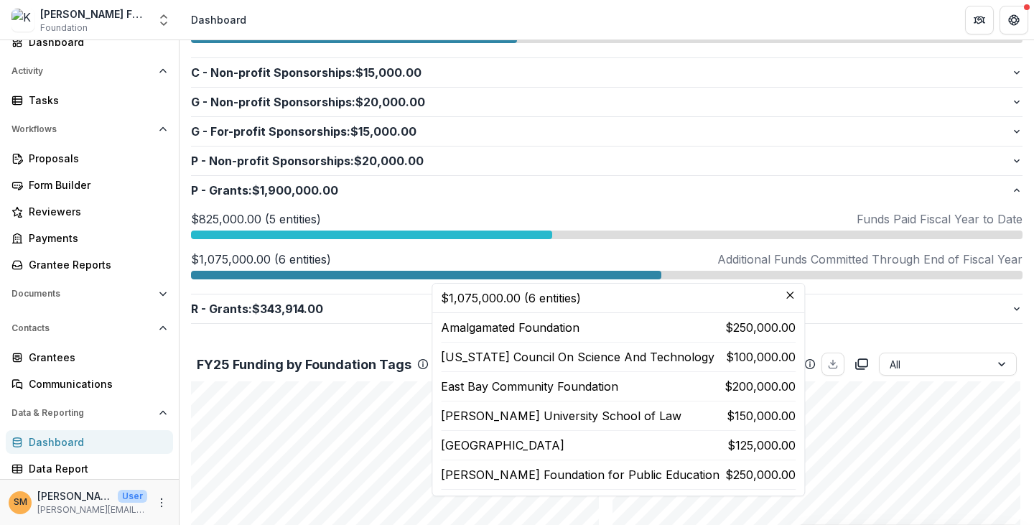
drag, startPoint x: 464, startPoint y: 323, endPoint x: 785, endPoint y: 321, distance: 321.1
click at [723, 343] on div "Amalgamated Foundation $250,000.00 [US_STATE] Council On Science And Technology…" at bounding box center [618, 404] width 355 height 171
drag, startPoint x: 699, startPoint y: 358, endPoint x: 741, endPoint y: 357, distance: 41.7
click at [741, 357] on div "[US_STATE] Council On Science And Technology $100,000.00" at bounding box center [618, 356] width 355 height 17
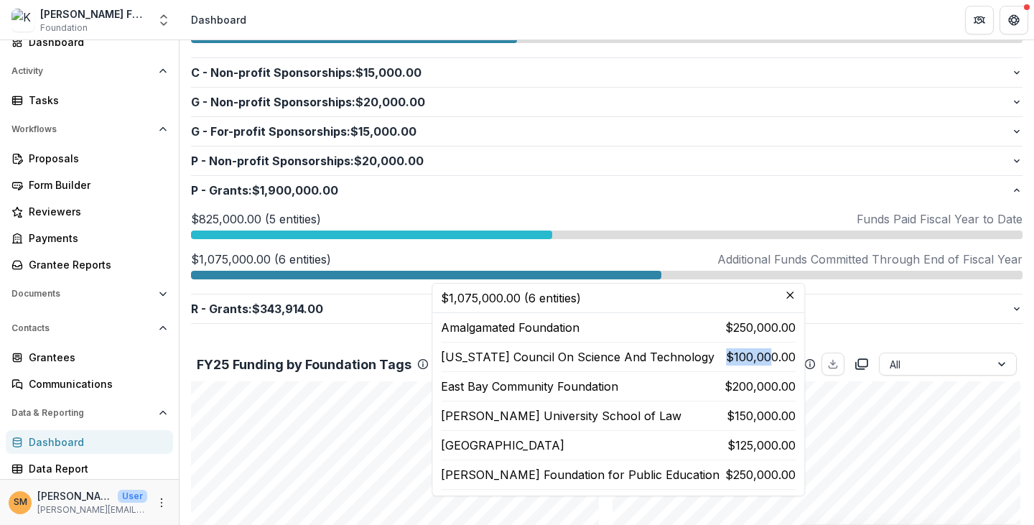
click at [731, 362] on p "$100,000.00" at bounding box center [761, 356] width 70 height 17
